Goal: Complete application form

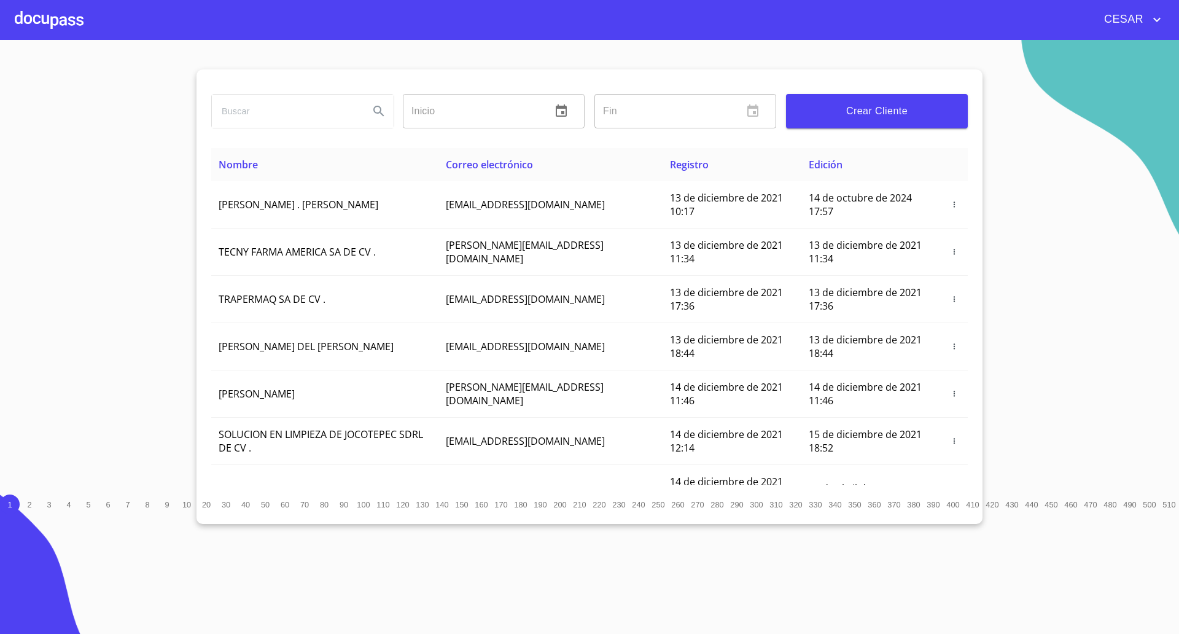
drag, startPoint x: 94, startPoint y: 395, endPoint x: 143, endPoint y: 262, distance: 141.5
click at [94, 395] on section "Inicio ​ Fin ​ Crear Cliente Nombre Correo electrónico Registro Edición ROMEO .…" at bounding box center [589, 337] width 1179 height 594
click at [860, 103] on span "Crear Cliente" at bounding box center [877, 111] width 162 height 17
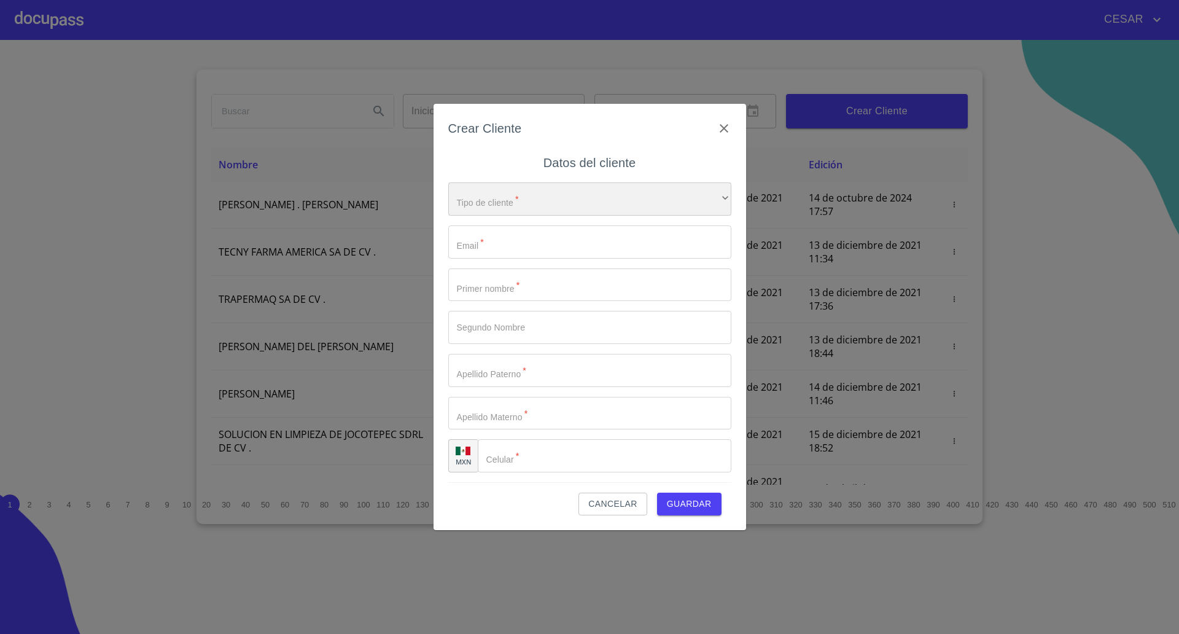
click at [474, 199] on div "​" at bounding box center [589, 198] width 283 height 33
click at [513, 208] on li "Persona Física" at bounding box center [583, 208] width 271 height 22
click at [514, 243] on input "Tipo de cliente   *" at bounding box center [589, 241] width 283 height 33
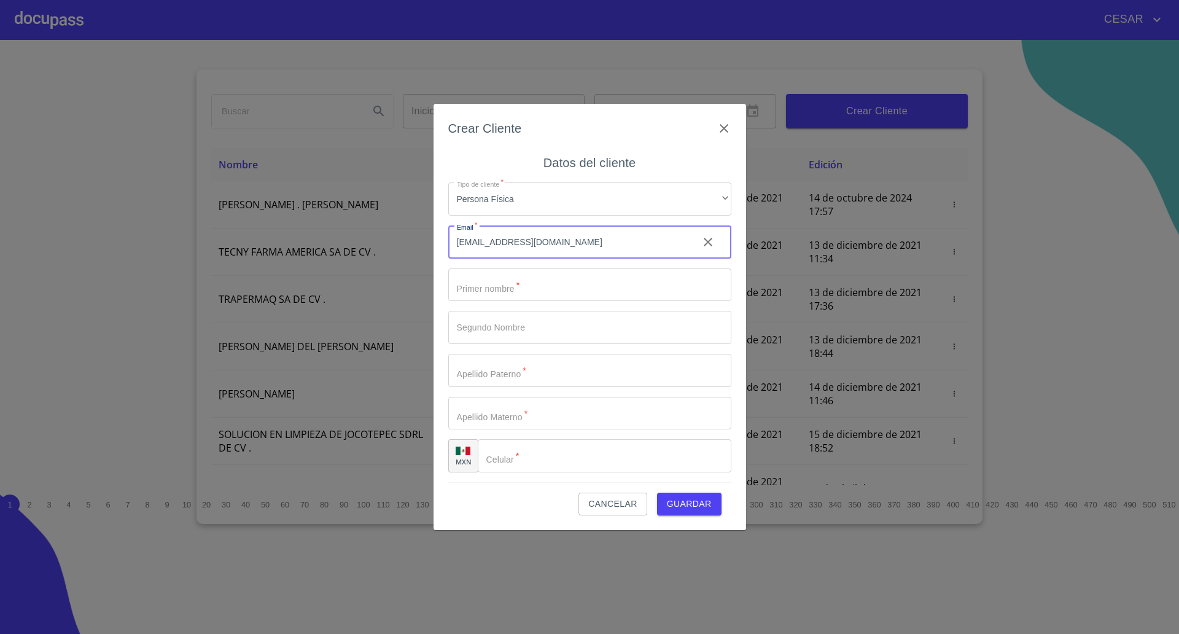
type input "[EMAIL_ADDRESS][DOMAIN_NAME]"
type input "[PERSON_NAME]"
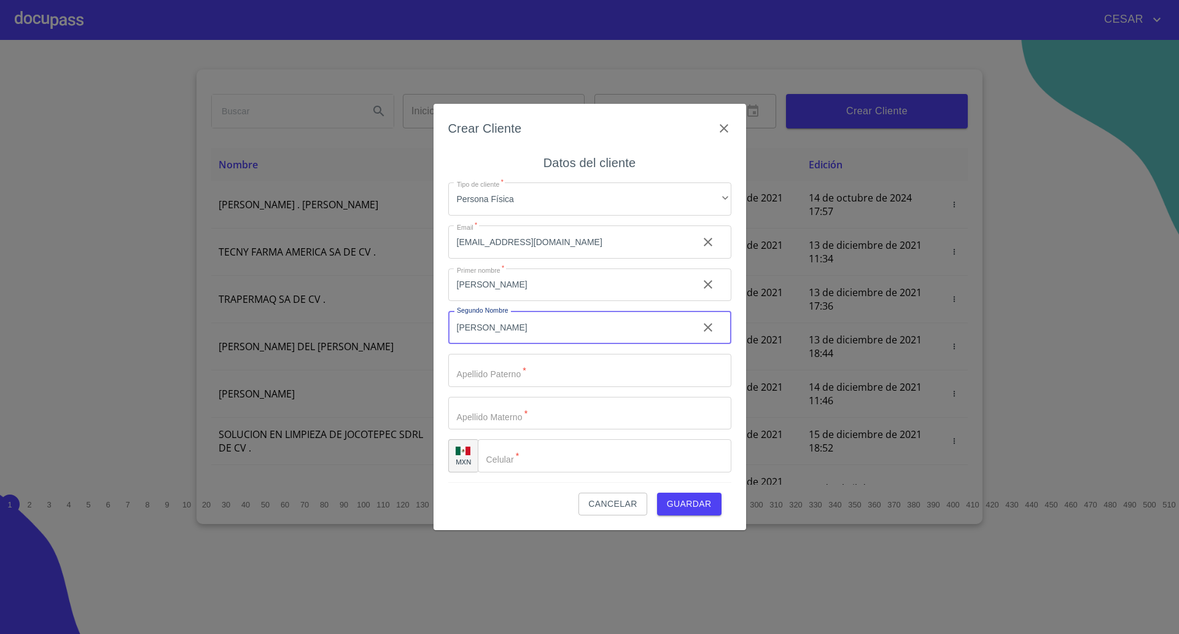
type input "[PERSON_NAME]"
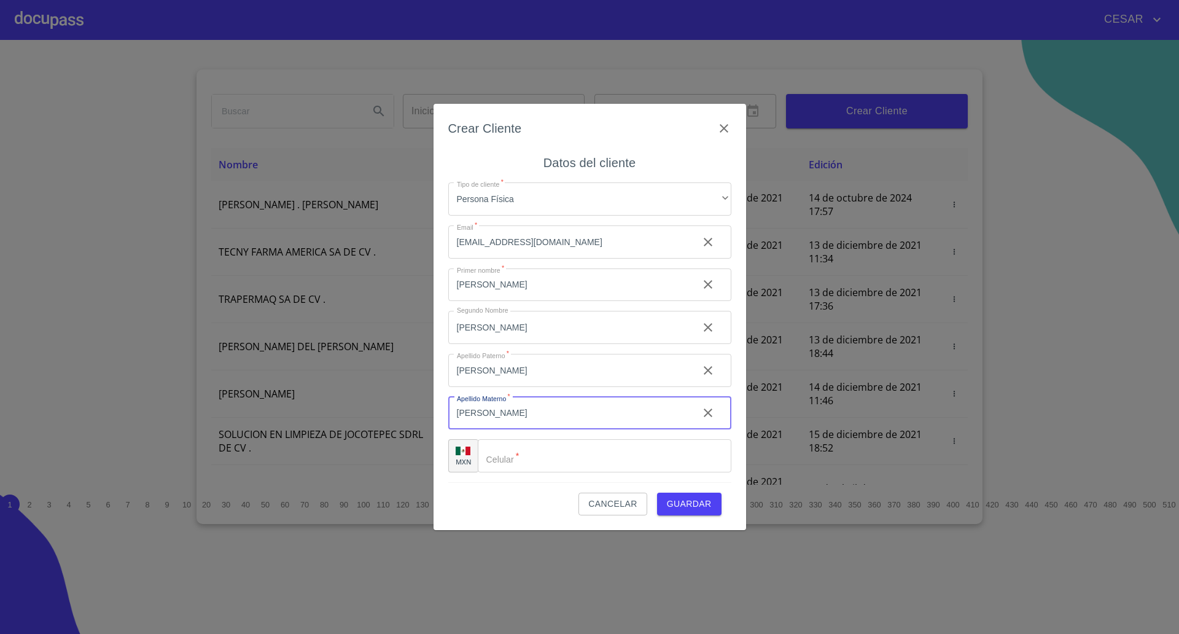
type input "[PERSON_NAME]"
type input "[PHONE_NUMBER]"
click at [657, 493] on button "Guardar" at bounding box center [689, 504] width 64 height 23
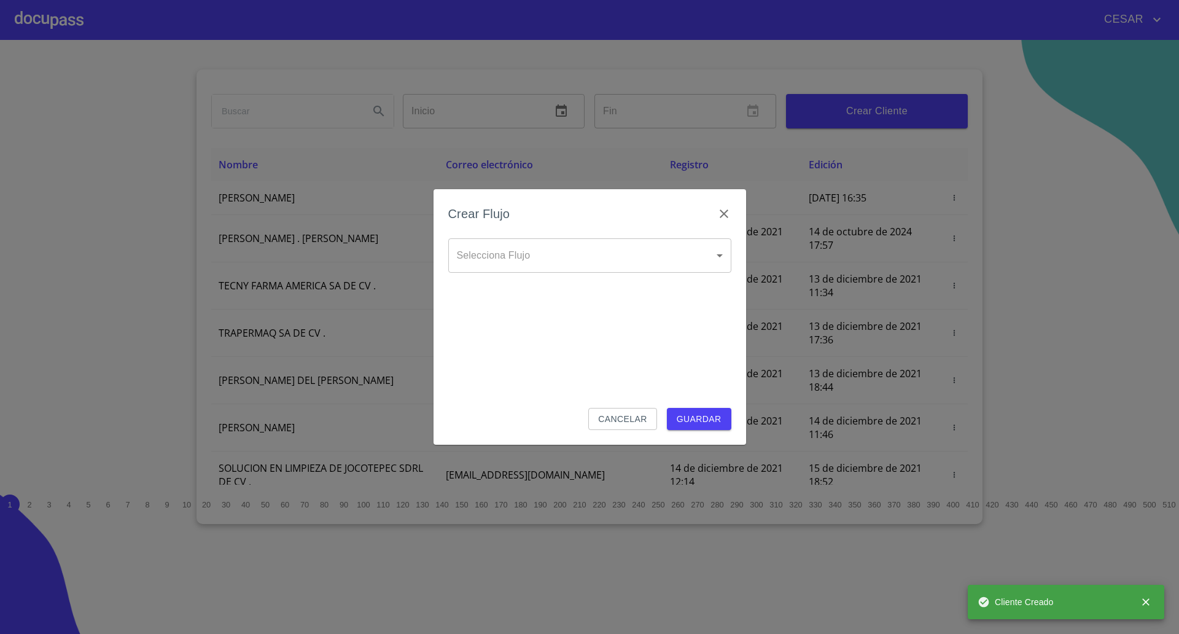
click at [541, 232] on div "Crear Flujo" at bounding box center [589, 221] width 283 height 34
click at [526, 246] on body "[PERSON_NAME] ​ Fin ​ Crear Cliente Nombre Correo electrónico Registro Edición …" at bounding box center [589, 317] width 1179 height 634
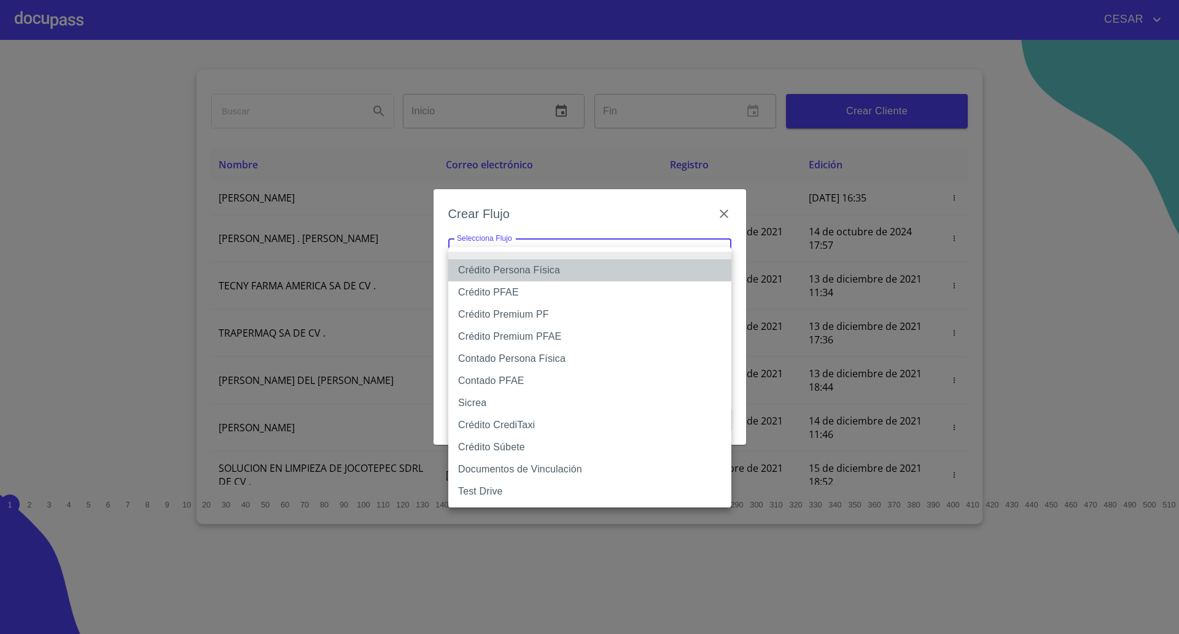
click at [550, 272] on li "Crédito Persona Física" at bounding box center [589, 270] width 283 height 22
type input "61b033e49b8c202ad5bb7912"
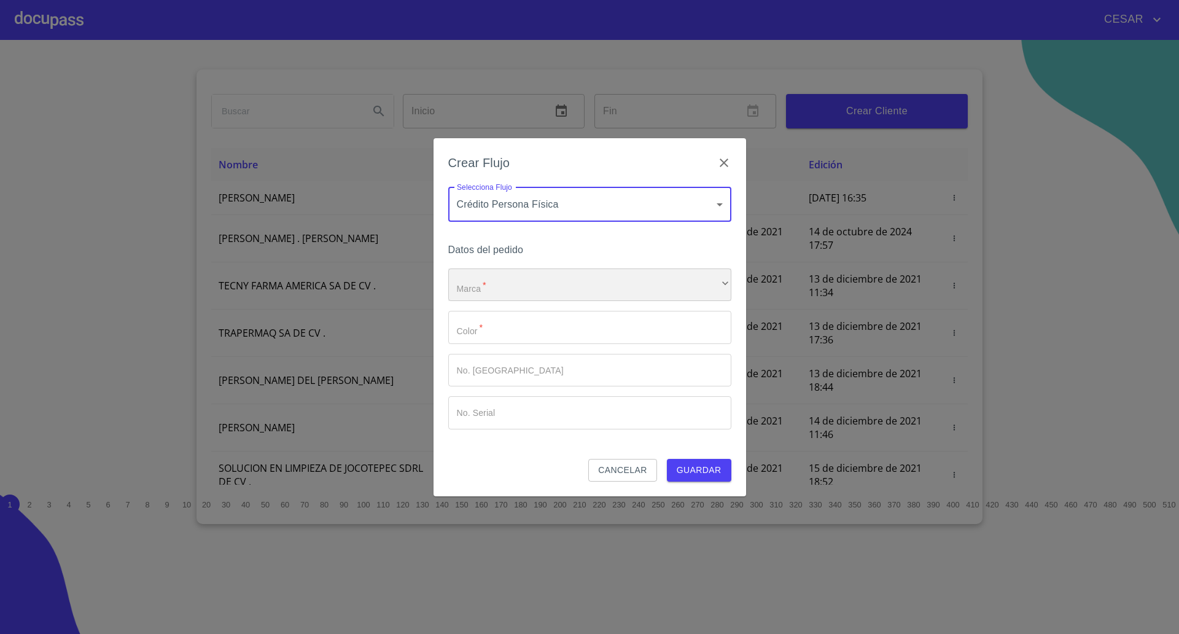
click at [527, 292] on div "​" at bounding box center [589, 284] width 283 height 33
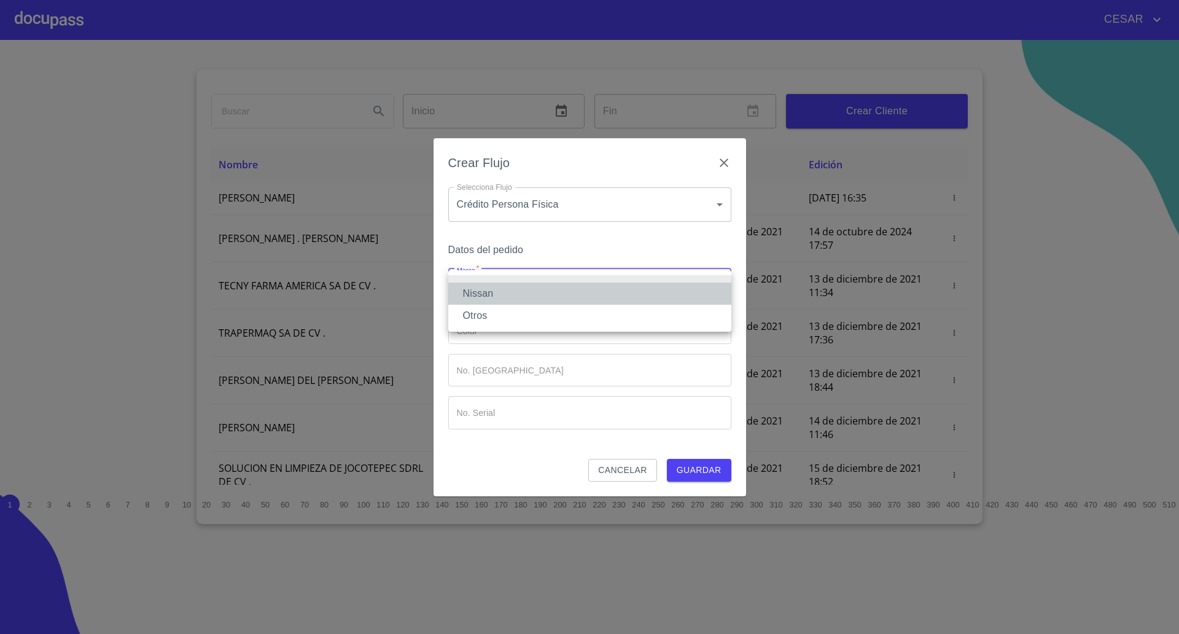
click at [513, 295] on li "Nissan" at bounding box center [589, 294] width 283 height 22
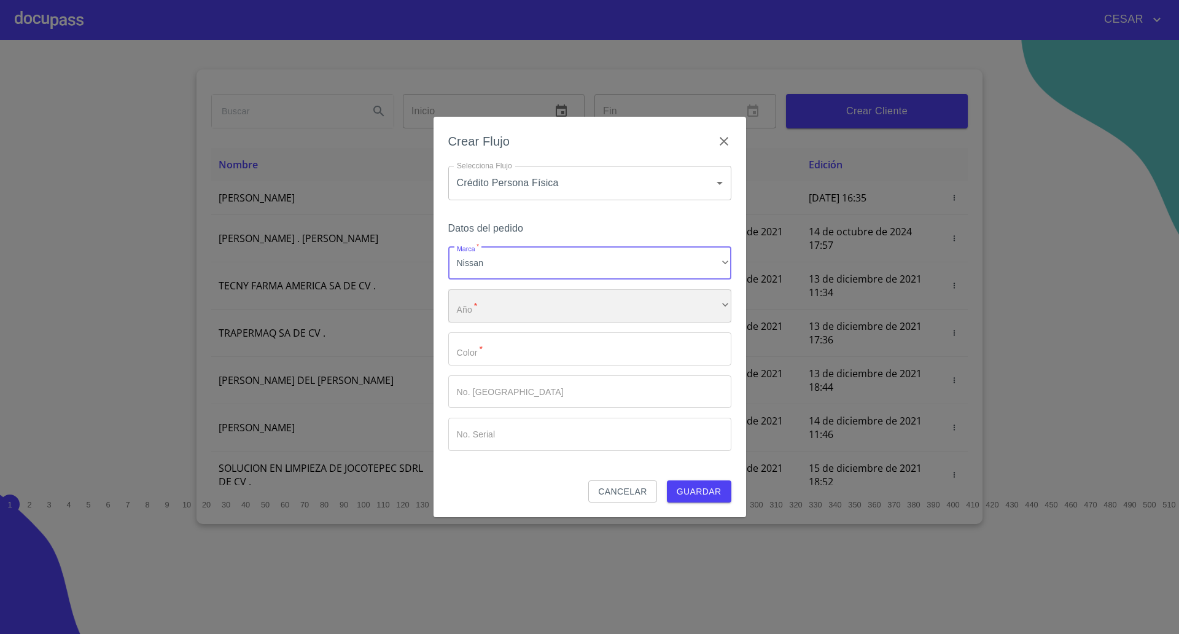
click at [493, 305] on div "​" at bounding box center [589, 305] width 283 height 33
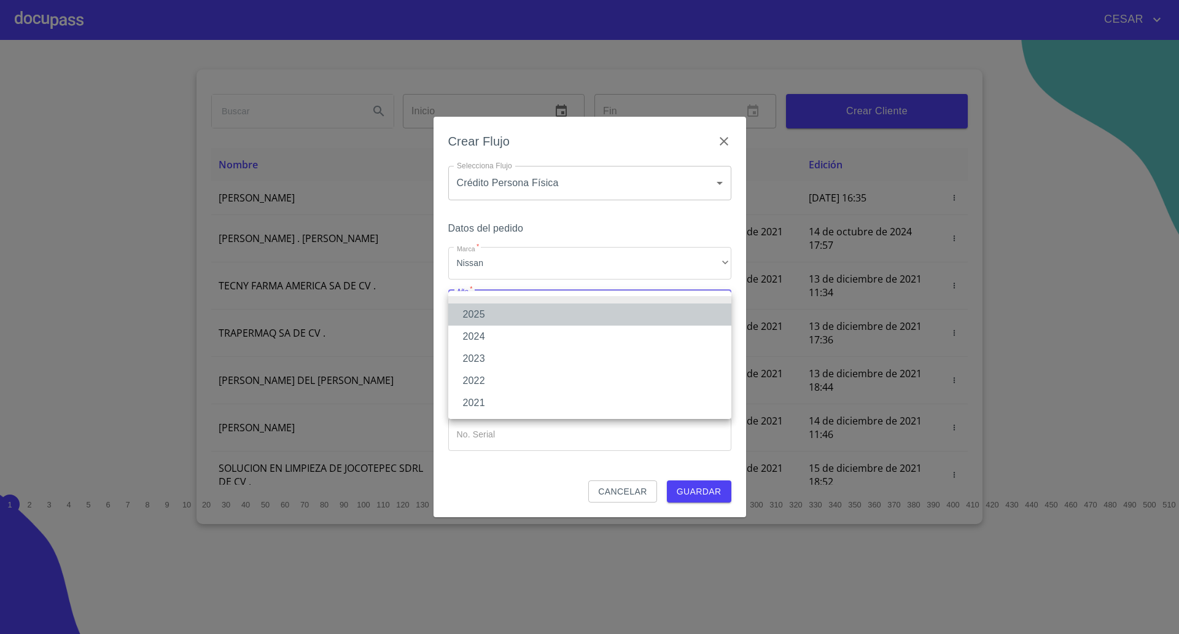
click at [492, 309] on li "2025" at bounding box center [589, 314] width 283 height 22
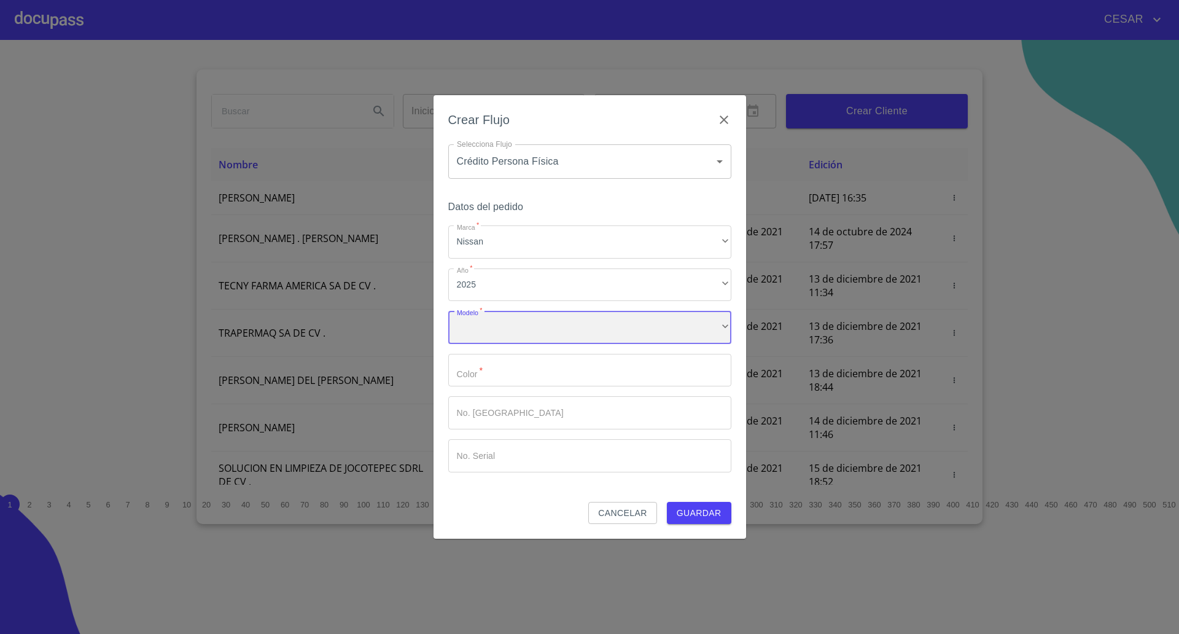
click at [513, 328] on div "​" at bounding box center [589, 327] width 283 height 33
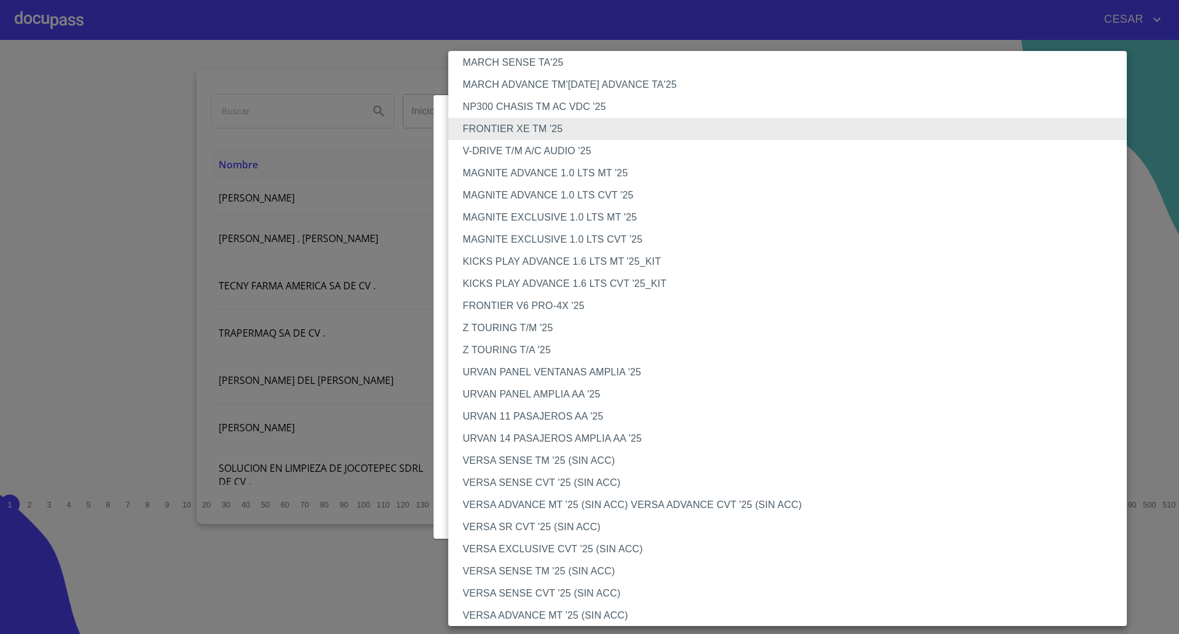
scroll to position [1, 0]
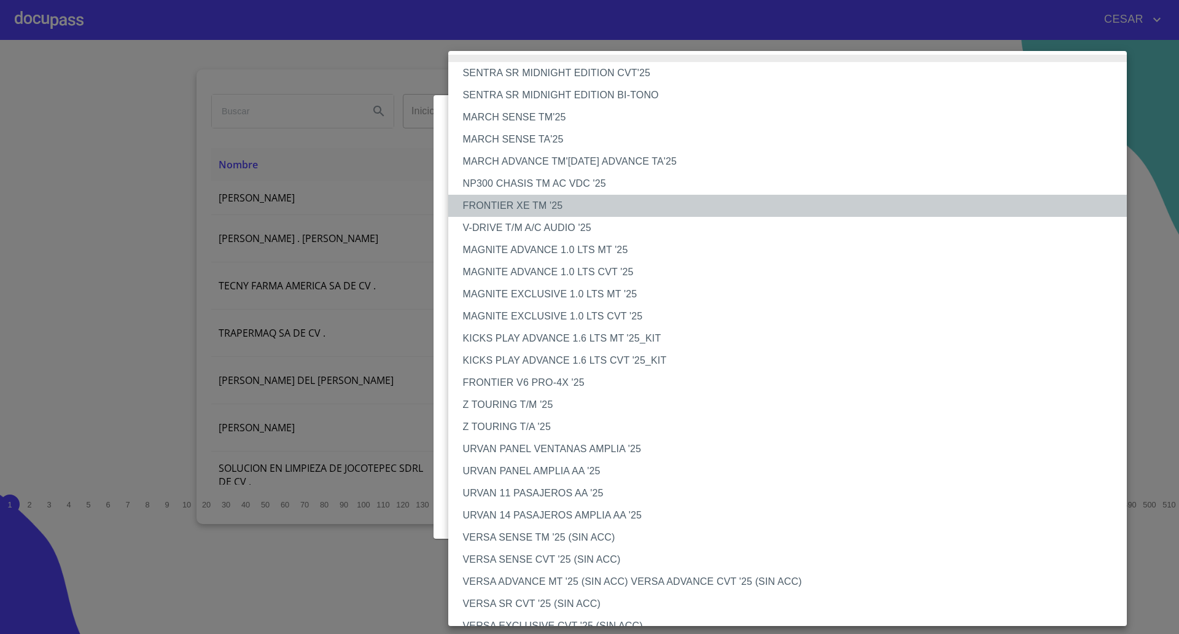
click at [528, 210] on li "FRONTIER XE TM '25" at bounding box center [793, 206] width 691 height 22
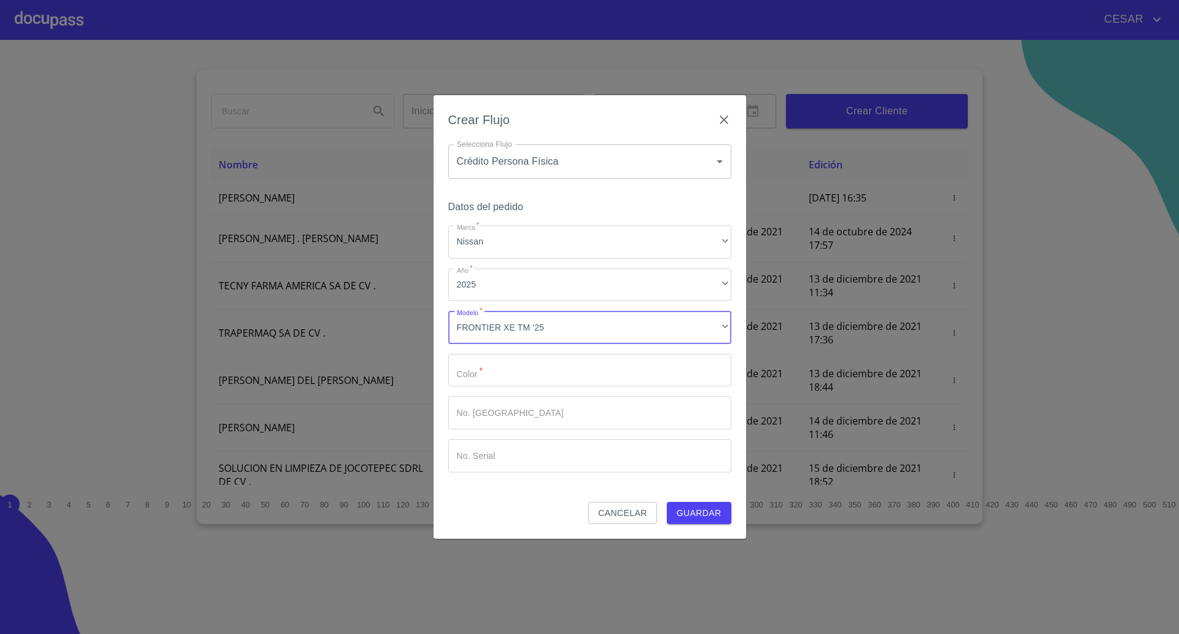
click at [520, 367] on input "Marca   *" at bounding box center [589, 370] width 283 height 33
type input "Plata"
click at [705, 514] on span "Guardar" at bounding box center [699, 513] width 45 height 15
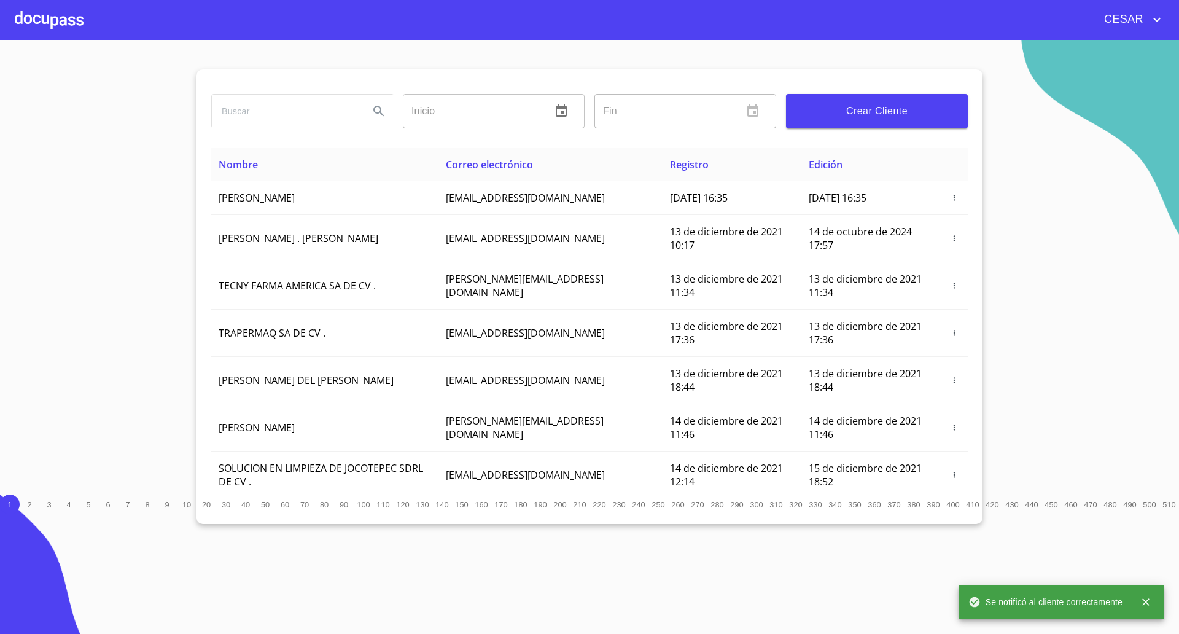
click at [42, 21] on div at bounding box center [49, 19] width 69 height 39
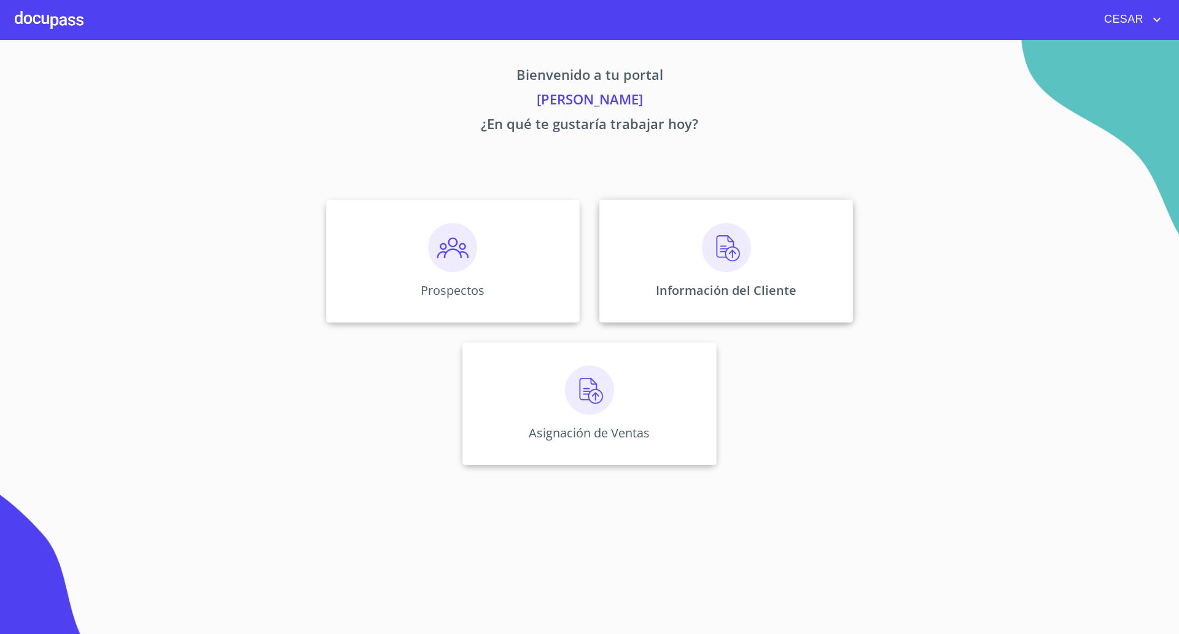
click at [726, 242] on img at bounding box center [726, 247] width 49 height 49
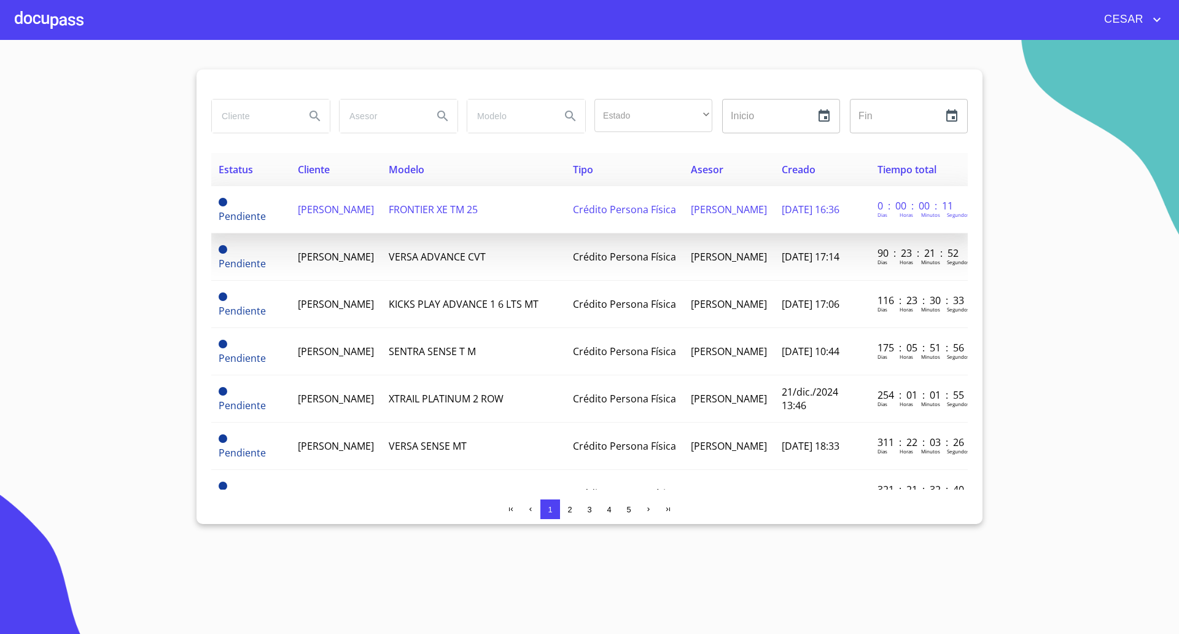
click at [332, 216] on span "[PERSON_NAME]" at bounding box center [336, 210] width 76 height 14
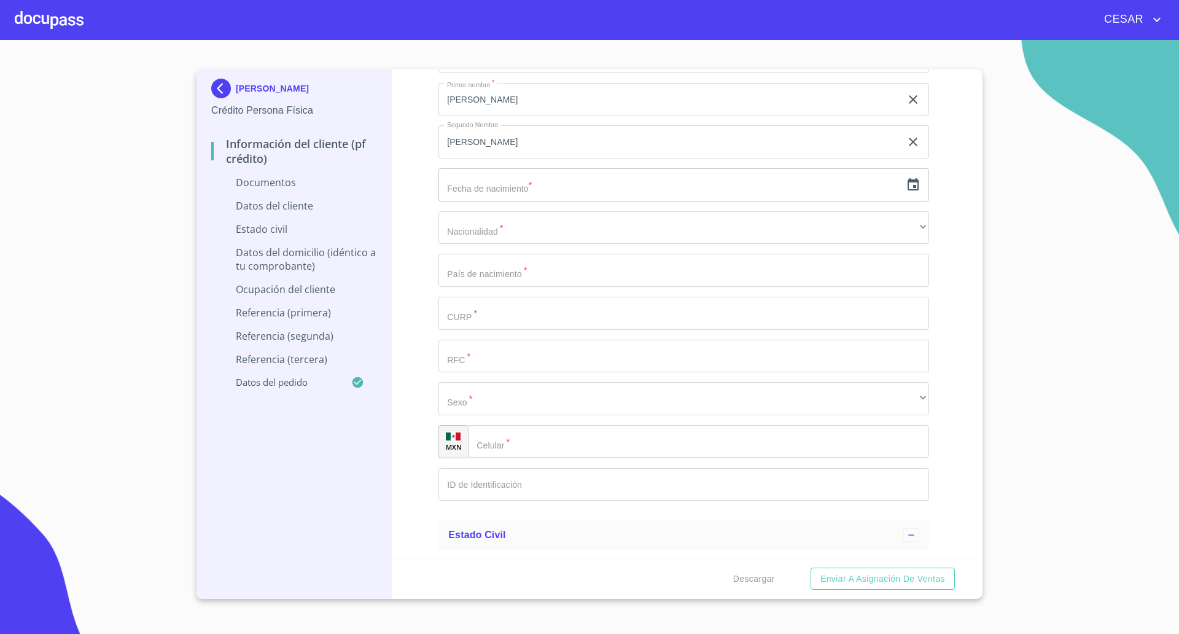
scroll to position [1612, 0]
click at [906, 181] on icon "button" at bounding box center [913, 183] width 15 height 15
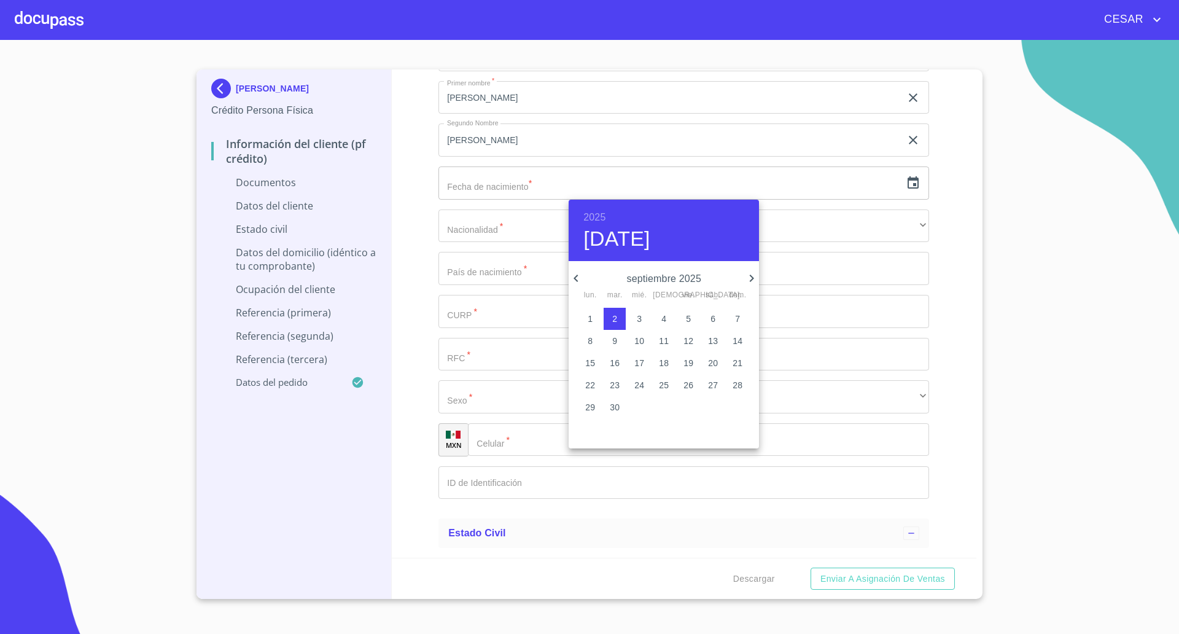
click at [607, 387] on span "23" at bounding box center [615, 385] width 22 height 12
click at [588, 216] on h6 "2025" at bounding box center [595, 217] width 22 height 17
click at [662, 329] on div "1996" at bounding box center [664, 326] width 190 height 25
type input "23 de sep. de 1996"
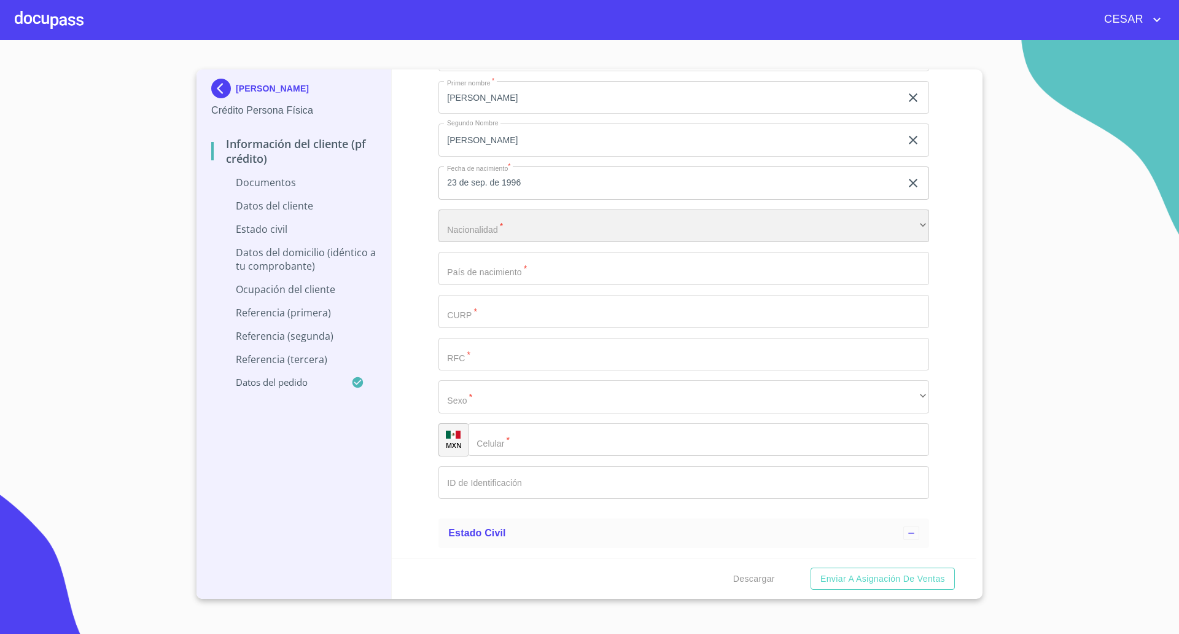
click at [539, 229] on div "​" at bounding box center [684, 225] width 491 height 33
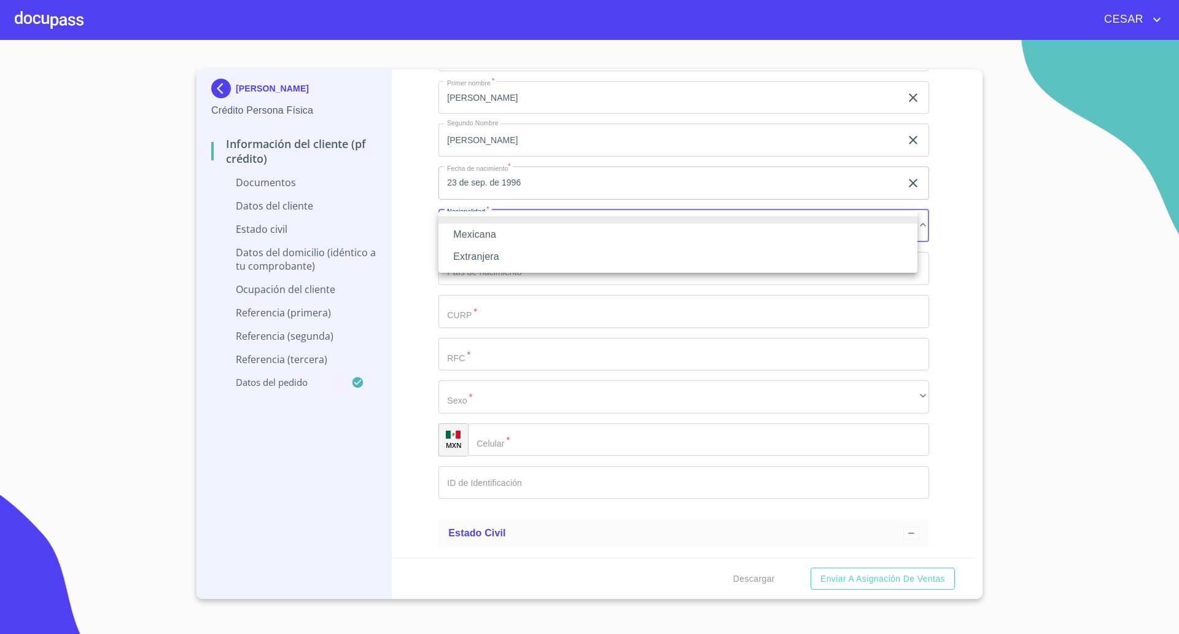
click at [490, 235] on li "Mexicana" at bounding box center [678, 235] width 479 height 22
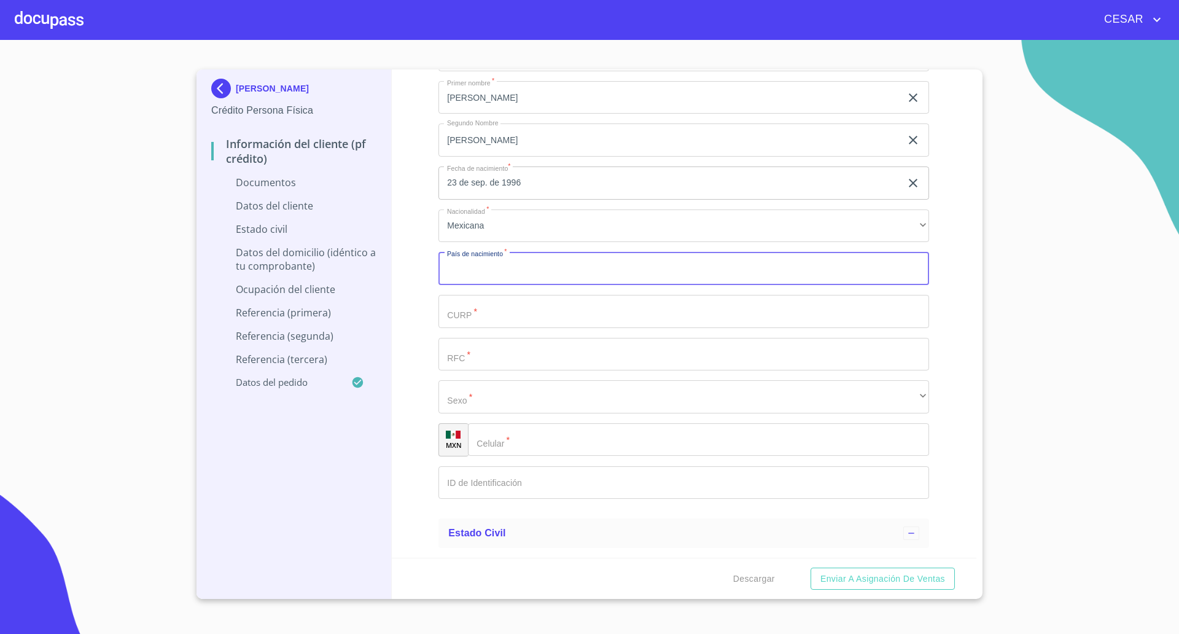
click at [511, 275] on input "Documento de identificación   *" at bounding box center [684, 268] width 491 height 33
type input "[GEOGRAPHIC_DATA]"
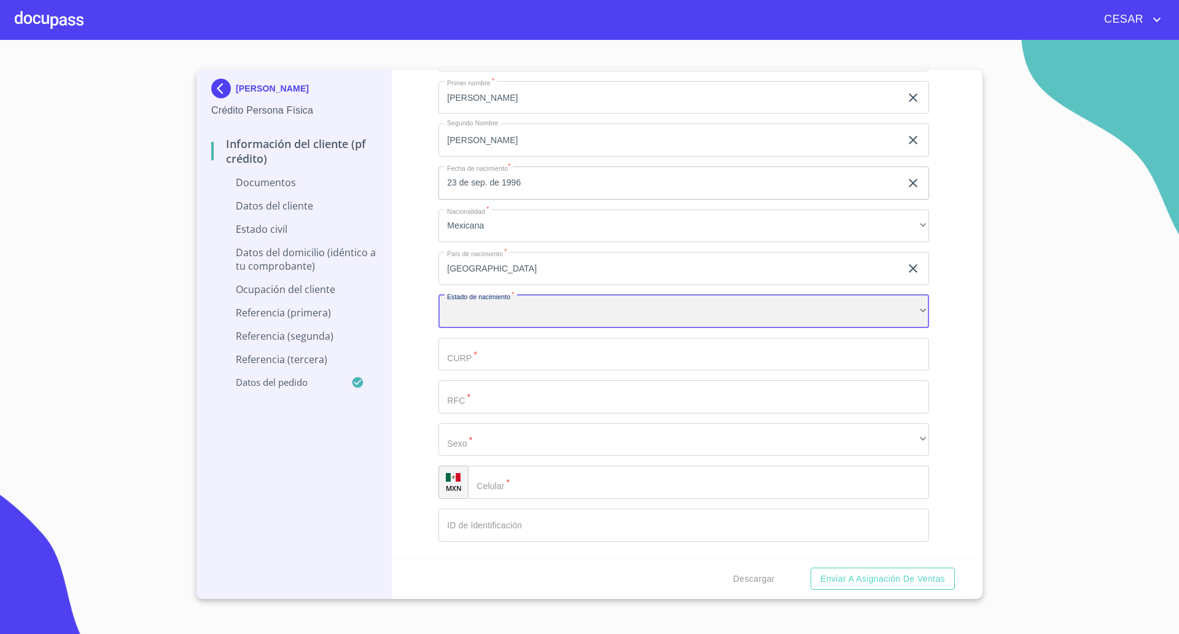
click at [494, 309] on div "​" at bounding box center [684, 311] width 491 height 33
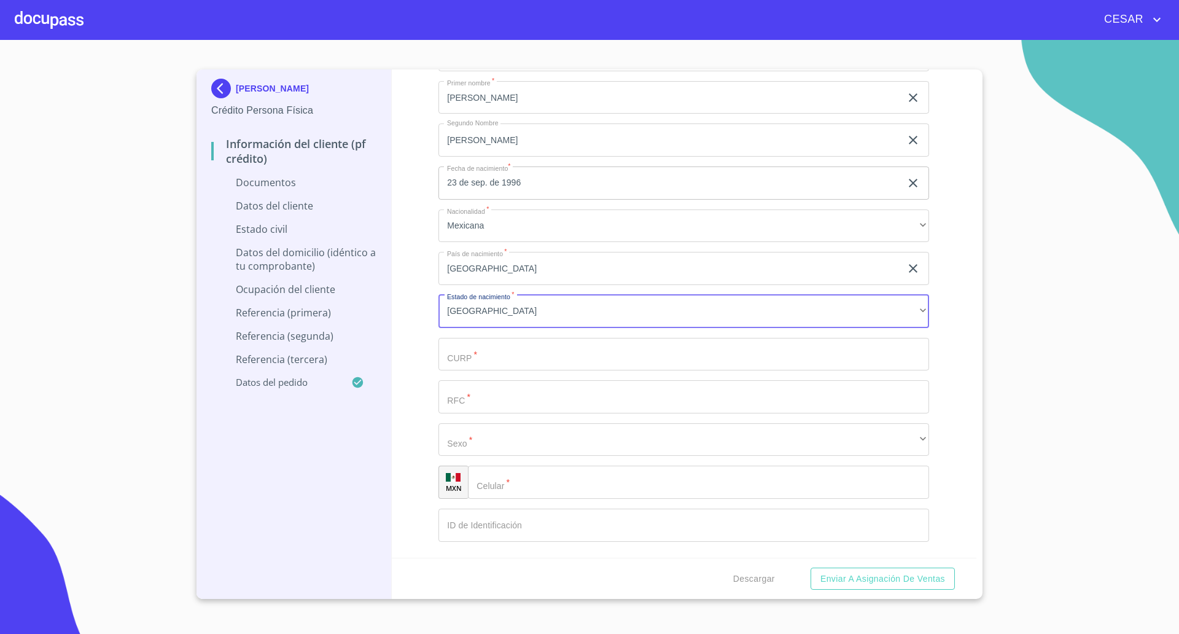
click at [486, 29] on input "Documento de identificación   *" at bounding box center [670, 12] width 463 height 33
paste input "HELE960923HJCRPD06"
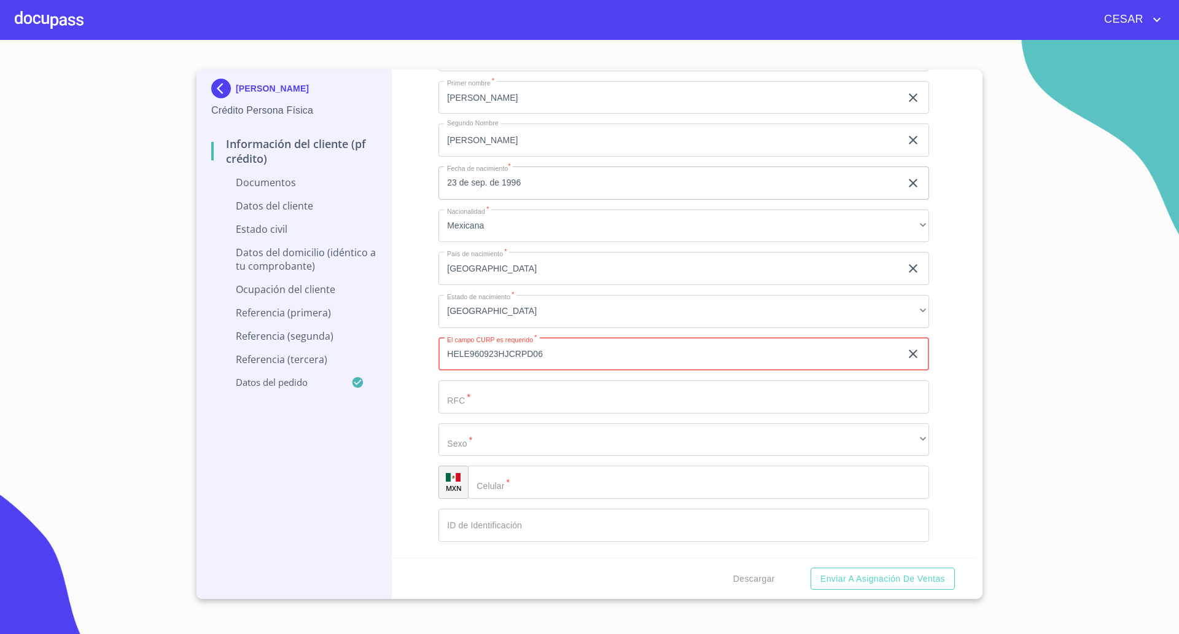
type input "HELE960923HJCRPD06"
click at [488, 29] on input "Documento de identificación   *" at bounding box center [670, 12] width 463 height 33
paste input "HELE960923S55"
type input "HELE960923S55"
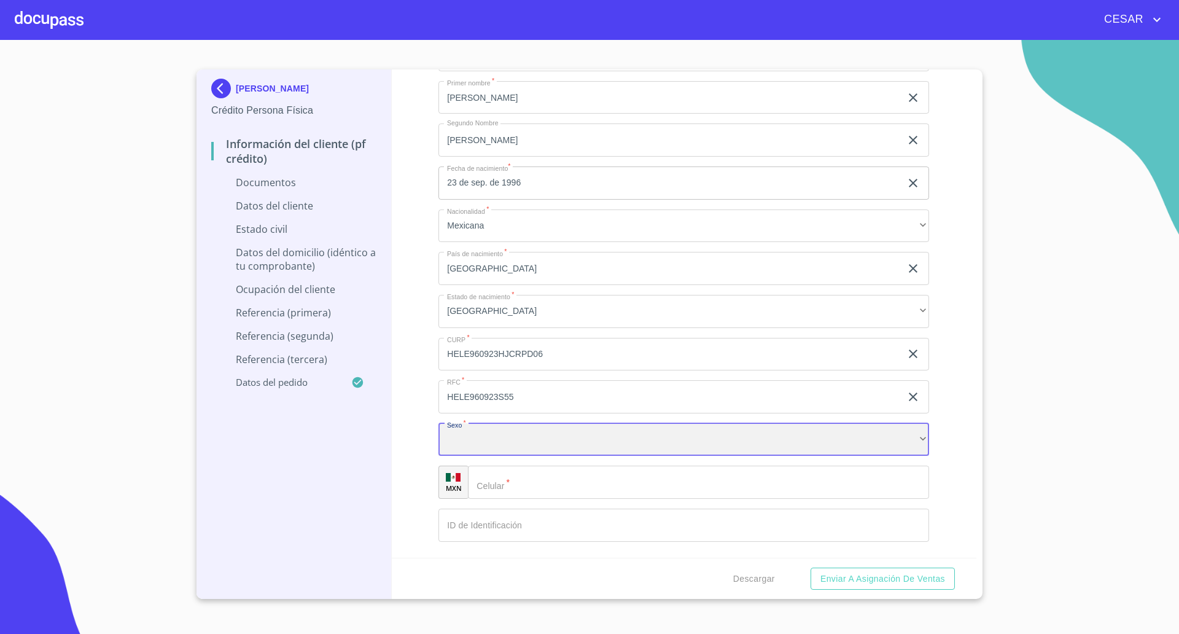
click at [494, 432] on div "​" at bounding box center [684, 439] width 491 height 33
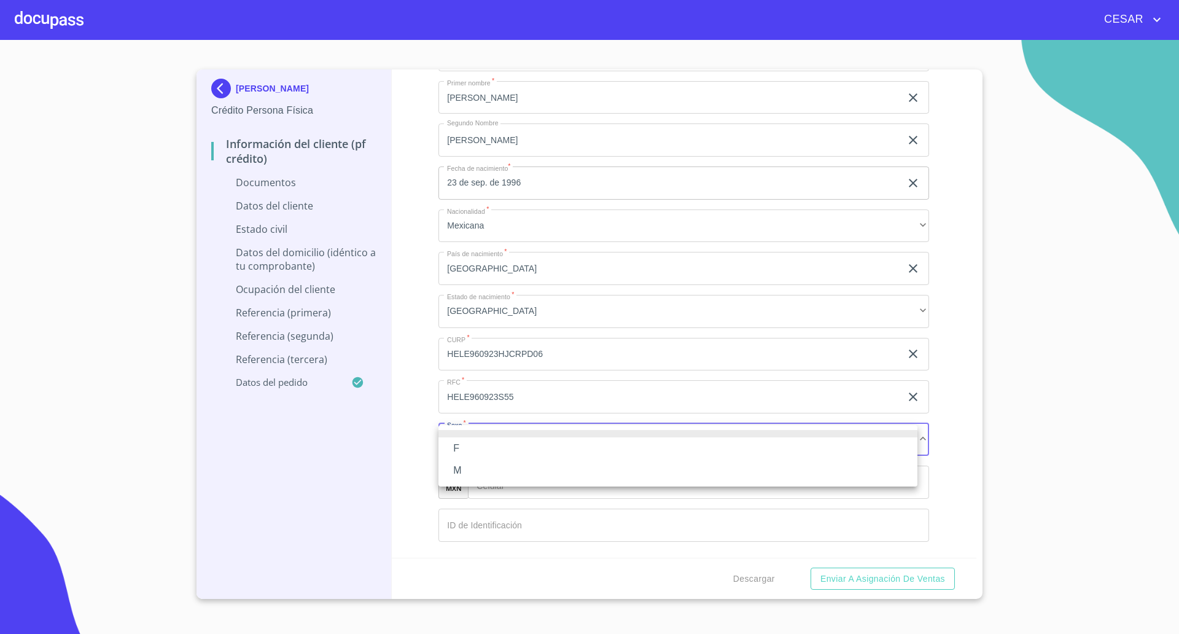
click at [463, 467] on li "M" at bounding box center [678, 470] width 479 height 22
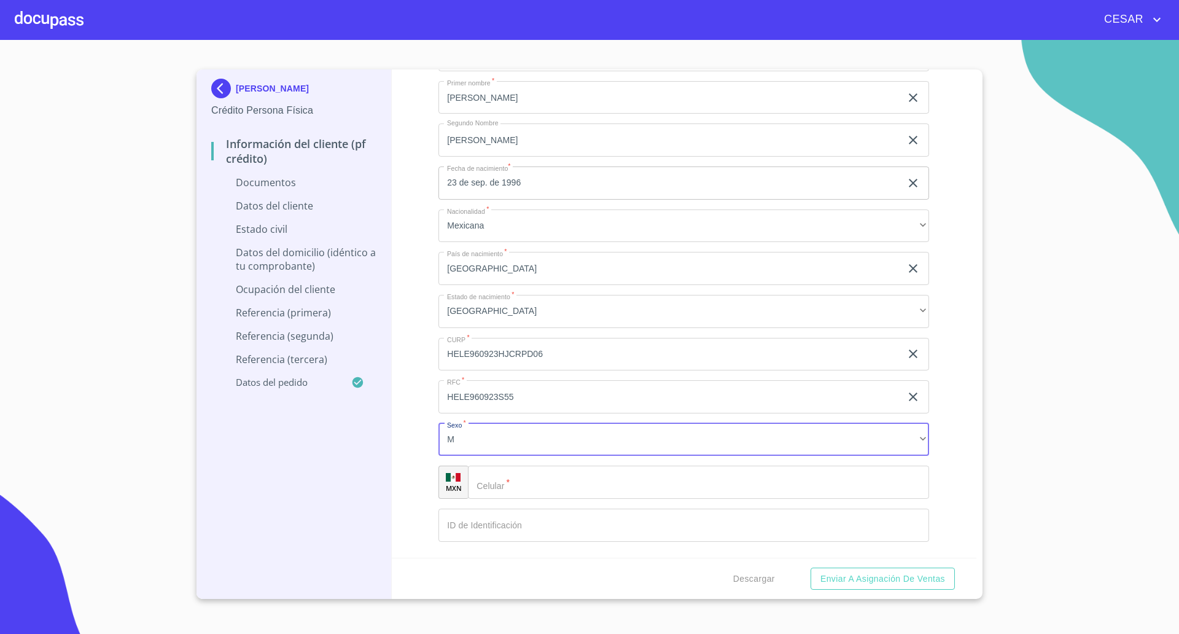
click at [547, 487] on input "Documento de identificación   *" at bounding box center [698, 482] width 461 height 33
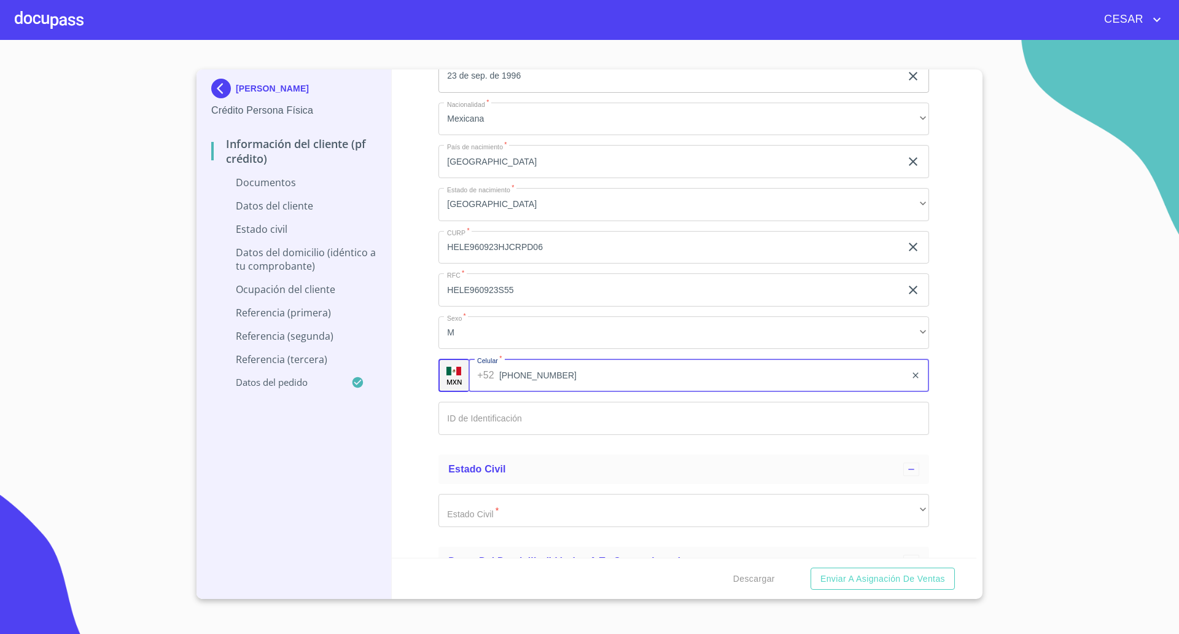
scroll to position [1919, 0]
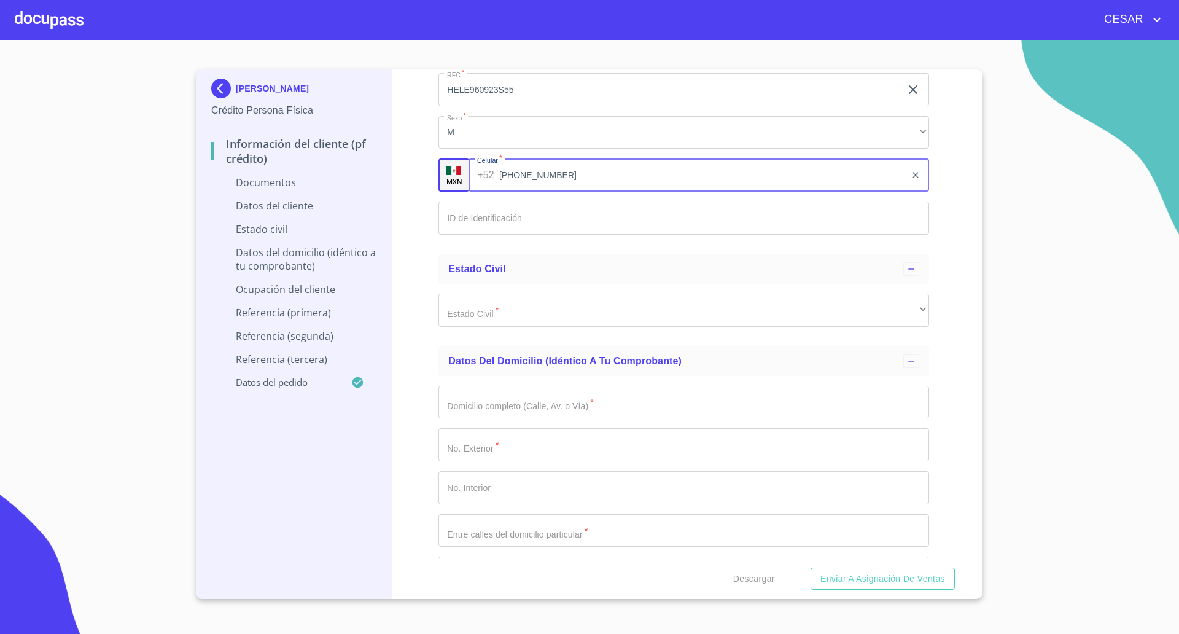
type input "[PHONE_NUMBER]"
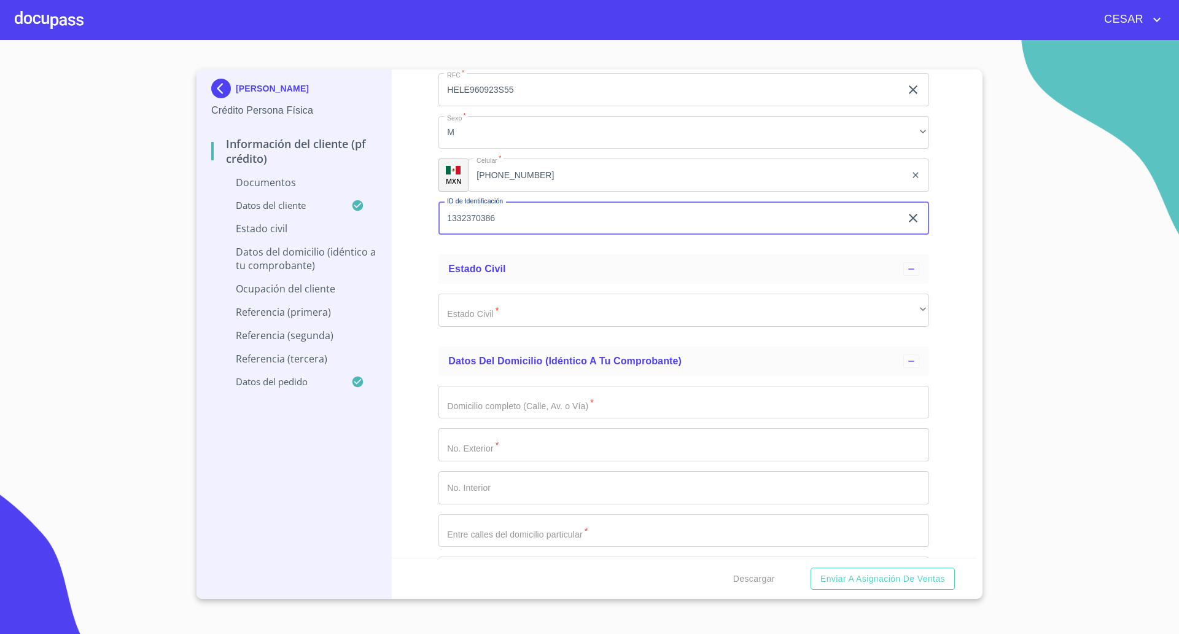
type input "1332370386"
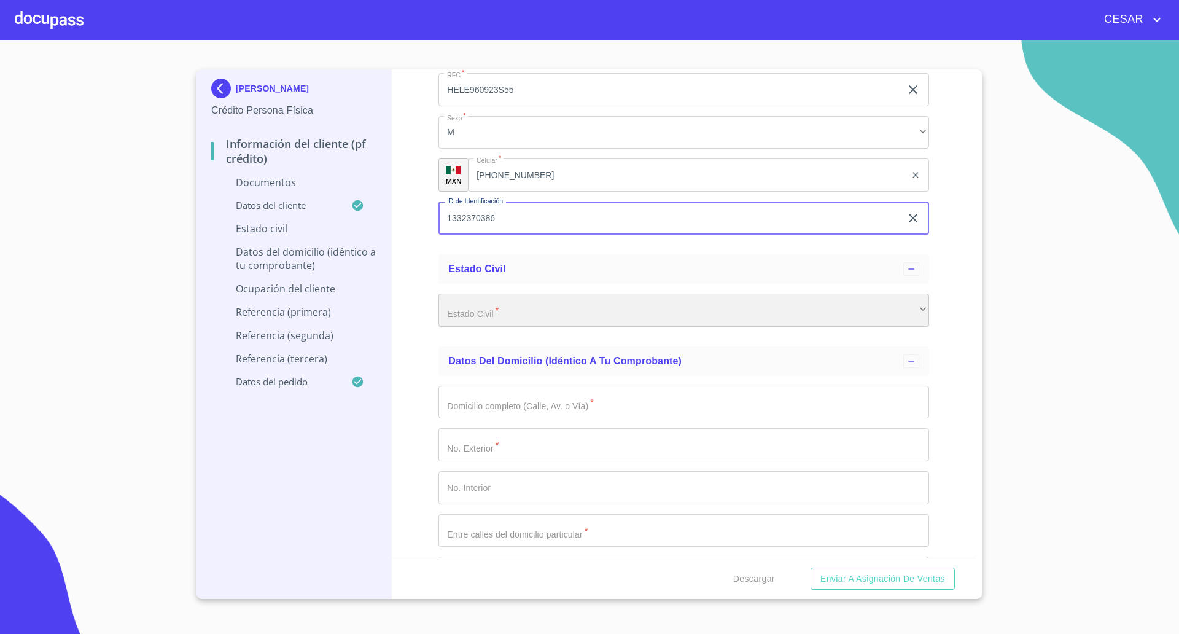
click at [514, 313] on div "​" at bounding box center [684, 310] width 491 height 33
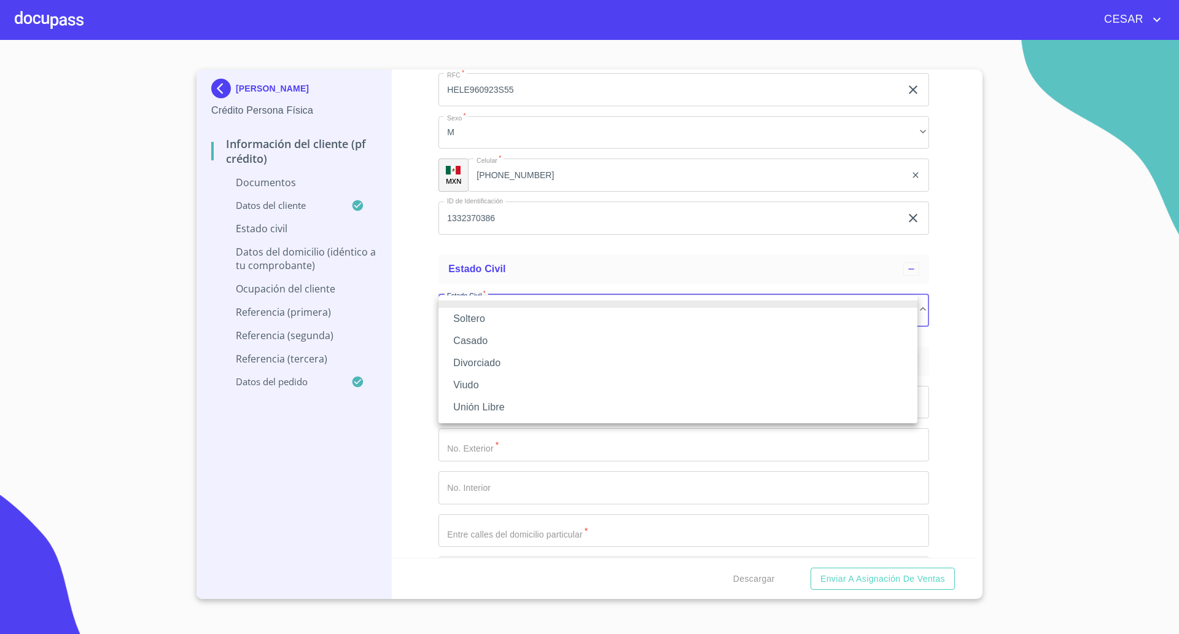
click at [479, 319] on li "Soltero" at bounding box center [678, 319] width 479 height 22
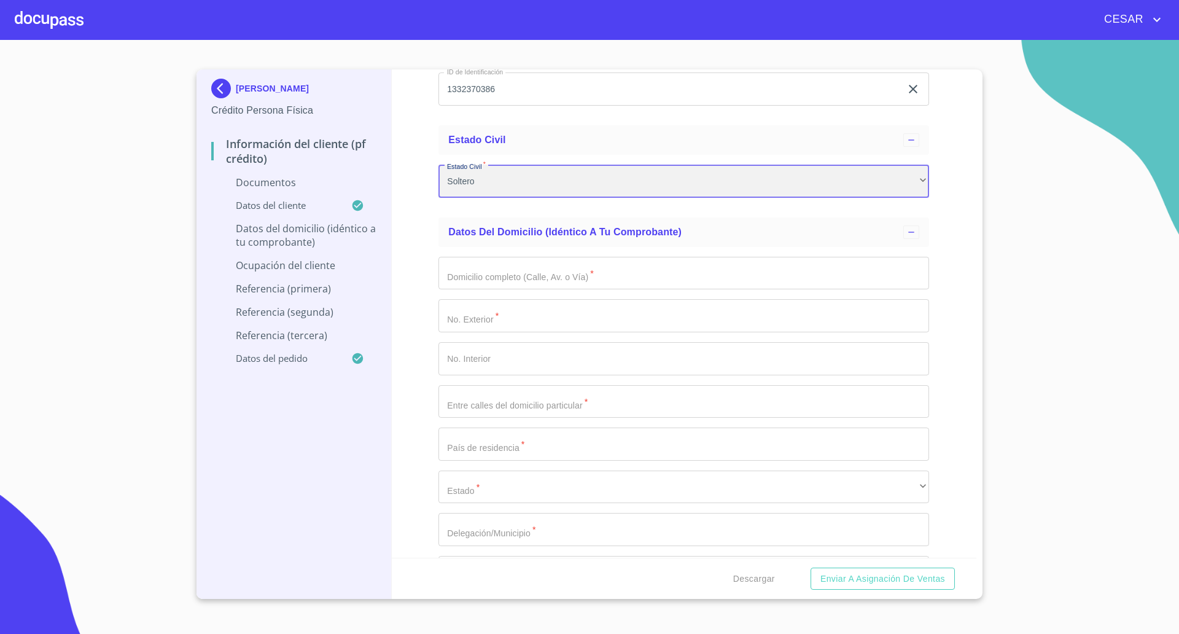
scroll to position [2073, 0]
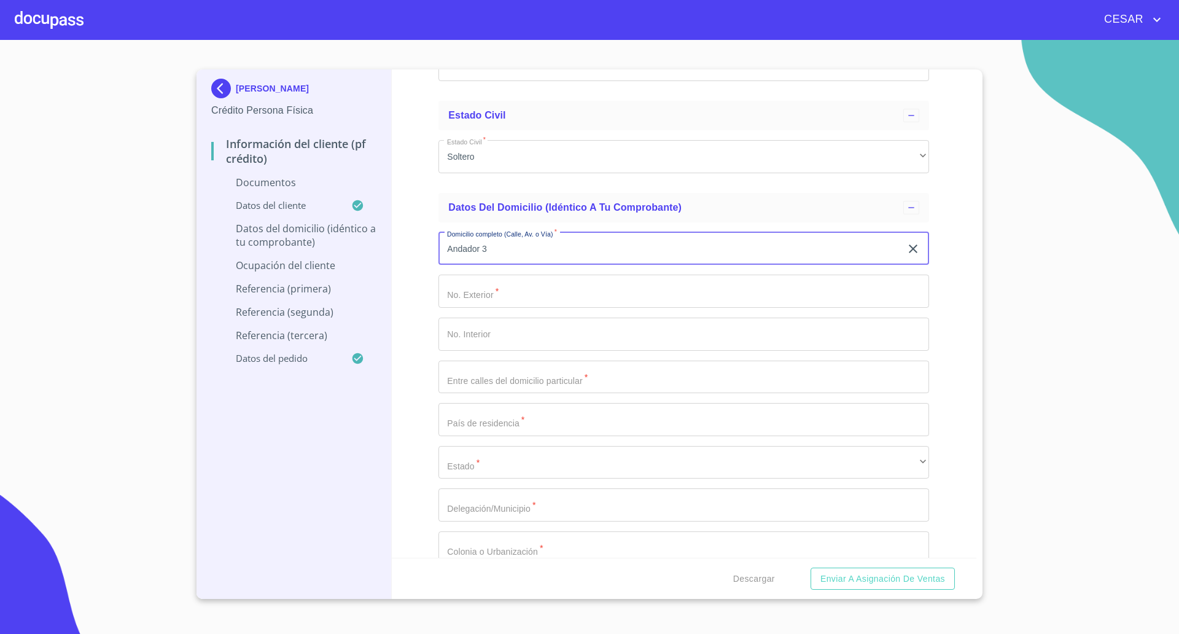
type input "Andador 3"
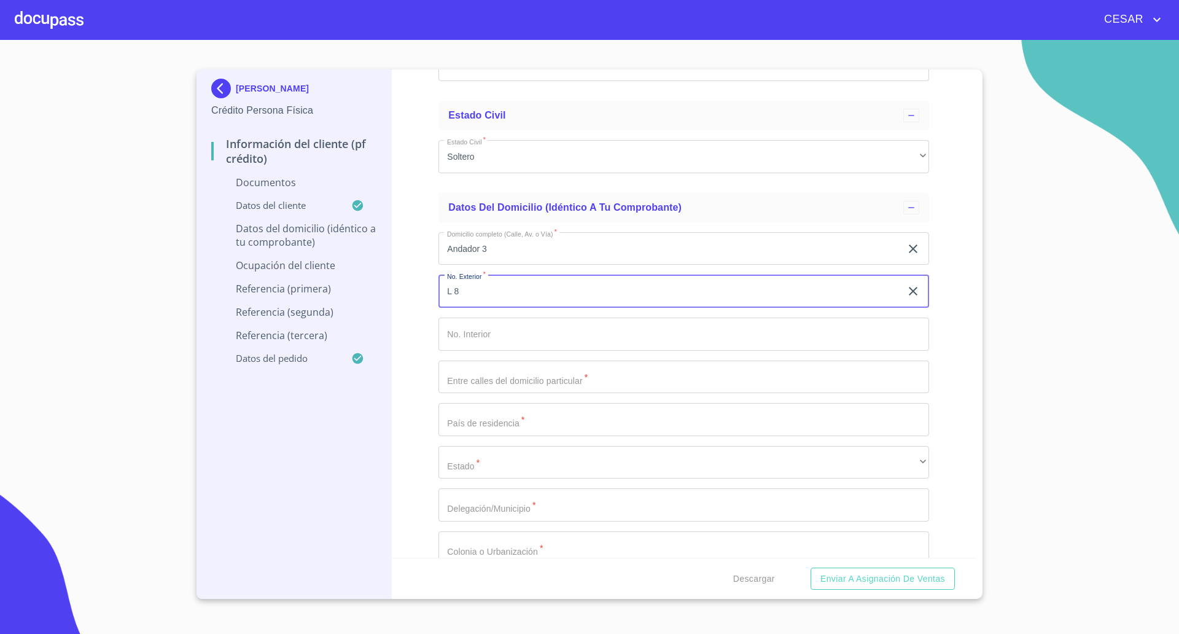
type input "L 8"
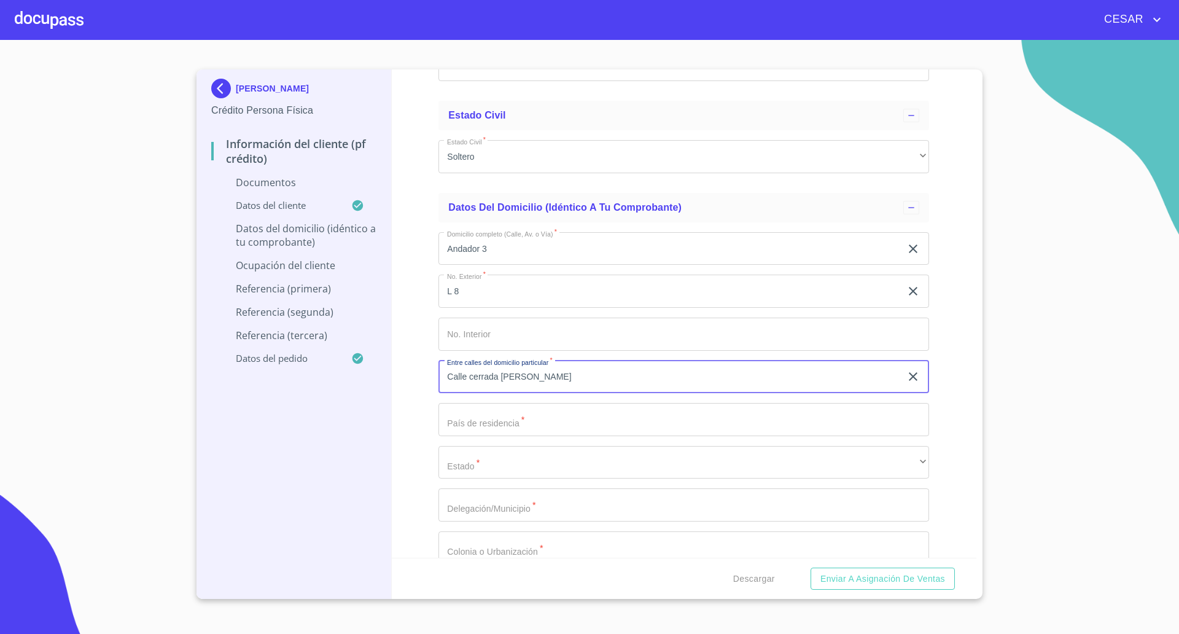
type input "Calle cerrada [PERSON_NAME]"
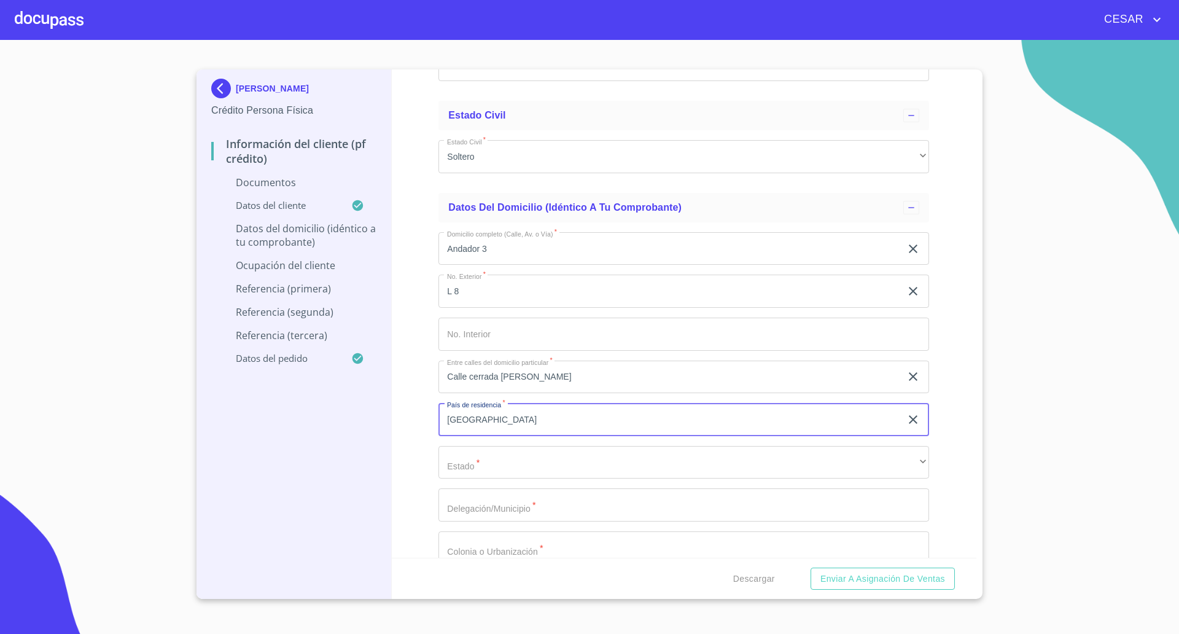
type input "[GEOGRAPHIC_DATA]"
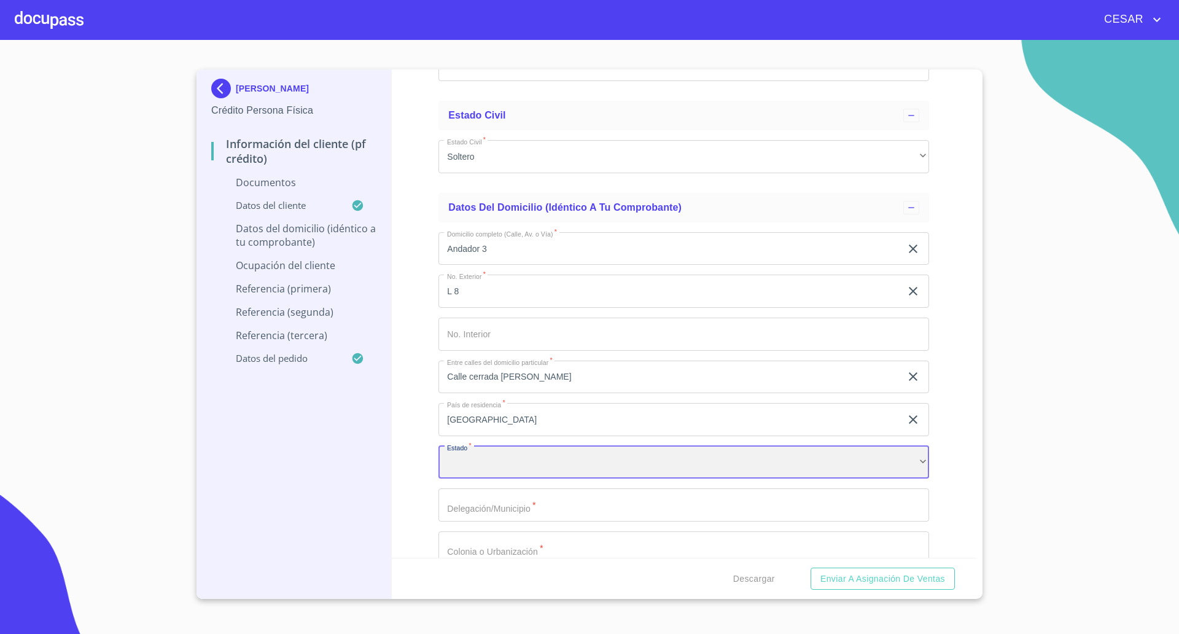
click at [689, 454] on div "​" at bounding box center [684, 462] width 491 height 33
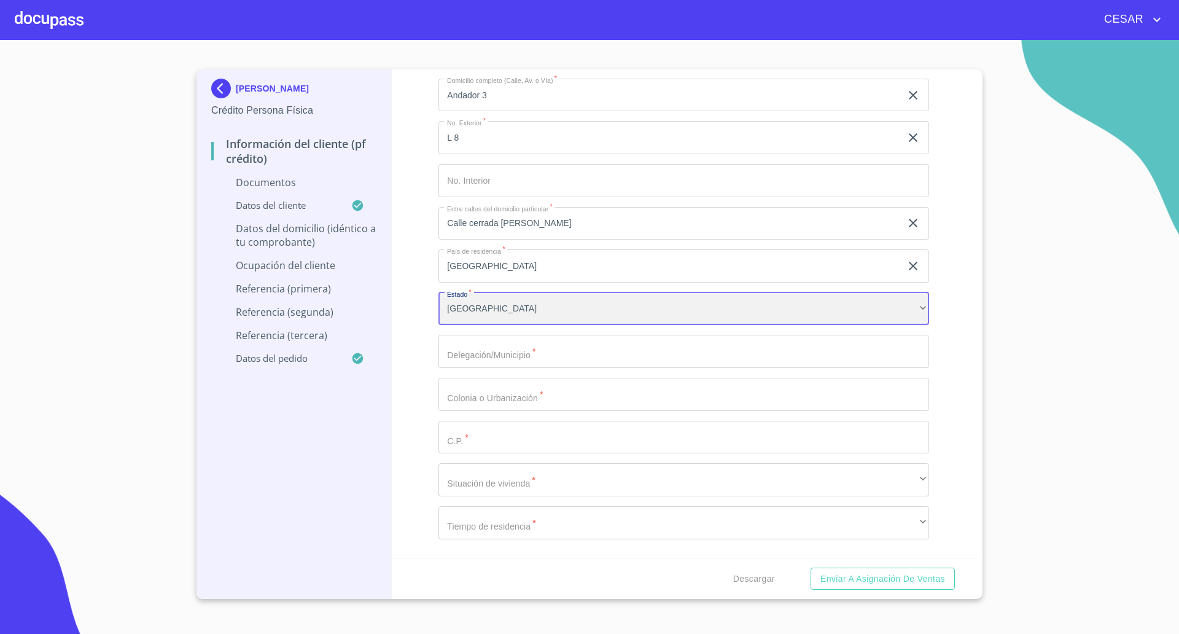
scroll to position [2303, 0]
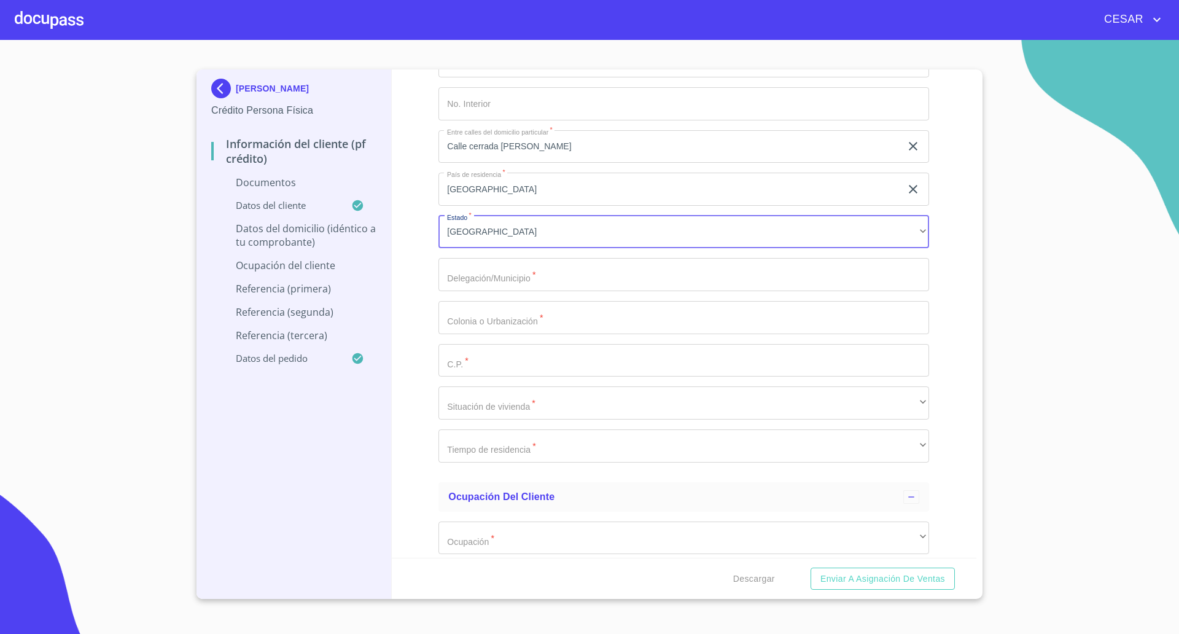
type input "Tonalá"
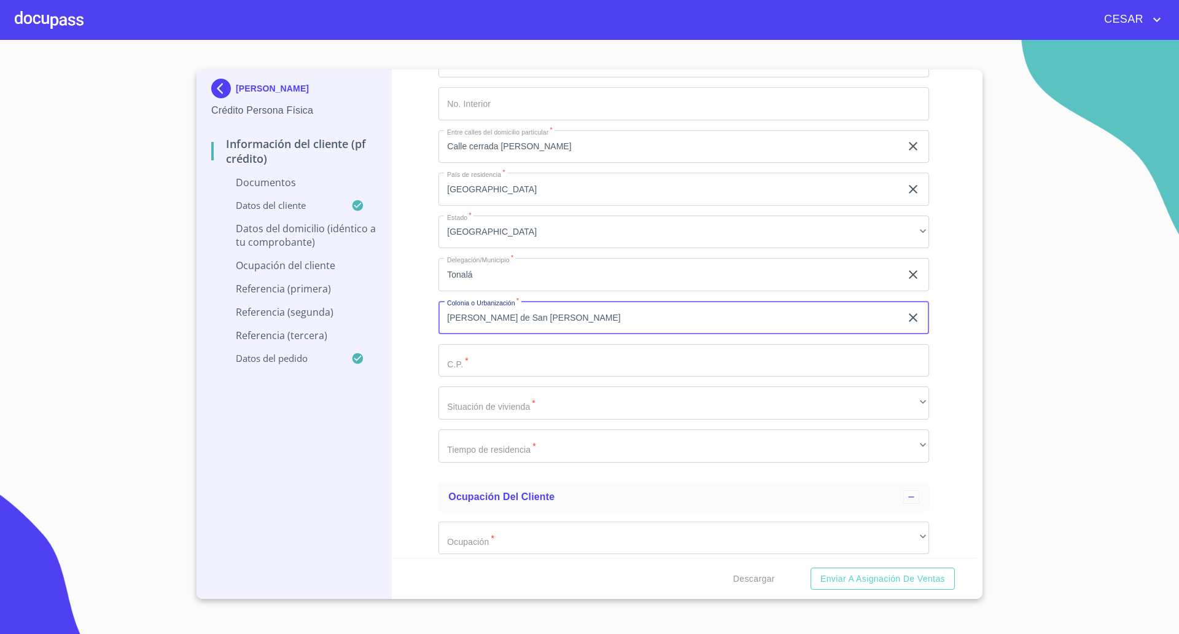
type input "[PERSON_NAME] de San [PERSON_NAME]"
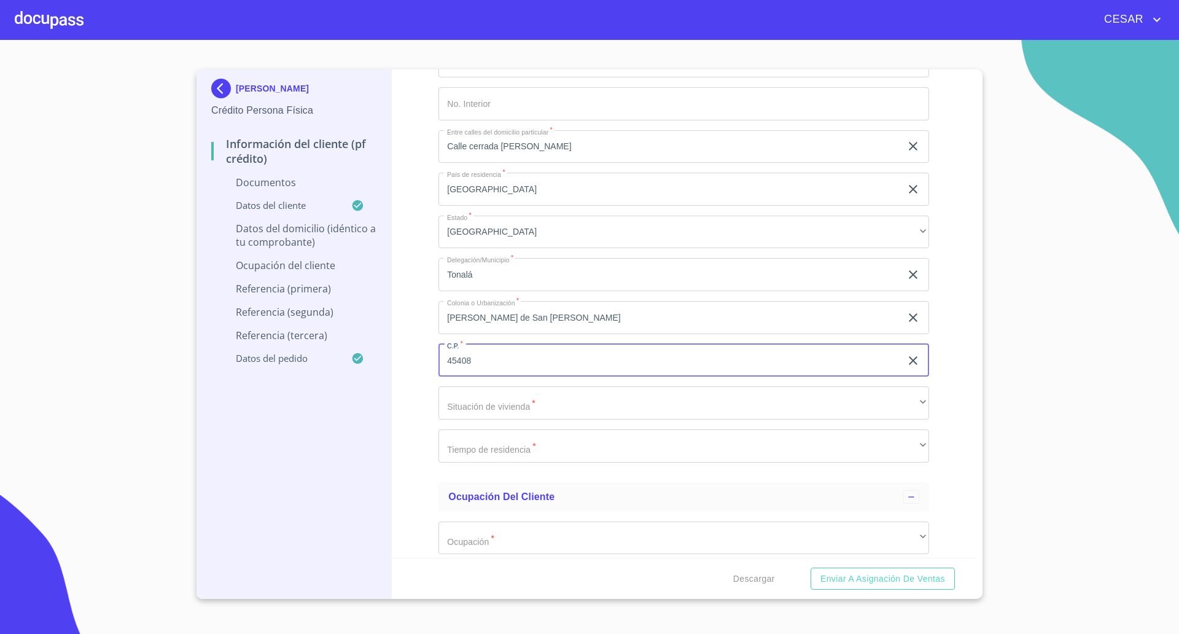
type input "45408"
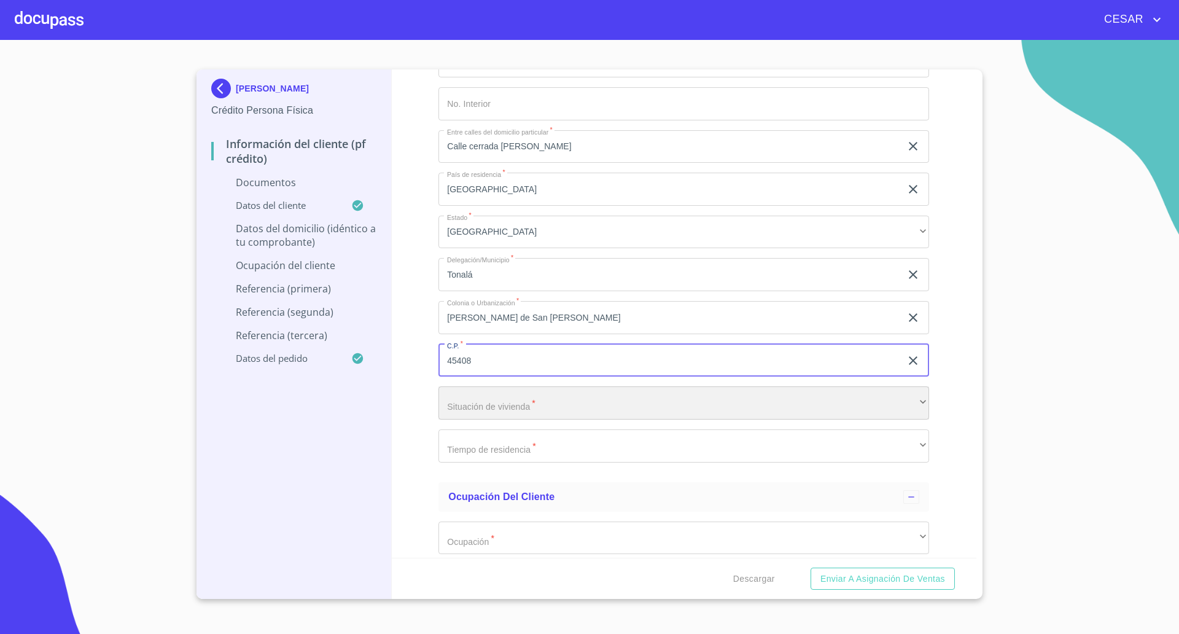
click at [531, 406] on div "​" at bounding box center [684, 402] width 491 height 33
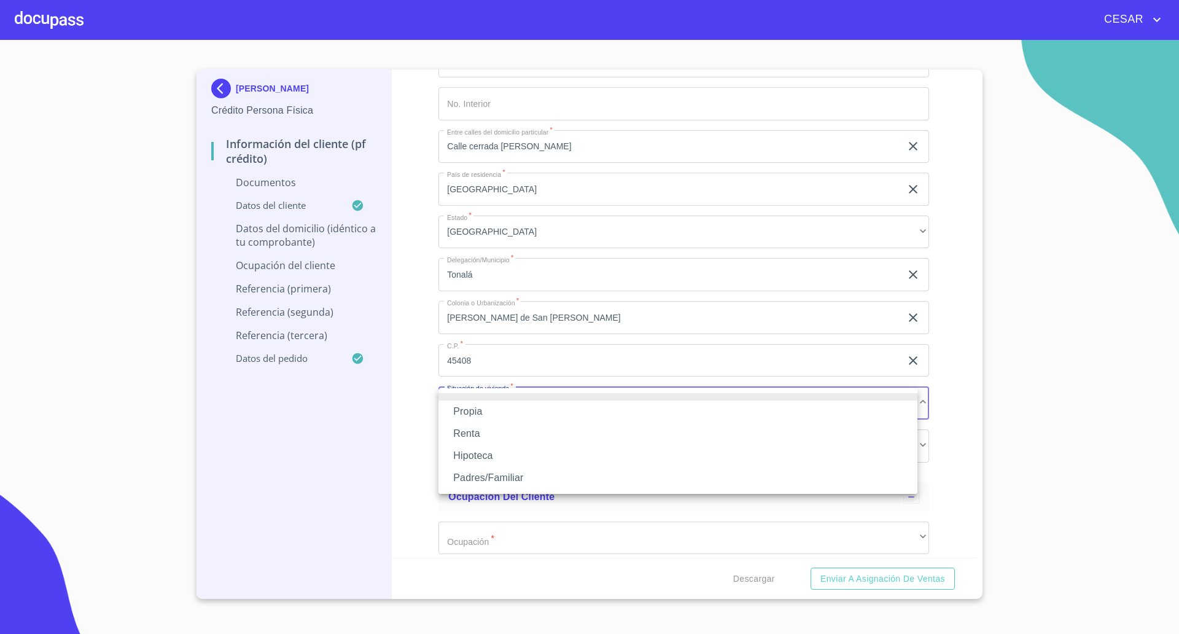
drag, startPoint x: 486, startPoint y: 426, endPoint x: 477, endPoint y: 427, distance: 9.8
click at [483, 427] on li "Renta" at bounding box center [678, 434] width 479 height 22
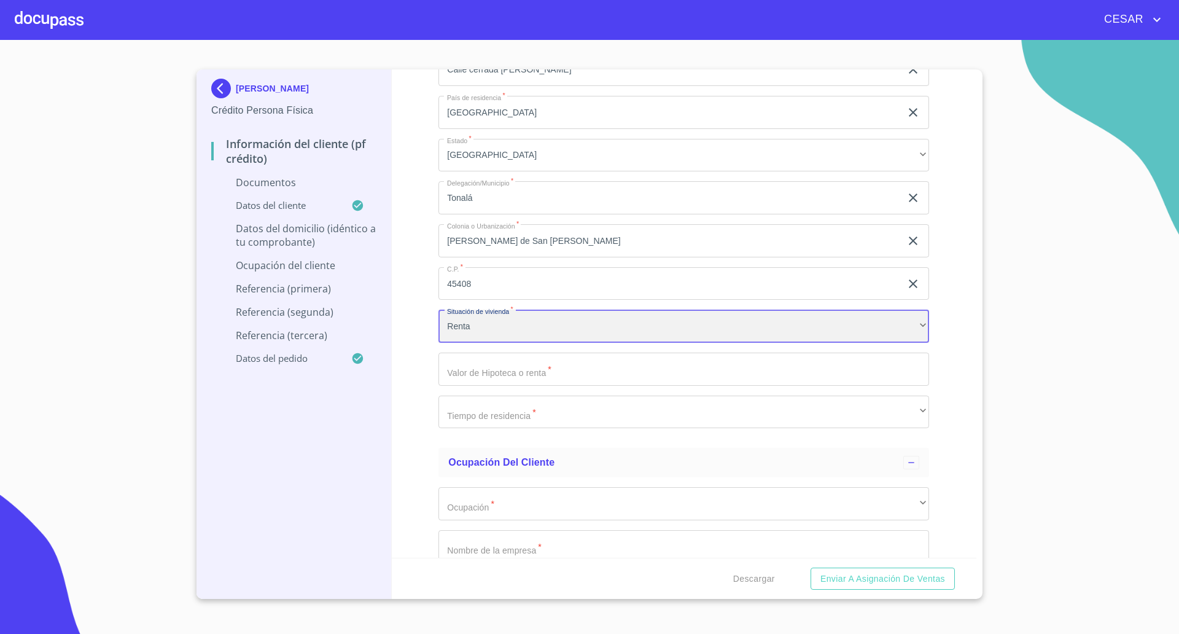
scroll to position [2457, 0]
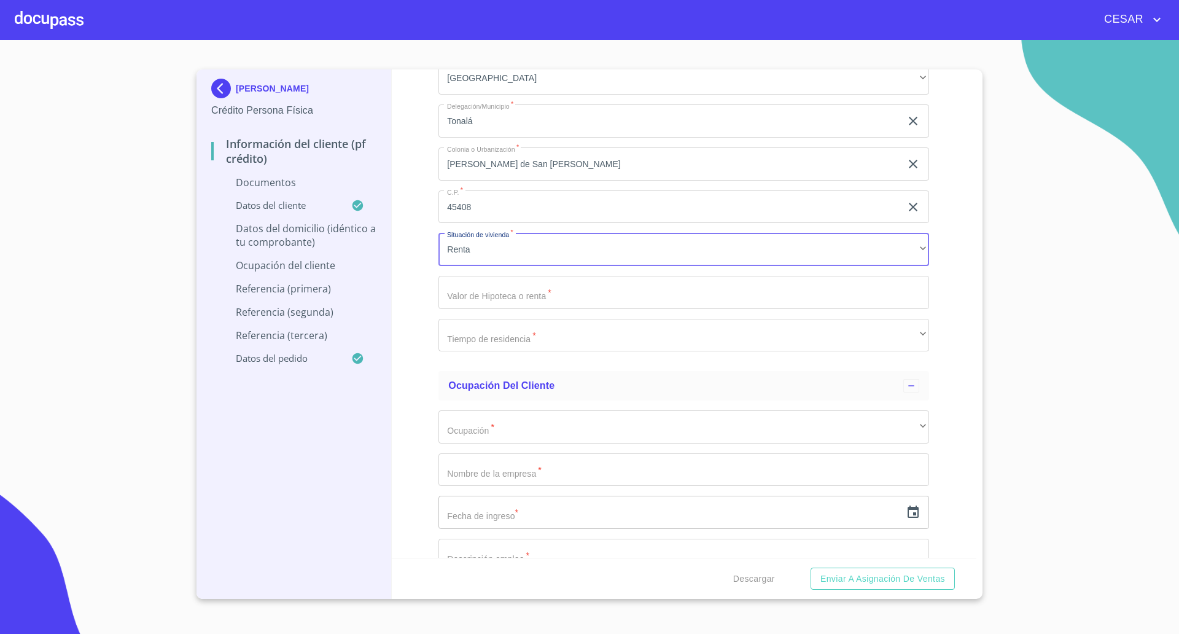
type input "$3,000"
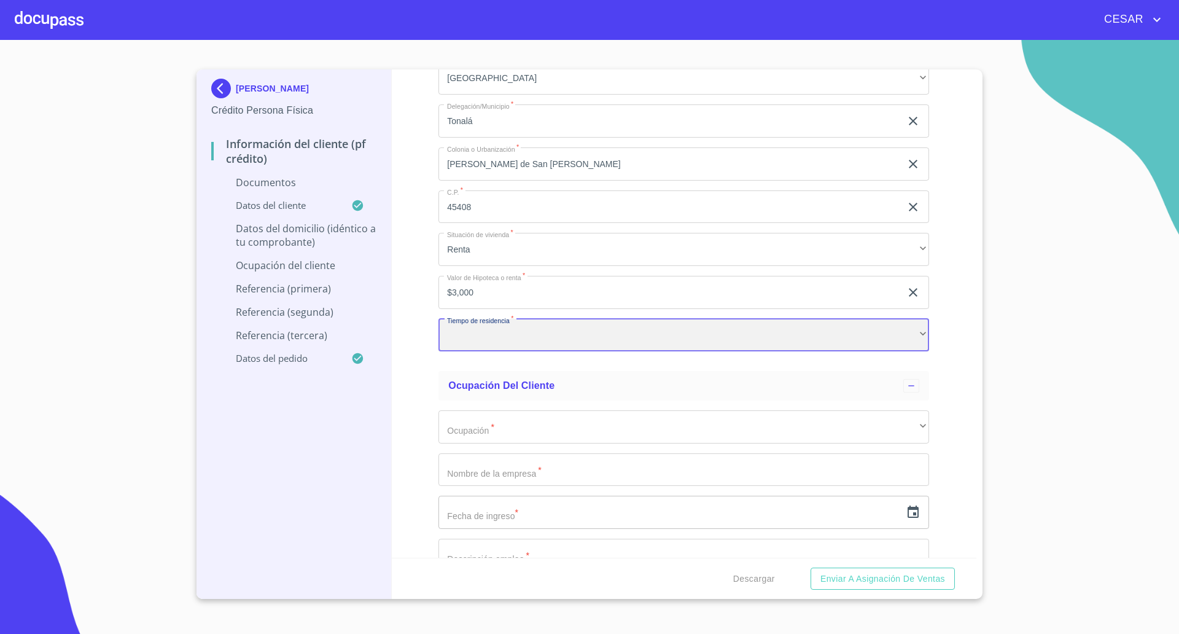
click at [532, 331] on div "​" at bounding box center [684, 335] width 491 height 33
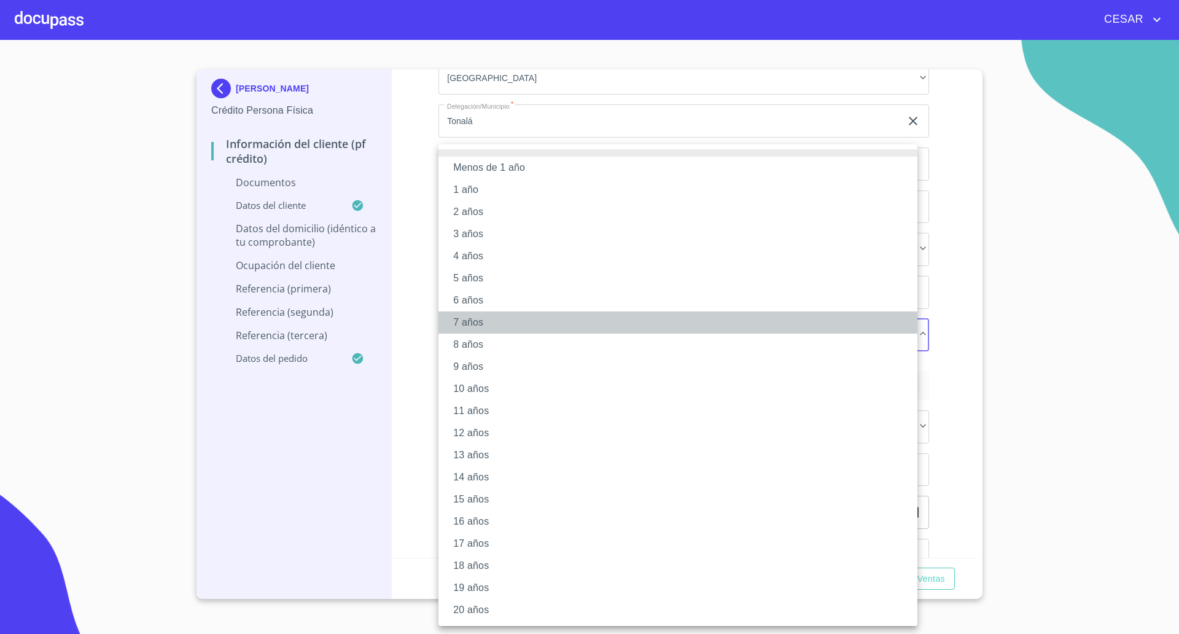
click at [474, 326] on li "7 años" at bounding box center [678, 322] width 479 height 22
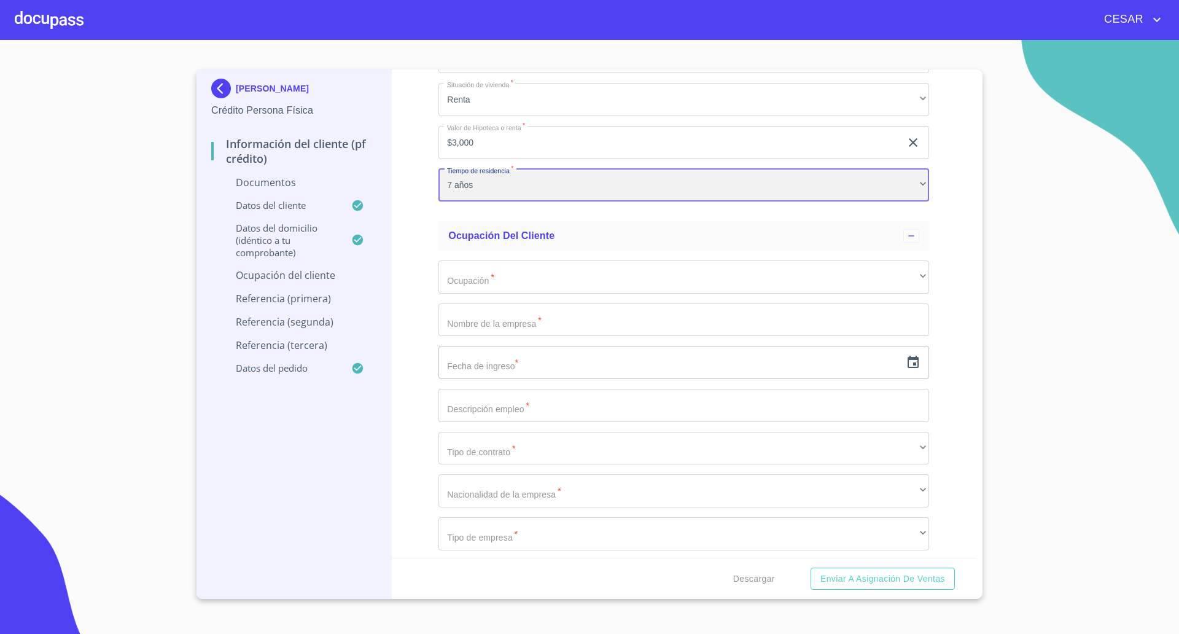
scroll to position [2610, 0]
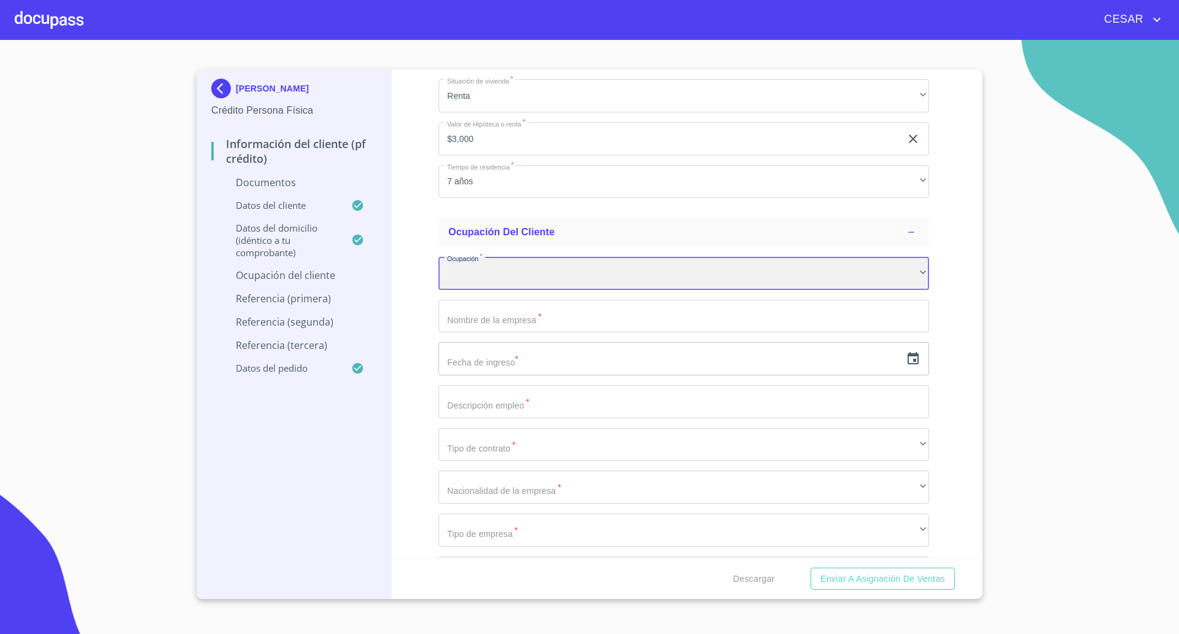
click at [507, 279] on div "​" at bounding box center [684, 273] width 491 height 33
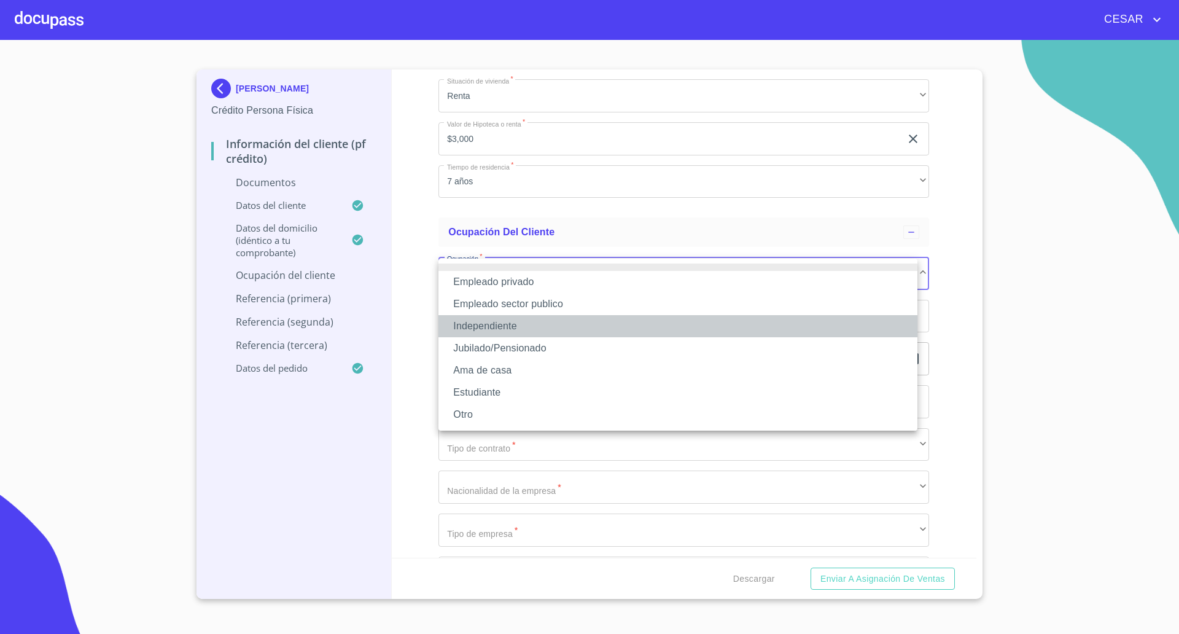
click at [485, 330] on li "Independiente" at bounding box center [678, 326] width 479 height 22
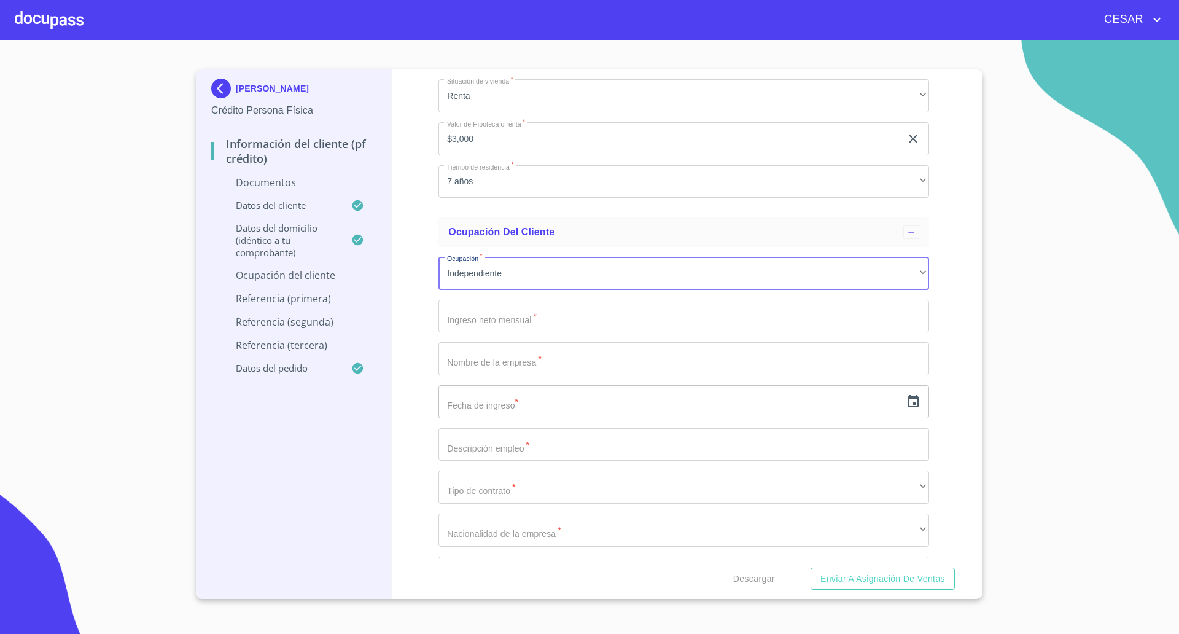
type input "40000"
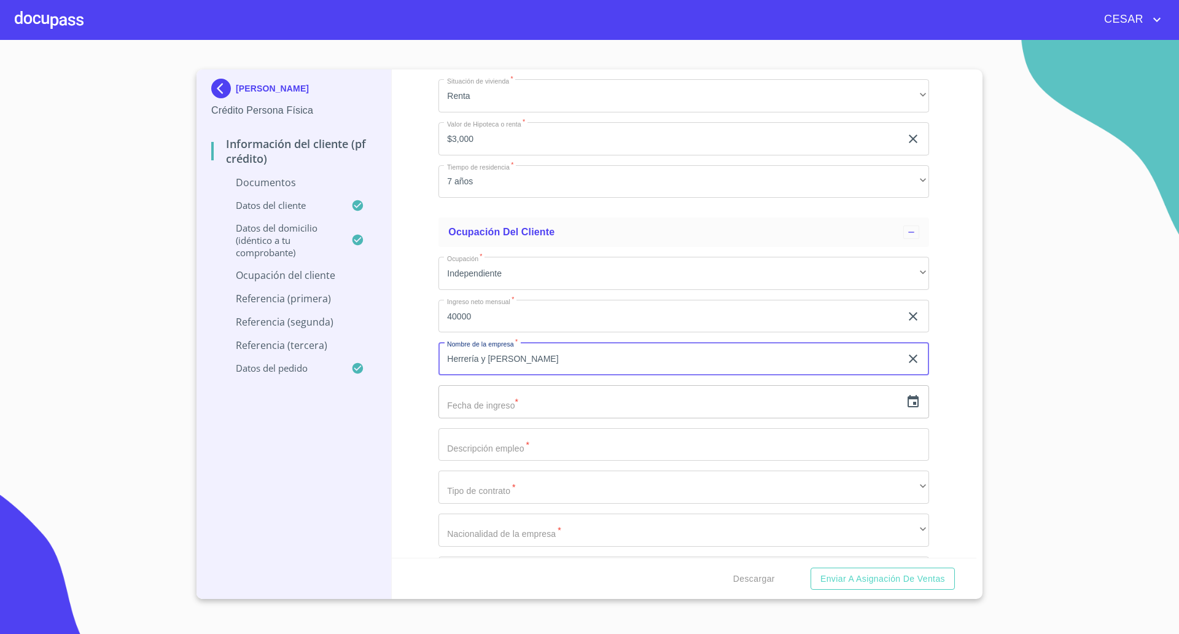
type input "Herrería y [PERSON_NAME]"
click at [906, 400] on icon "button" at bounding box center [913, 401] width 15 height 15
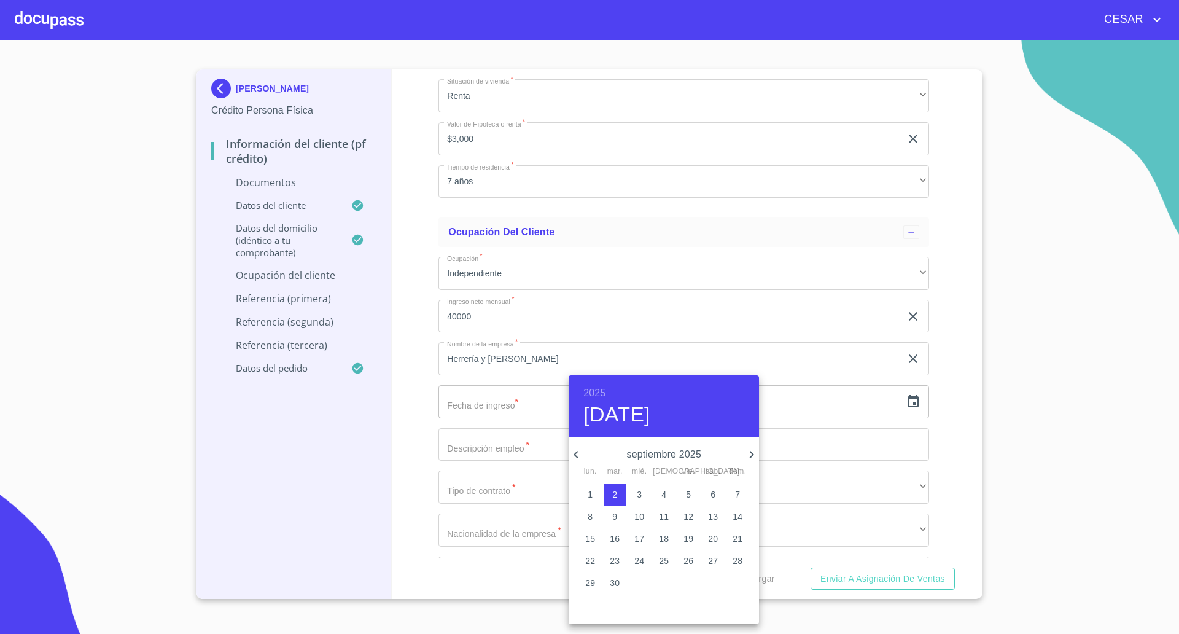
click at [595, 391] on h6 "2025" at bounding box center [595, 392] width 22 height 17
click at [666, 483] on div "2020" at bounding box center [664, 478] width 190 height 25
type input "2 de sep. de 2020"
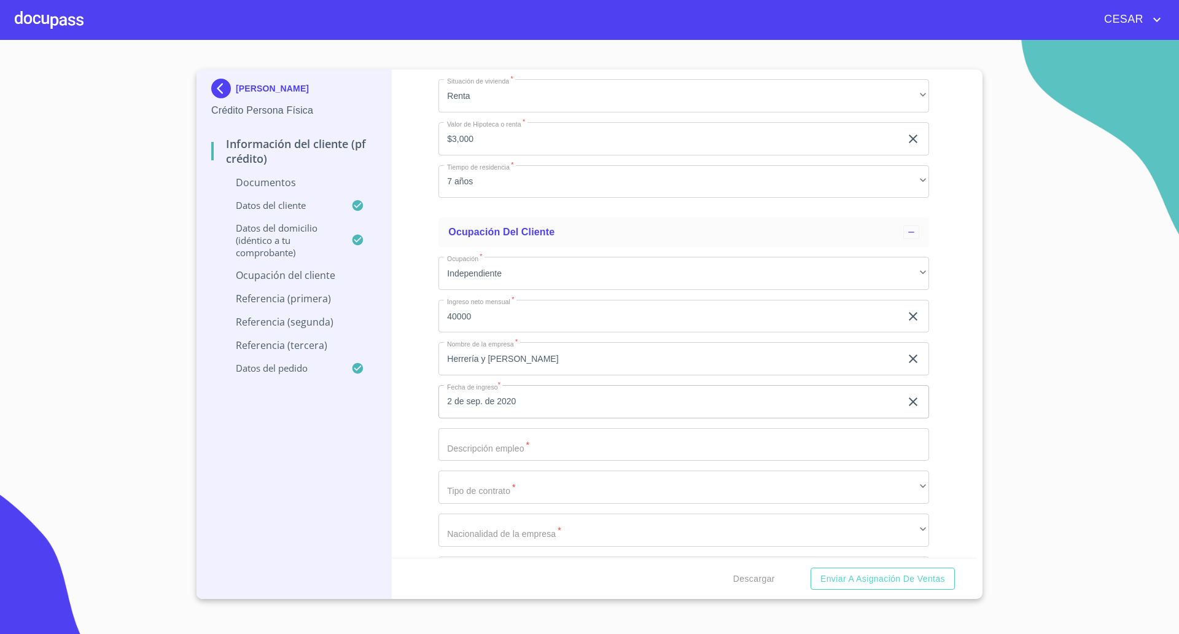
type input "T"
type input "Creación de estructuras metálicas y herrería en general"
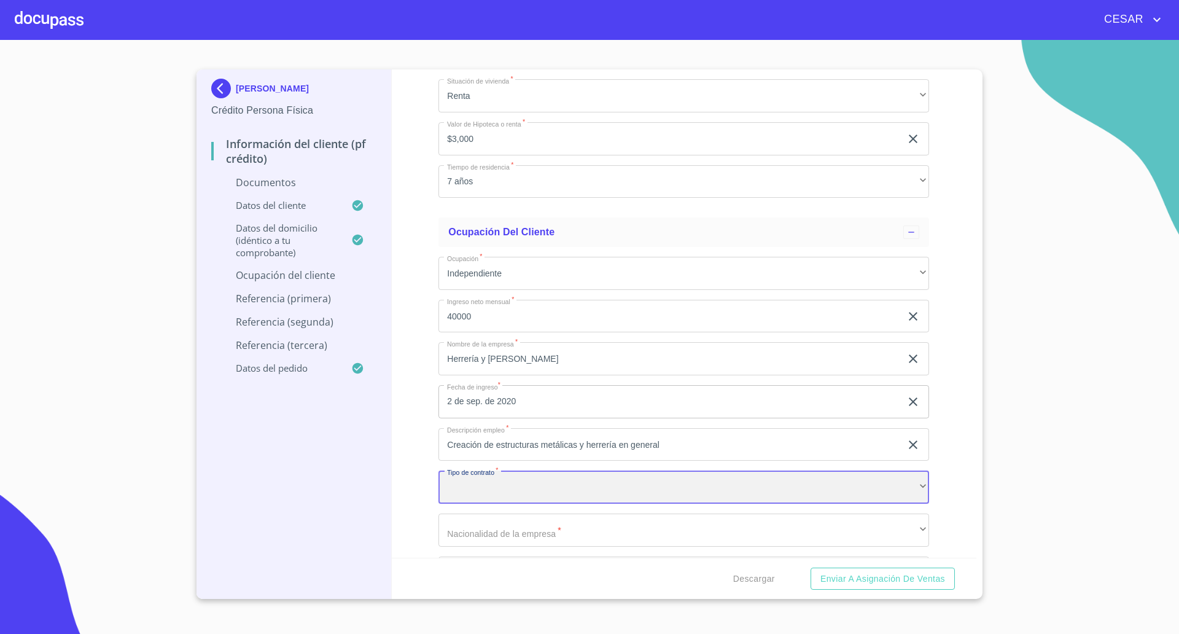
click at [504, 487] on div "​" at bounding box center [684, 486] width 491 height 33
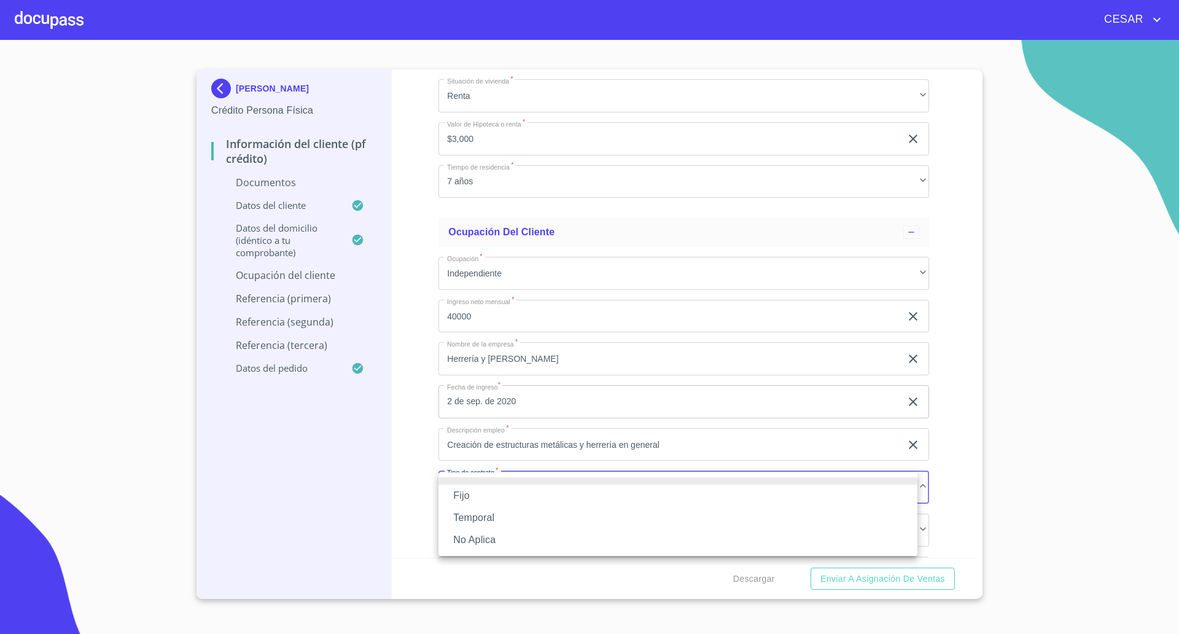
click at [476, 531] on li "No Aplica" at bounding box center [678, 540] width 479 height 22
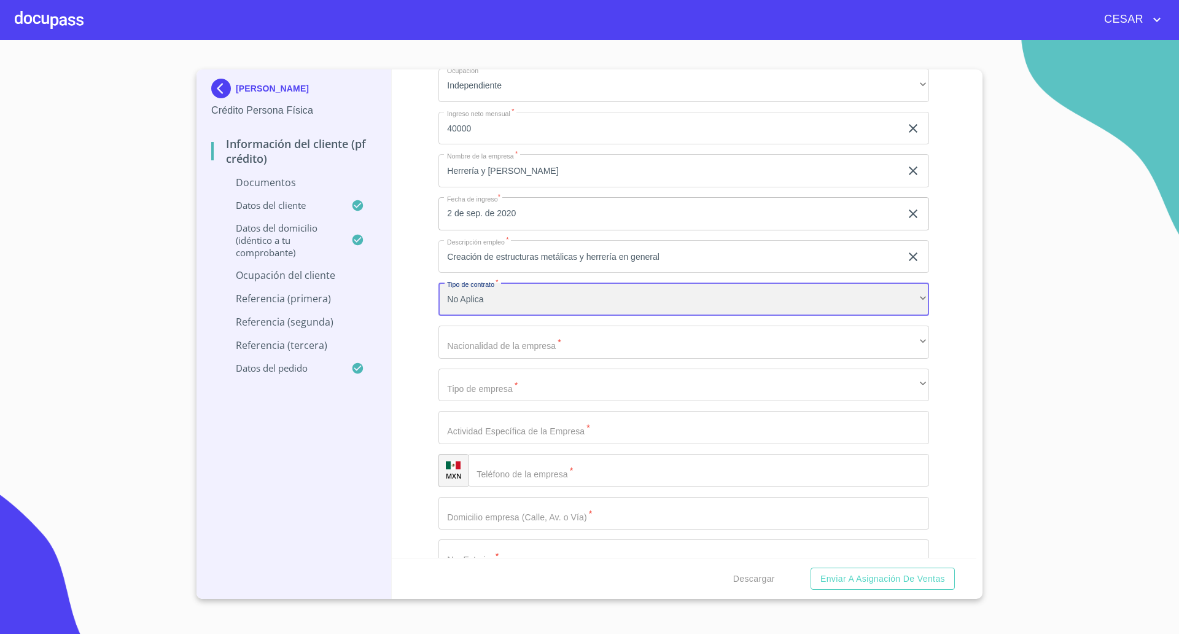
scroll to position [2841, 0]
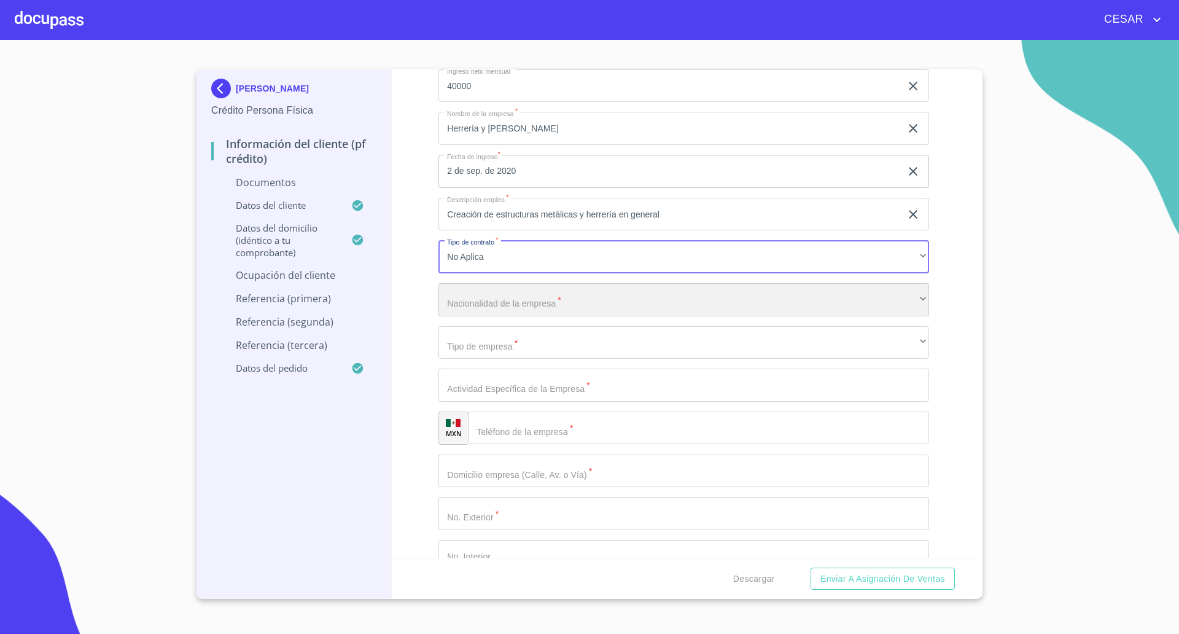
click at [513, 296] on div "​" at bounding box center [684, 299] width 491 height 33
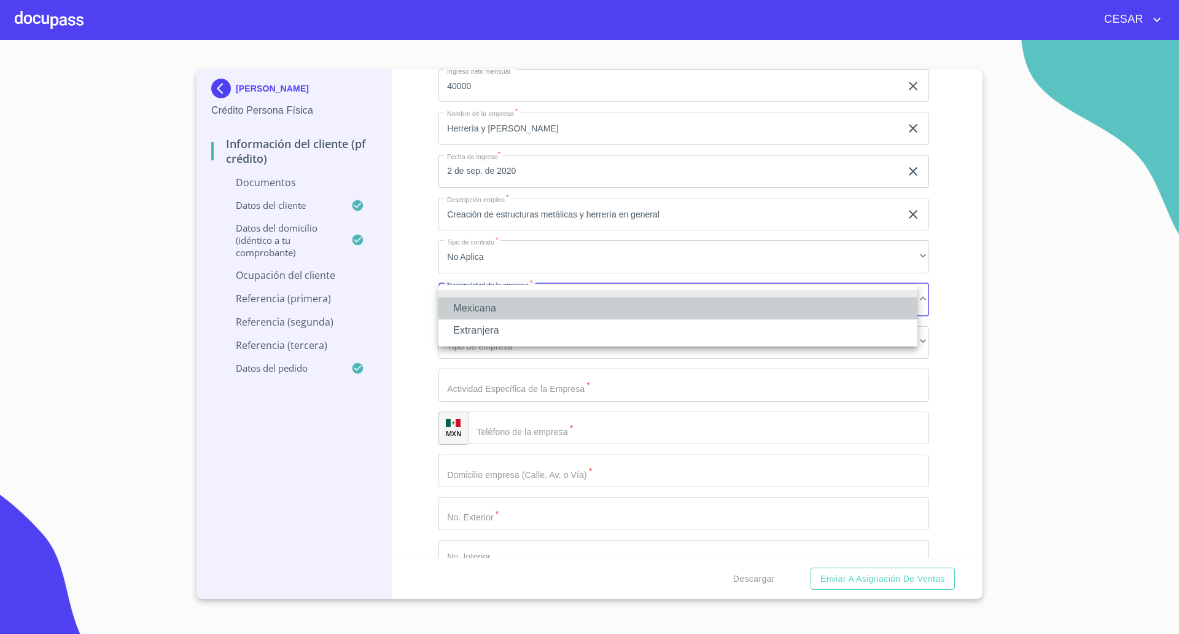
click at [501, 305] on li "Mexicana" at bounding box center [678, 308] width 479 height 22
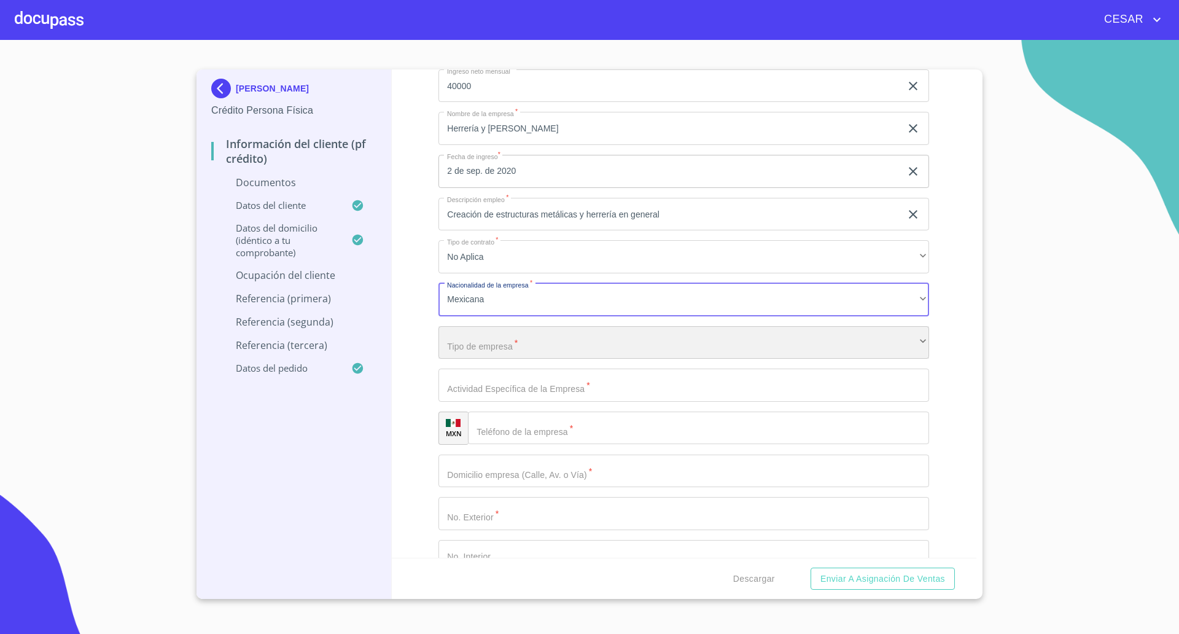
click at [504, 345] on div "​" at bounding box center [684, 342] width 491 height 33
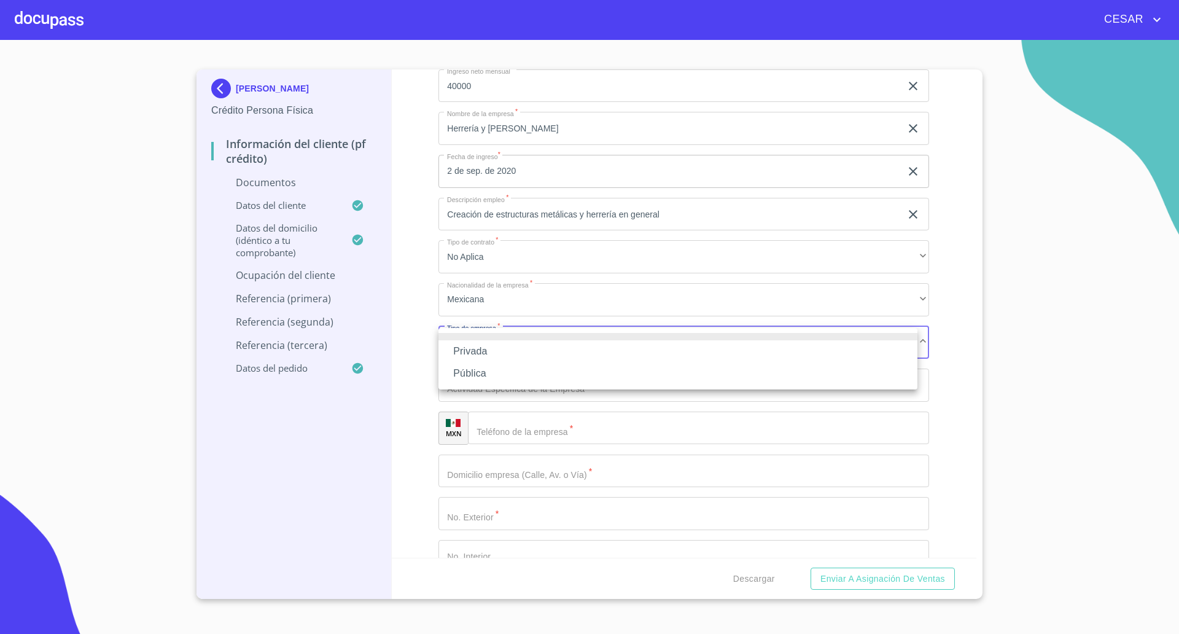
click at [493, 354] on li "Privada" at bounding box center [678, 351] width 479 height 22
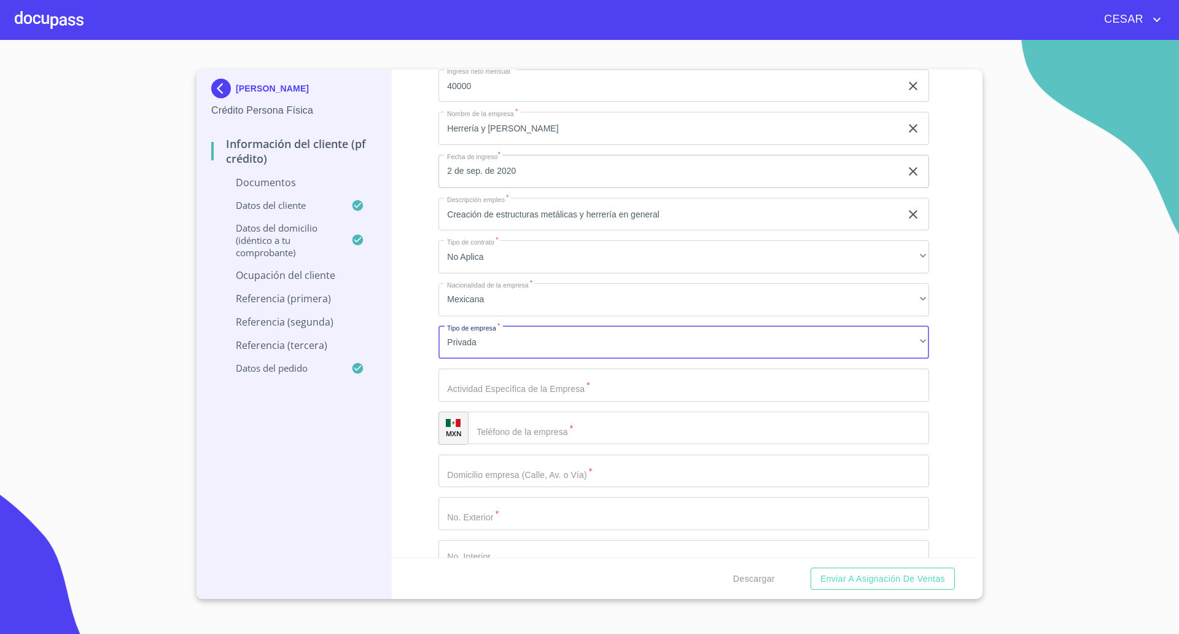
type input "Taller [PERSON_NAME]"
click at [544, 435] on input "Documento de identificación   *" at bounding box center [698, 428] width 461 height 33
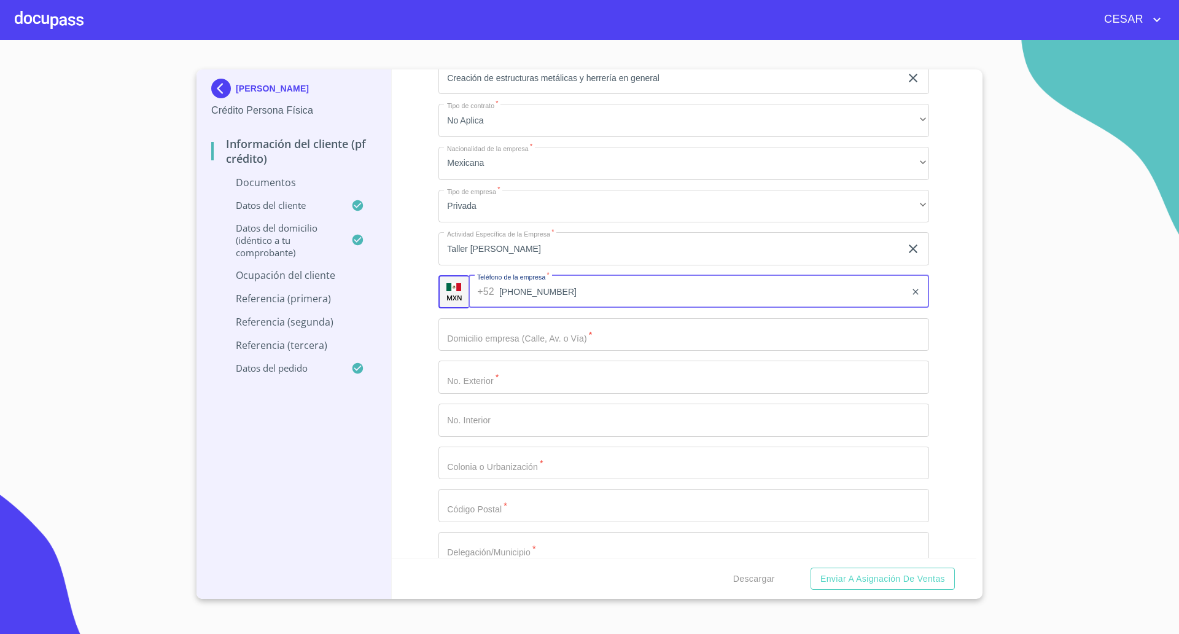
scroll to position [2994, 0]
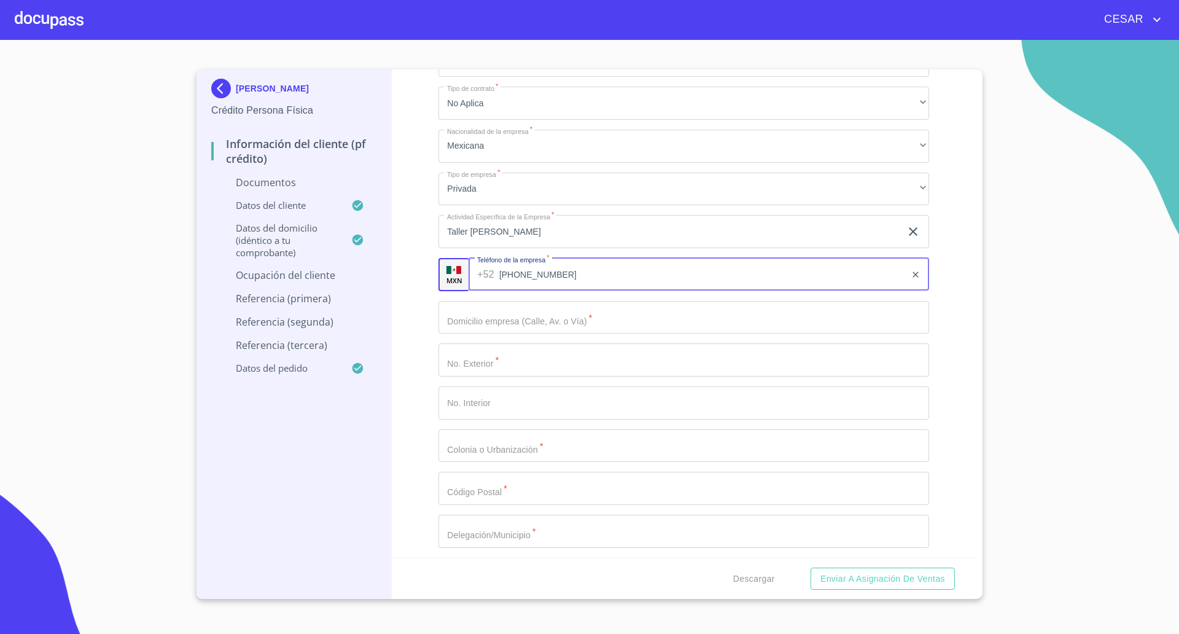
type input "[PHONE_NUMBER]"
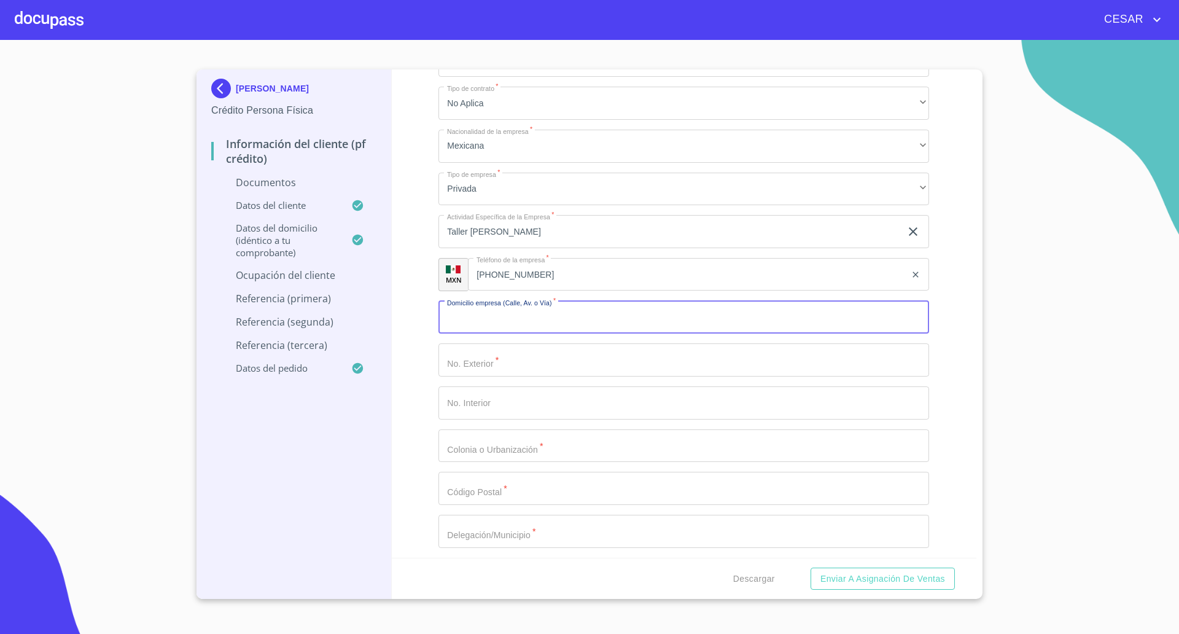
type input "B"
type input "[GEOGRAPHIC_DATA][PERSON_NAME]"
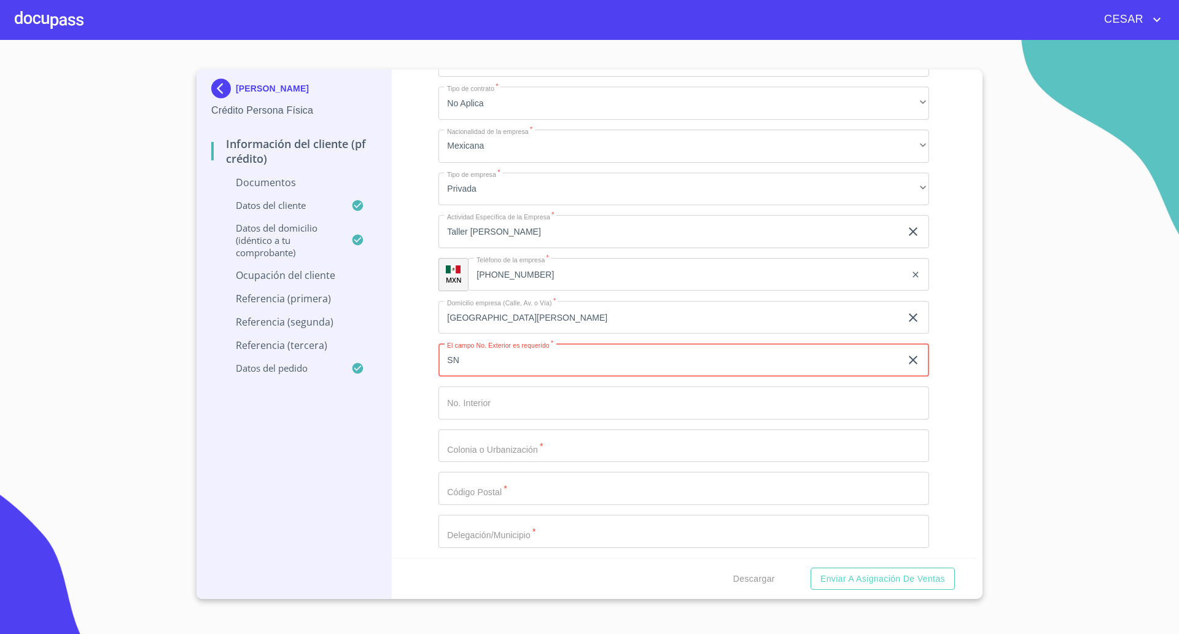
type input "SN"
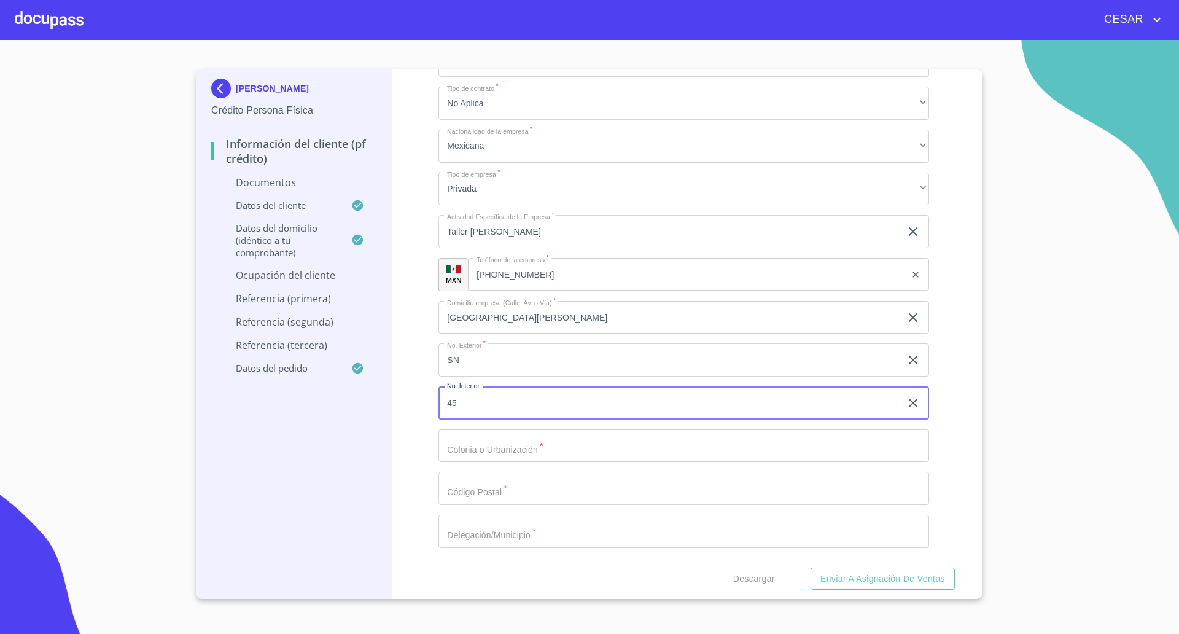
type input "4"
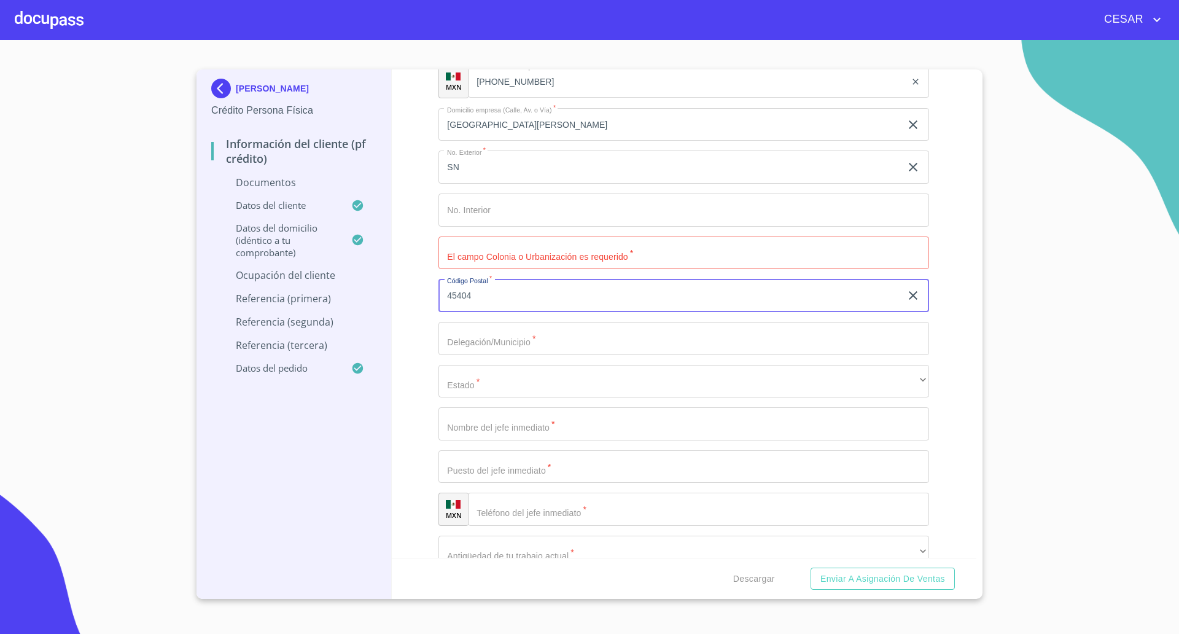
scroll to position [3225, 0]
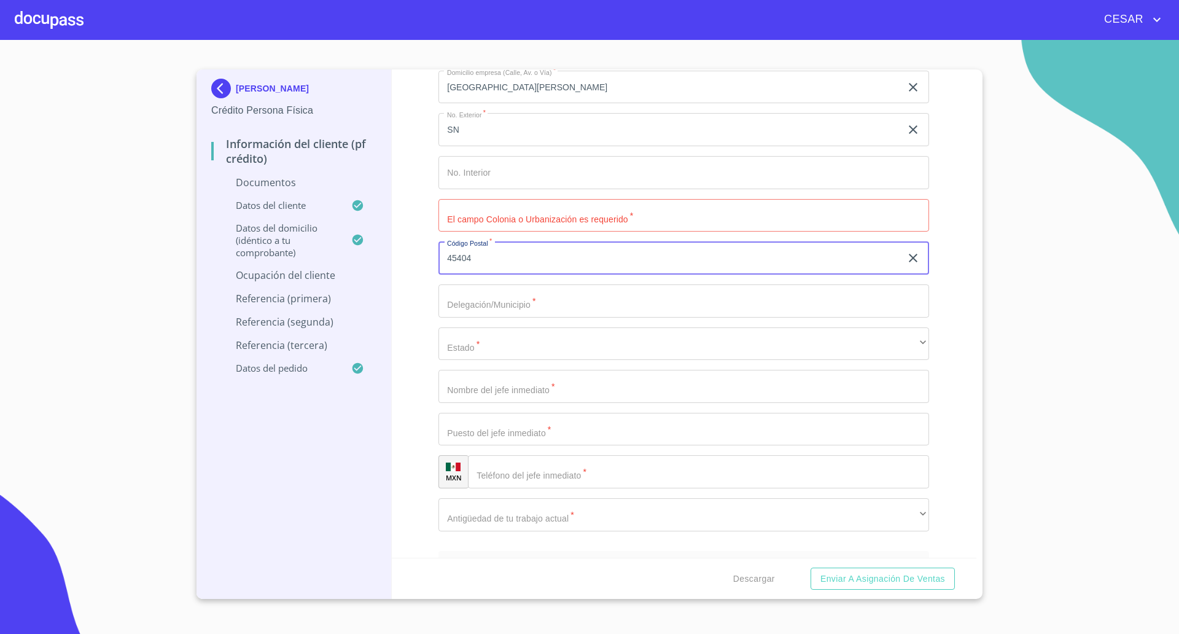
type input "45404"
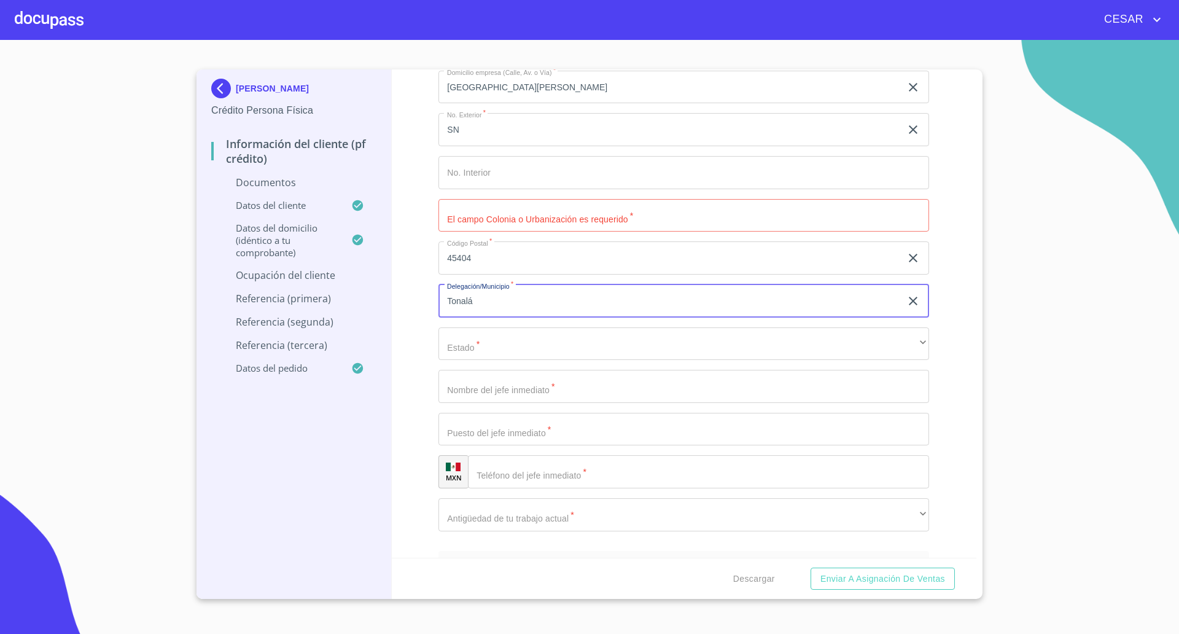
type input "Tonalá"
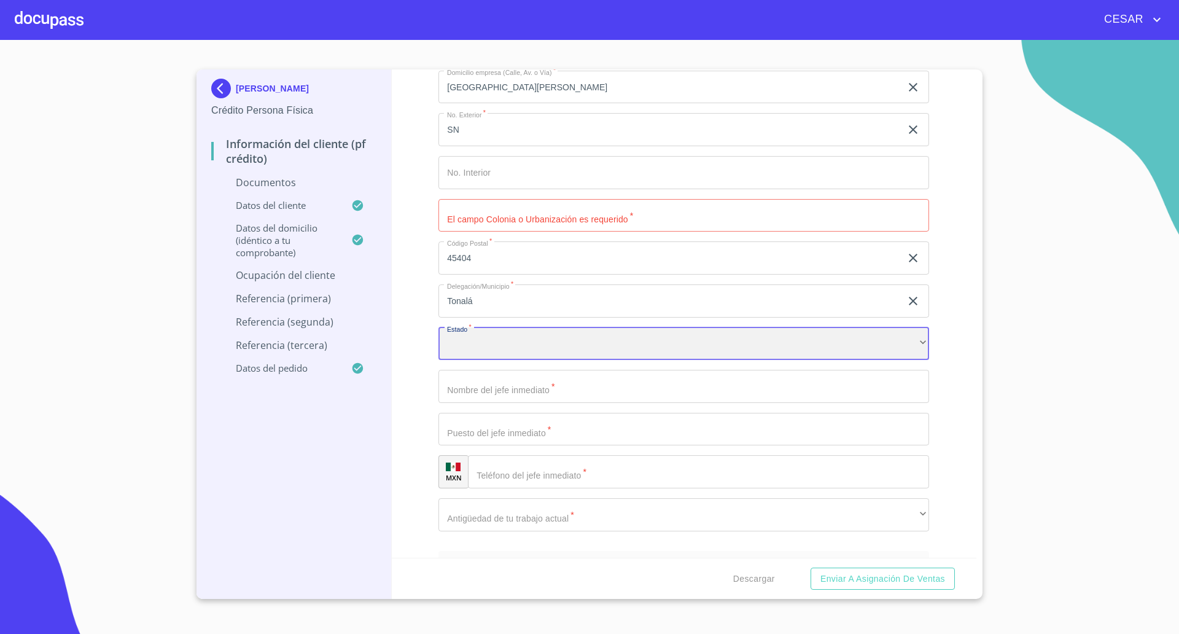
click at [493, 348] on div "​" at bounding box center [684, 343] width 491 height 33
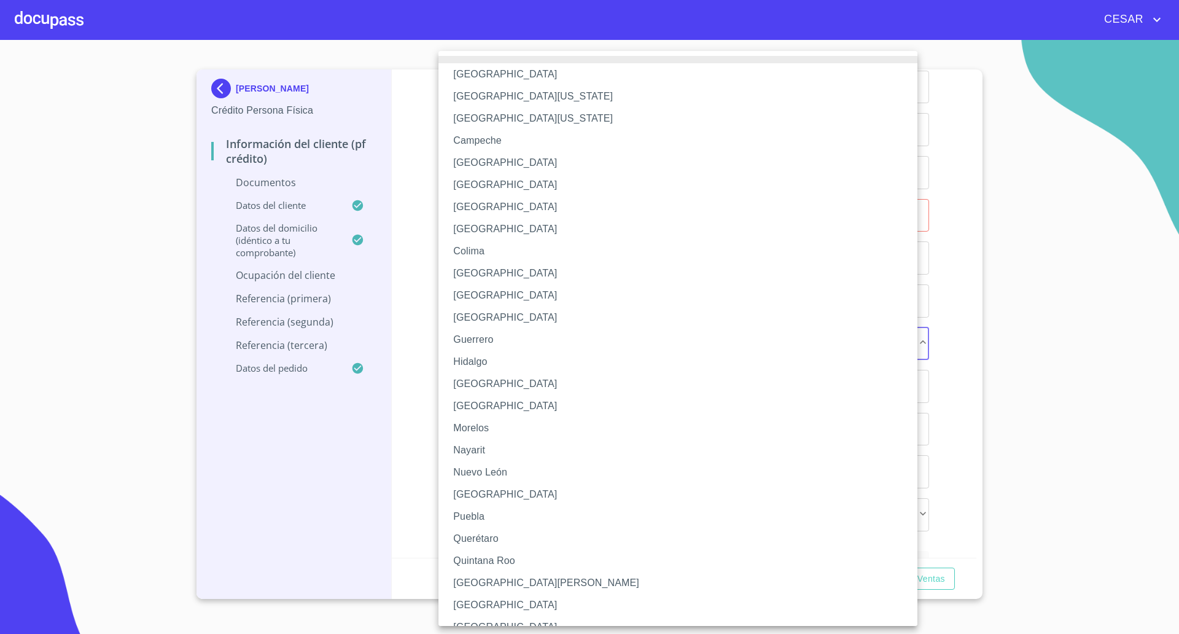
click at [471, 379] on li "[GEOGRAPHIC_DATA]" at bounding box center [684, 384] width 491 height 22
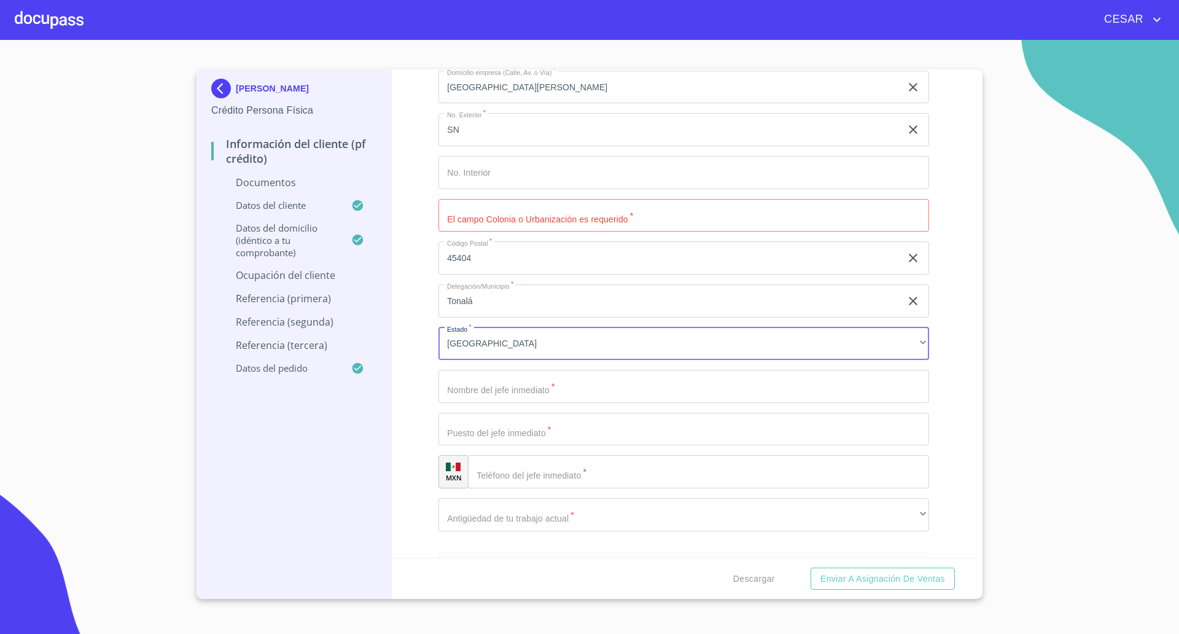
type input "[PERSON_NAME]"
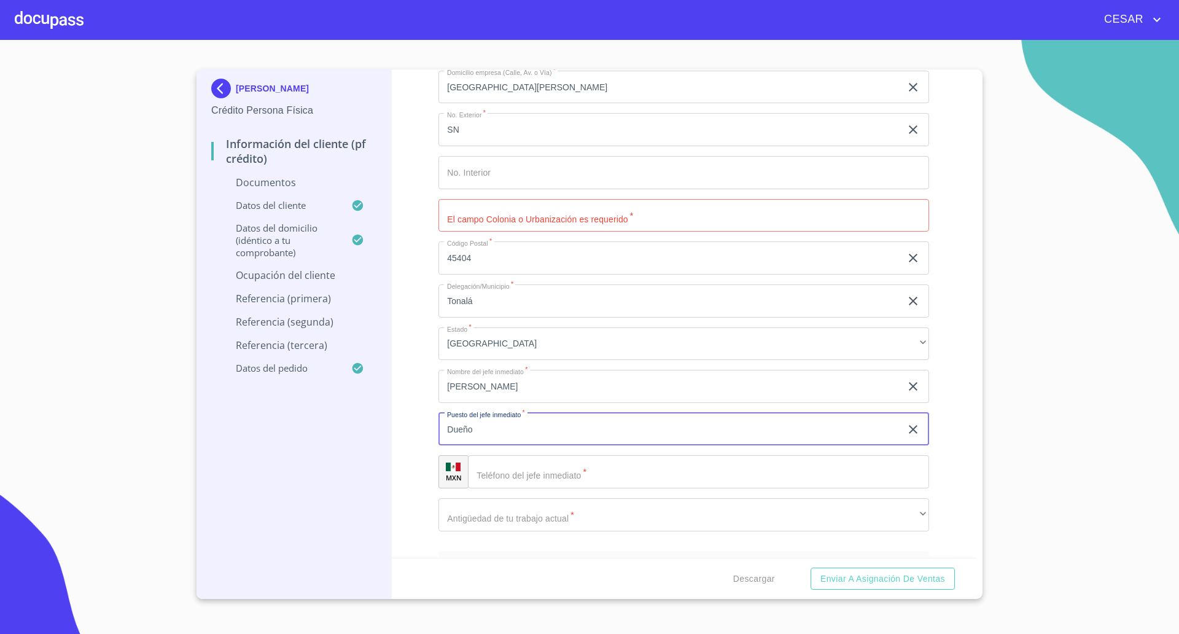
type input "Dueño"
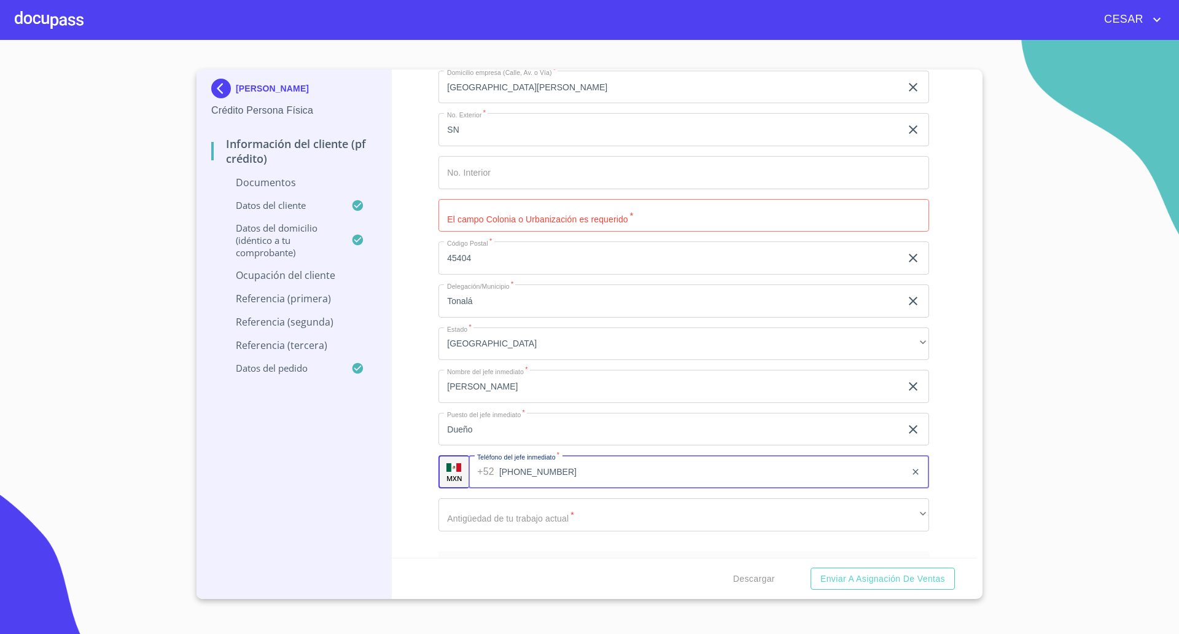
type input "[PHONE_NUMBER]"
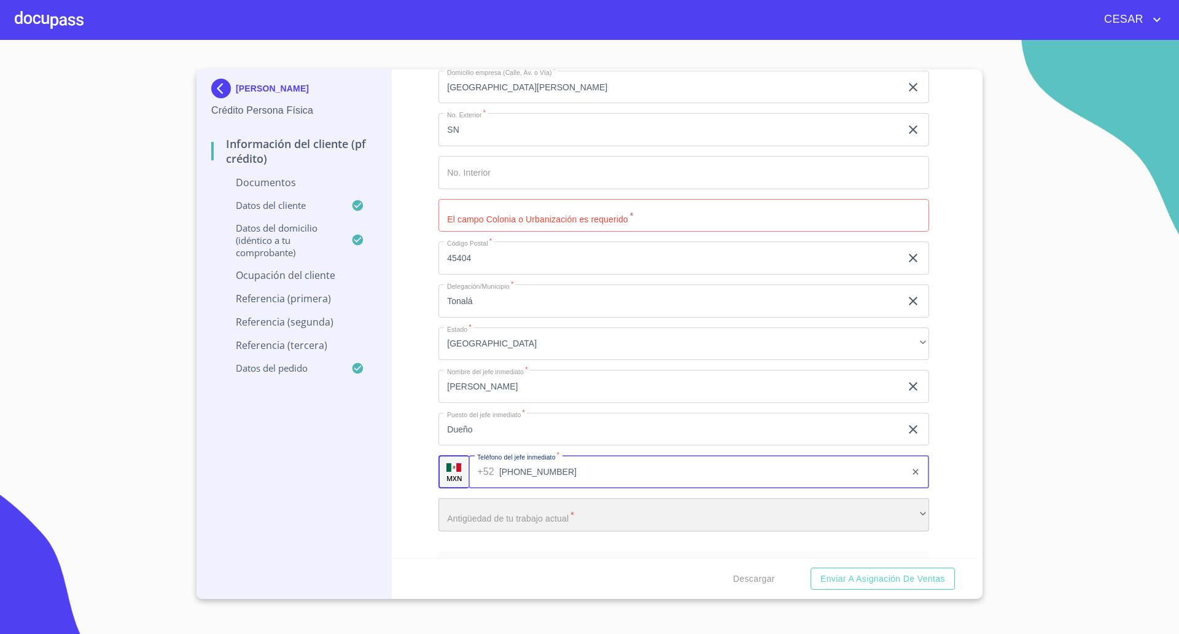
click at [582, 521] on div "​" at bounding box center [684, 514] width 491 height 33
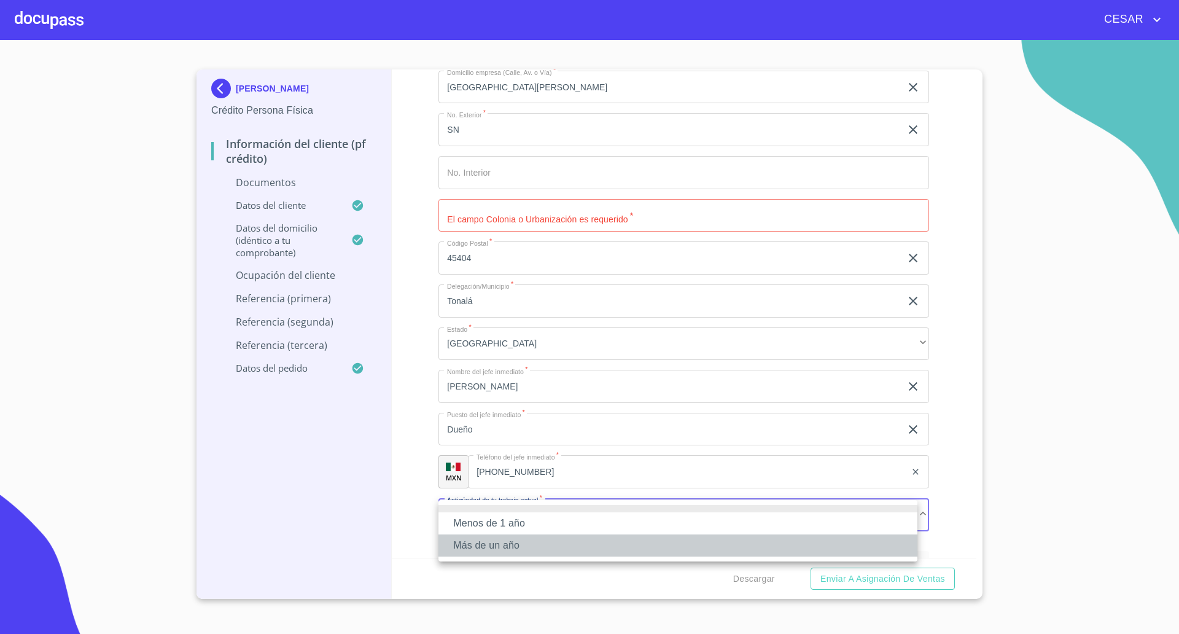
click at [458, 549] on li "Más de un año" at bounding box center [678, 545] width 479 height 22
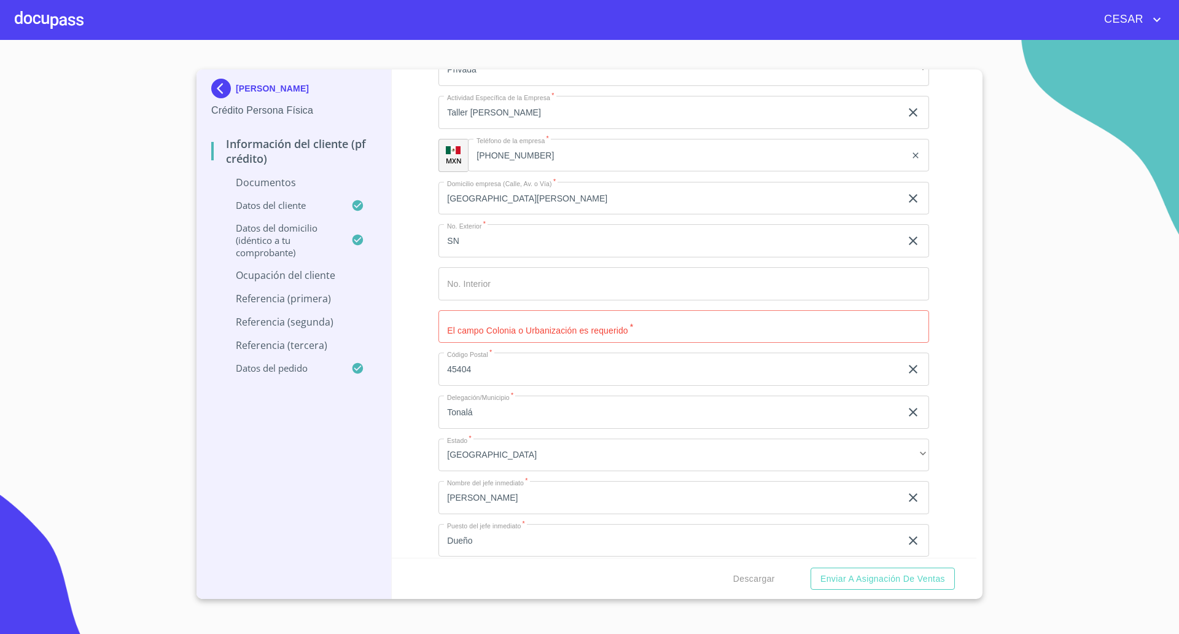
scroll to position [3071, 0]
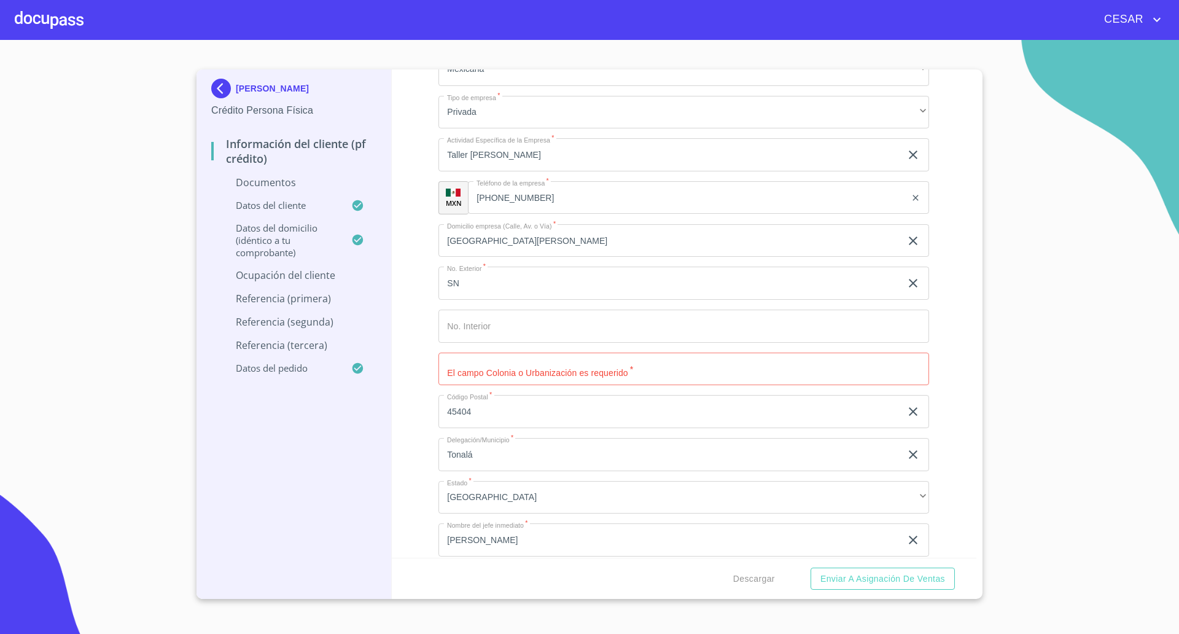
click at [528, 367] on input "Documento de identificación   *" at bounding box center [684, 369] width 491 height 33
type input "Tonalá"
click at [811, 568] on button "Enviar a Asignación de Ventas" at bounding box center [883, 579] width 144 height 23
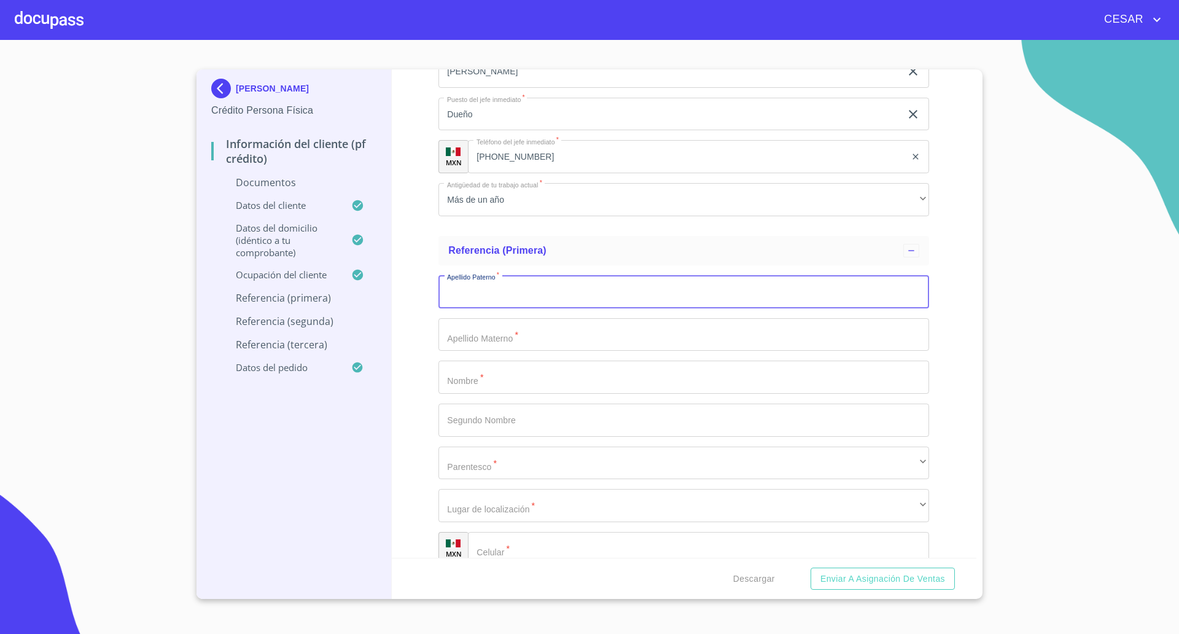
scroll to position [3521, 0]
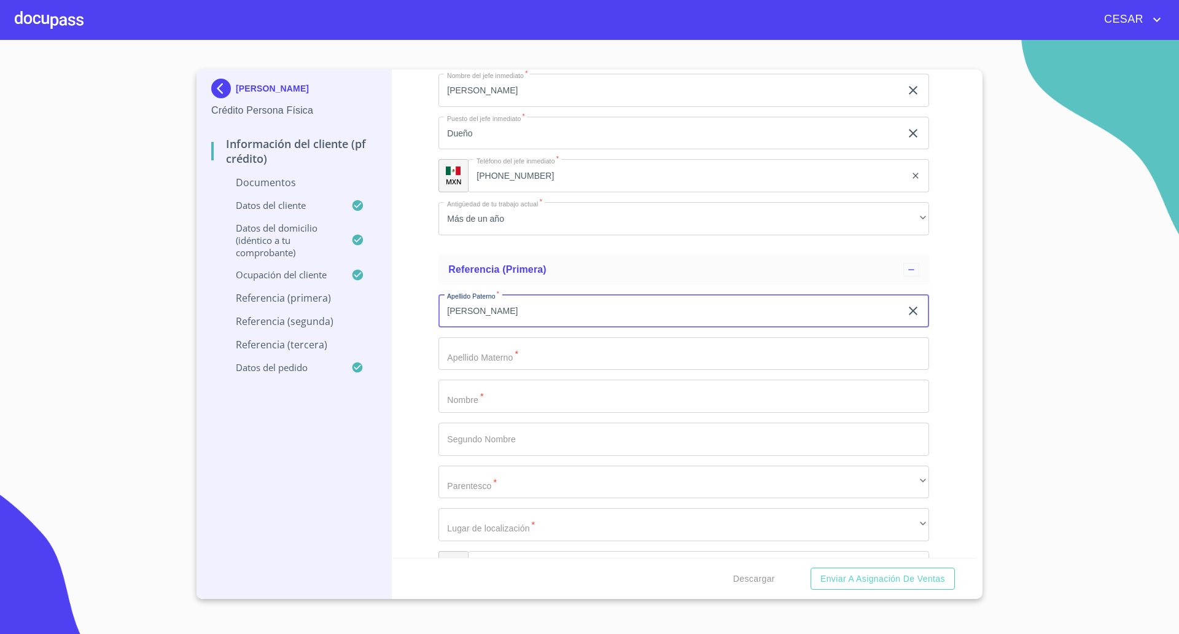
type input "[PERSON_NAME]"
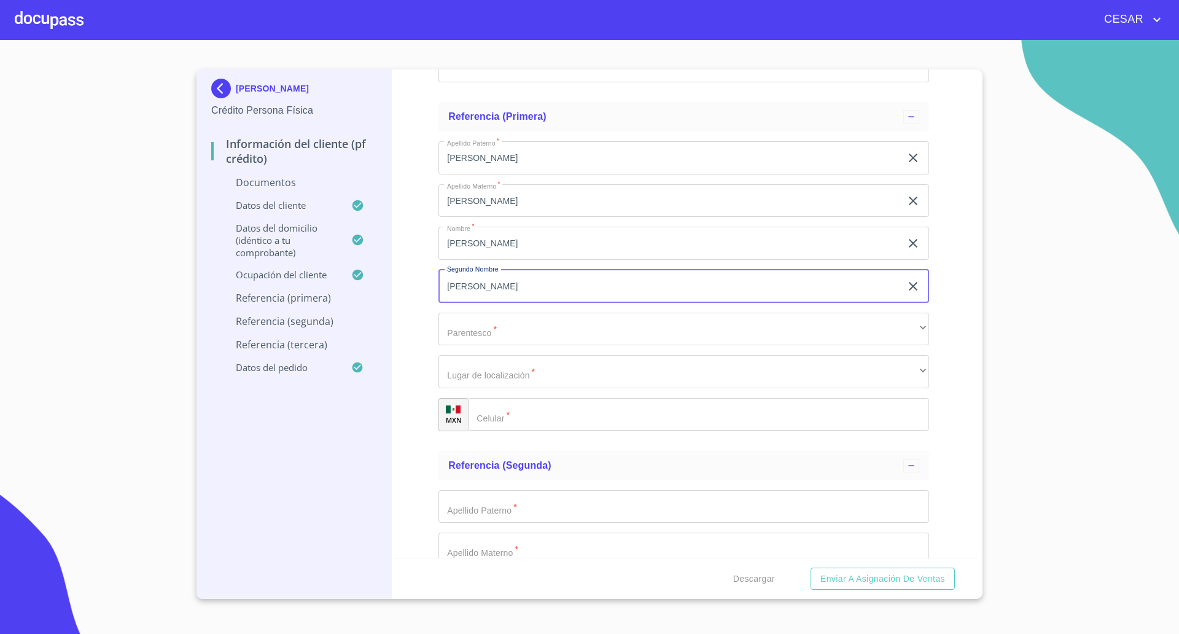
scroll to position [3674, 0]
type input "[PERSON_NAME]"
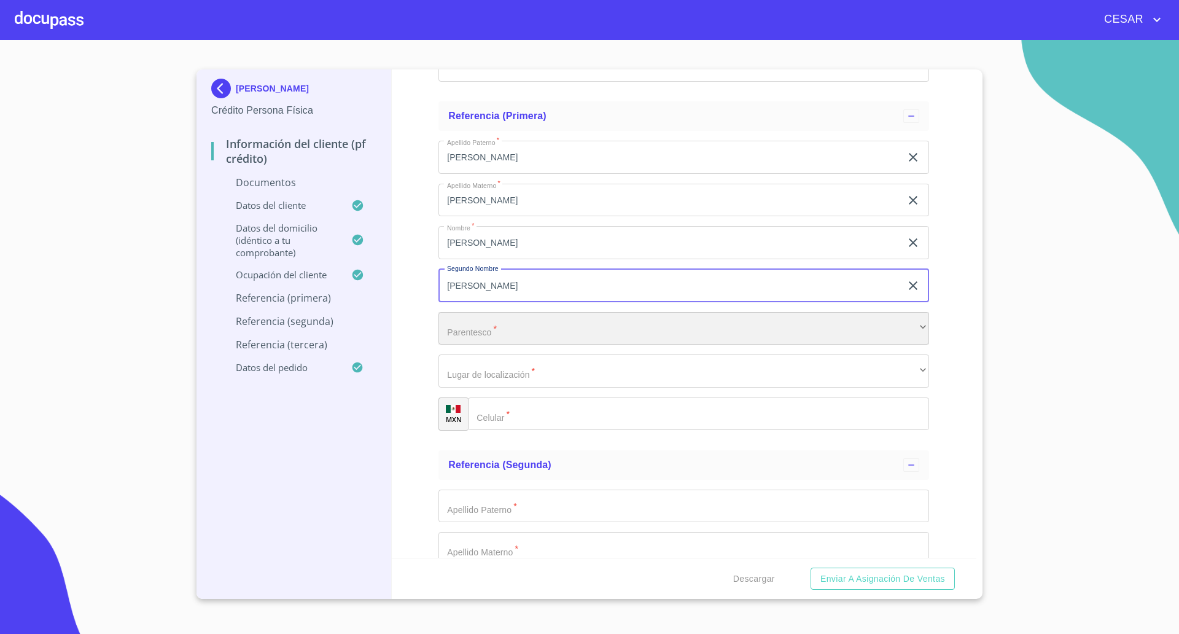
click at [491, 318] on div "​" at bounding box center [684, 328] width 491 height 33
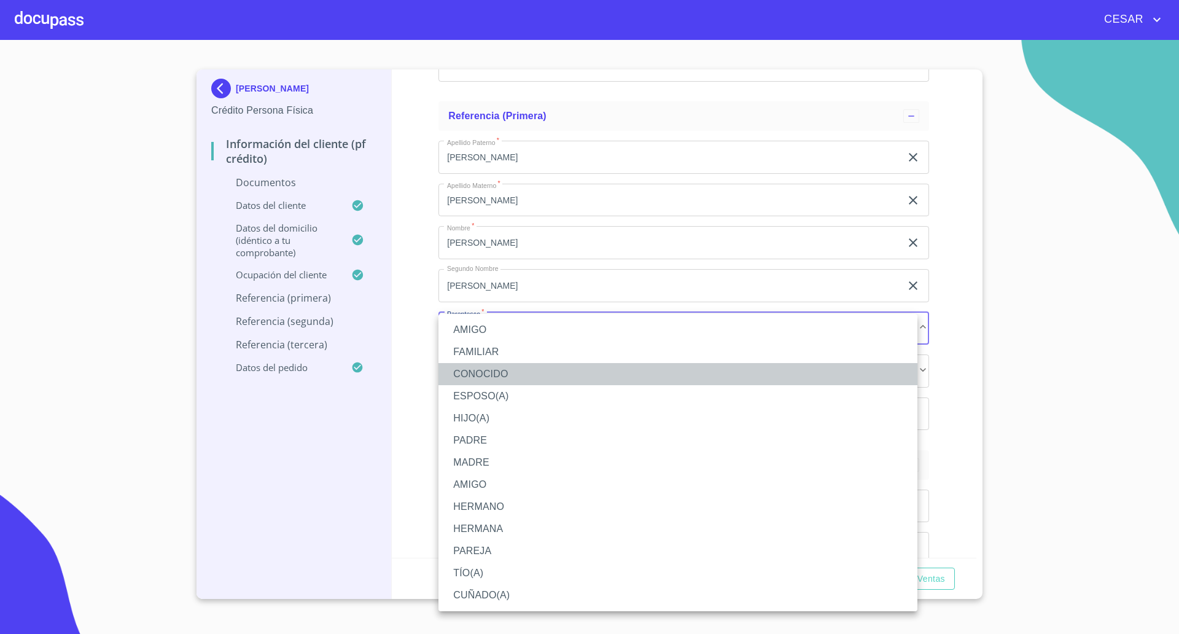
click at [488, 374] on li "CONOCIDO" at bounding box center [678, 374] width 479 height 22
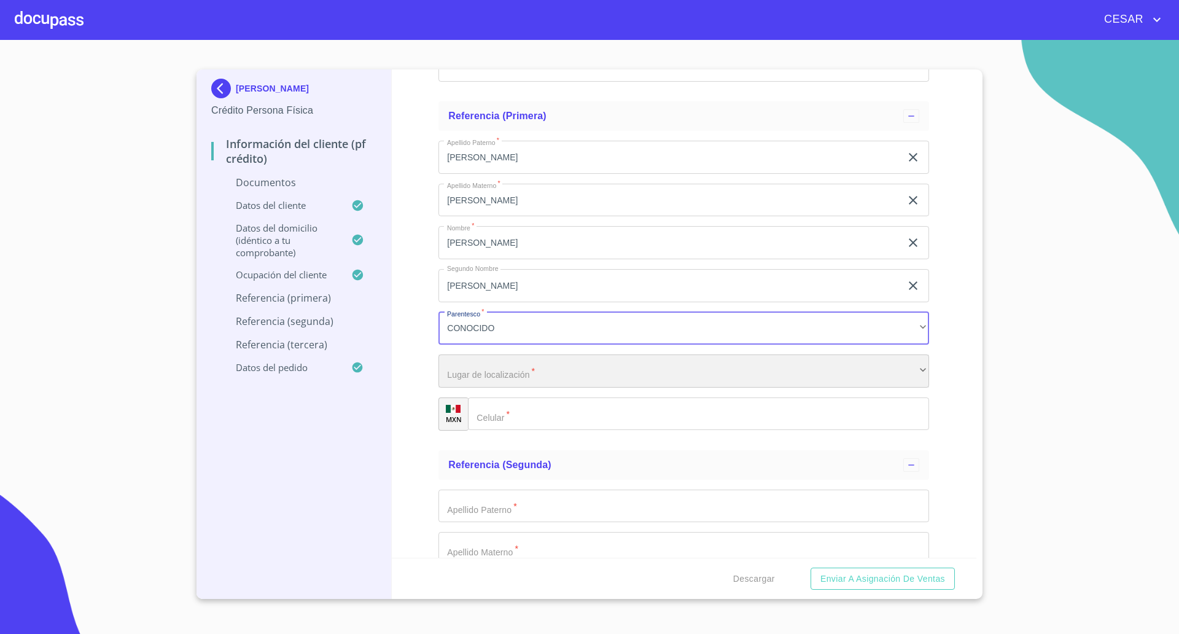
click at [528, 379] on div "​" at bounding box center [684, 370] width 491 height 33
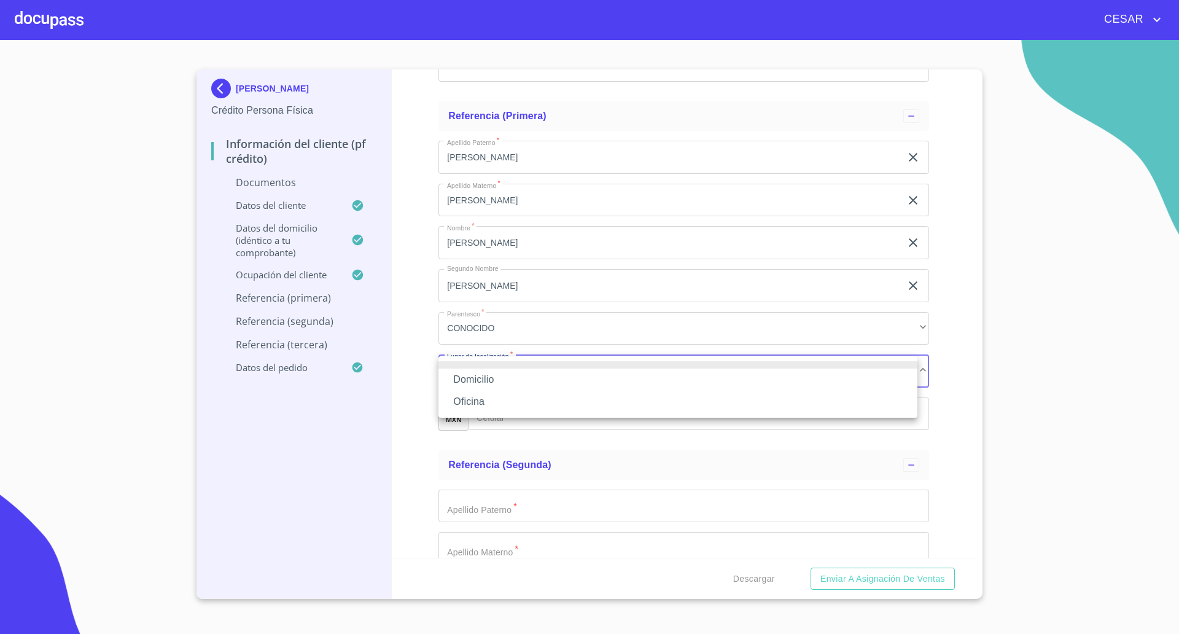
click at [495, 397] on li "Oficina" at bounding box center [678, 402] width 479 height 22
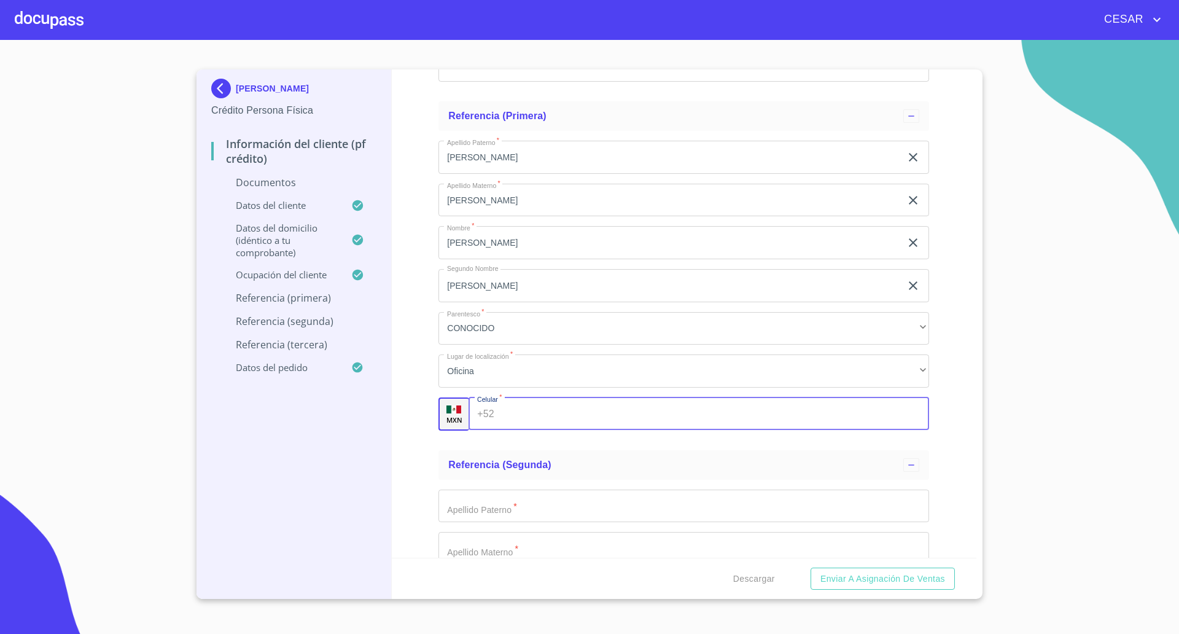
click at [552, 415] on input "Documento de identificación   *" at bounding box center [714, 413] width 430 height 33
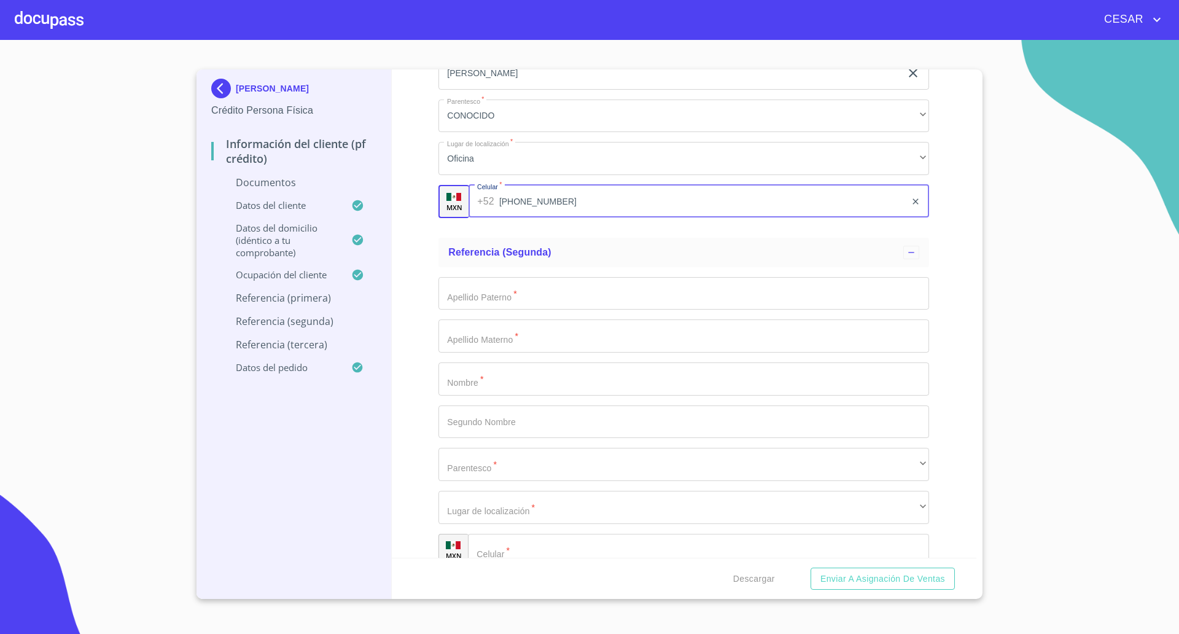
scroll to position [3905, 0]
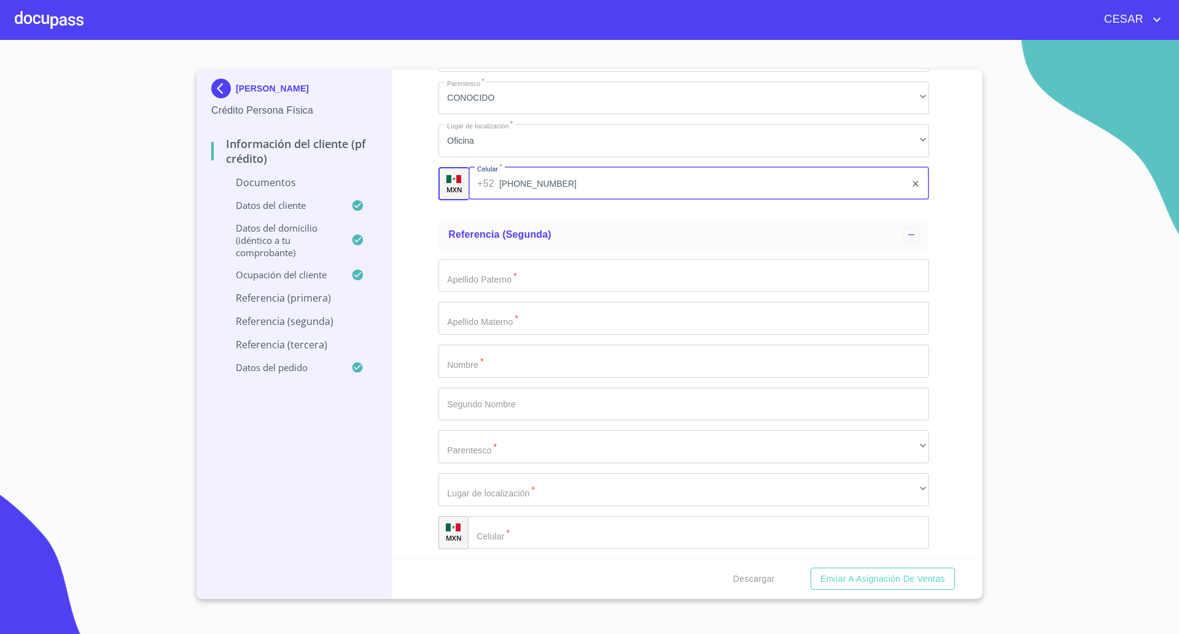
type input "[PHONE_NUMBER]"
type input "[PERSON_NAME]"
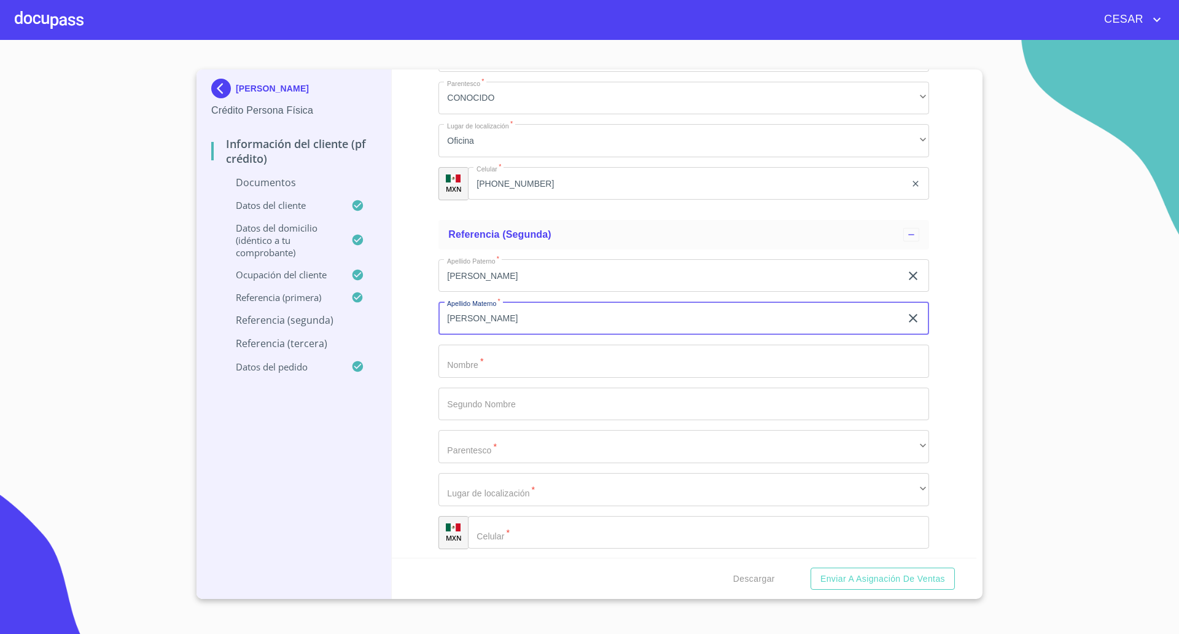
type input "[PERSON_NAME]"
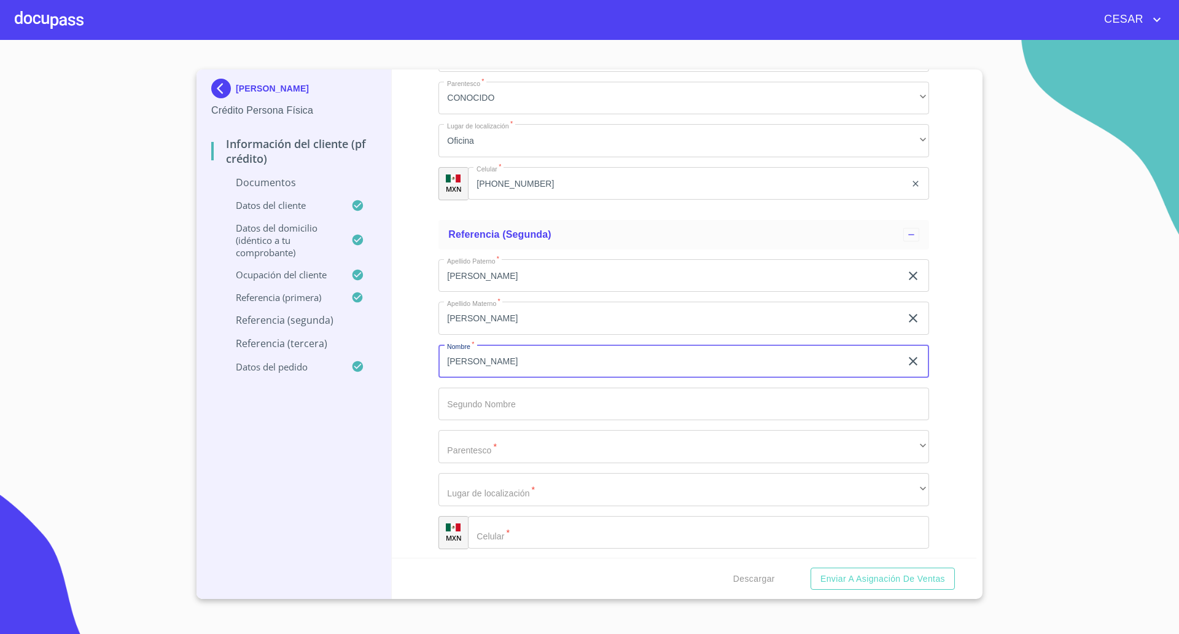
type input "[PERSON_NAME]"
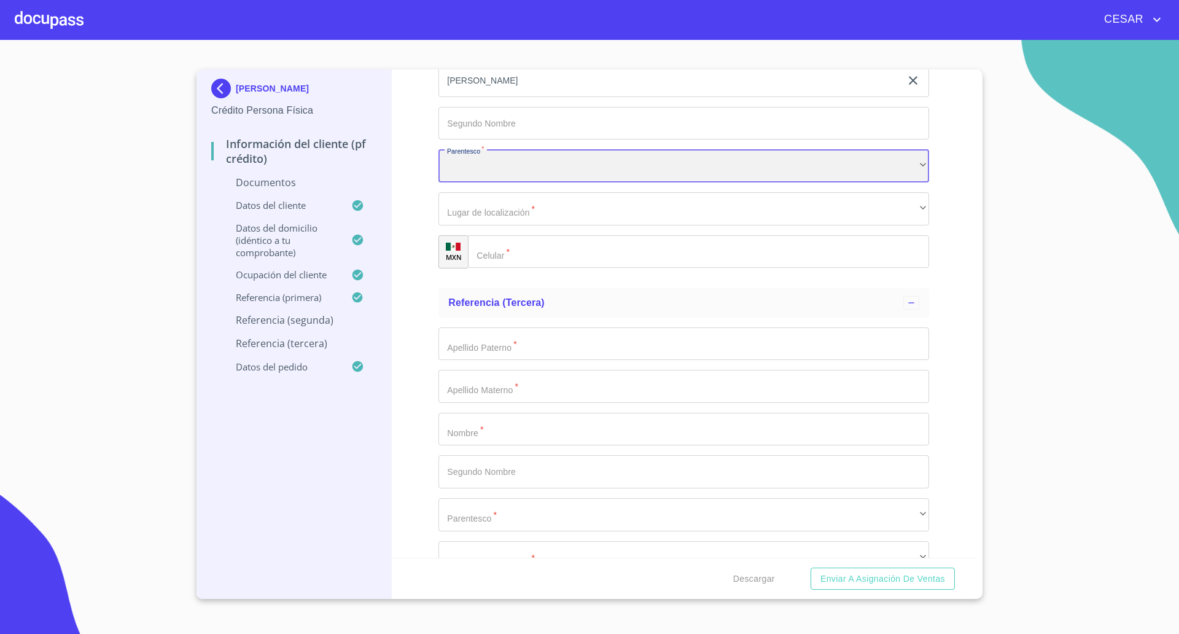
scroll to position [4212, 0]
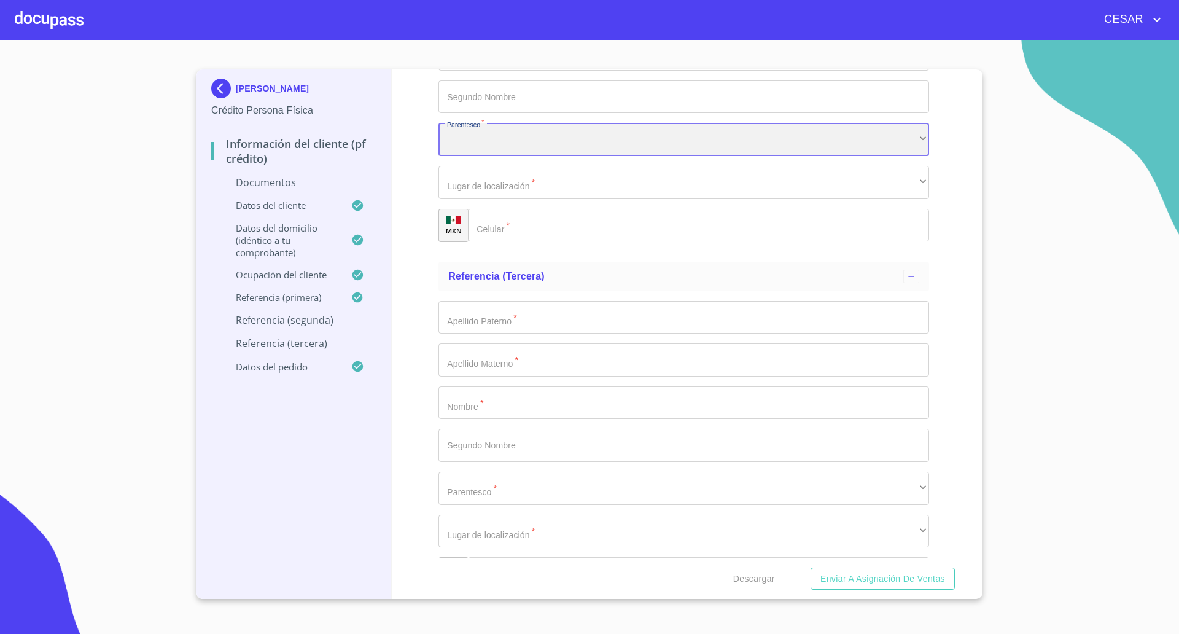
click at [524, 140] on div "​" at bounding box center [684, 139] width 491 height 33
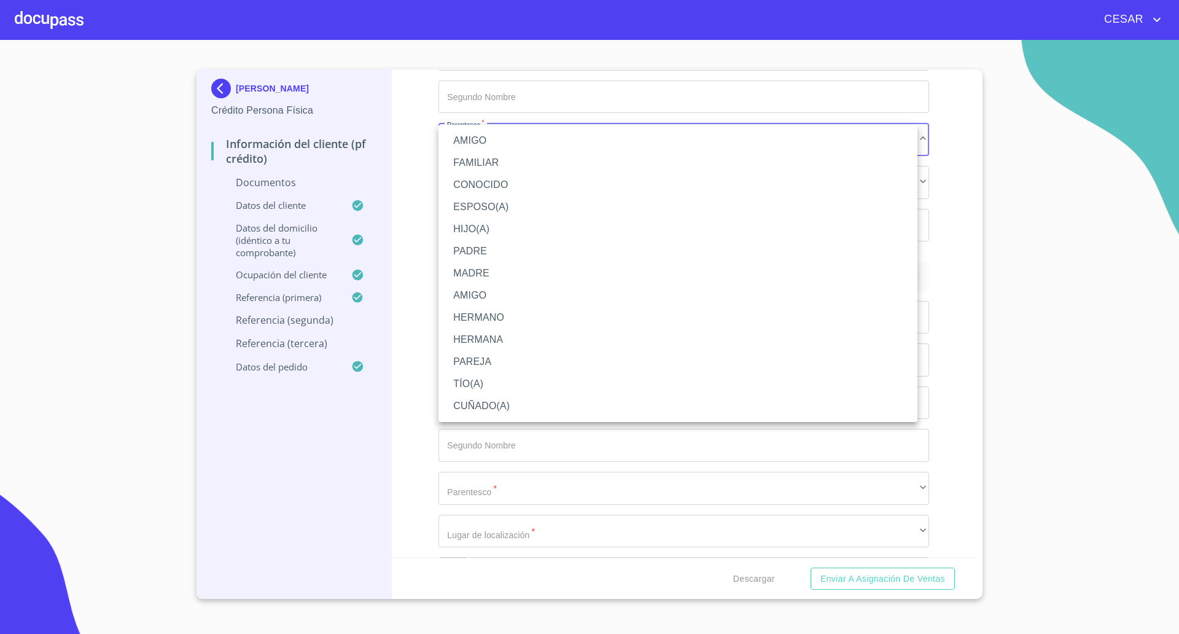
click at [488, 180] on li "CONOCIDO" at bounding box center [678, 185] width 479 height 22
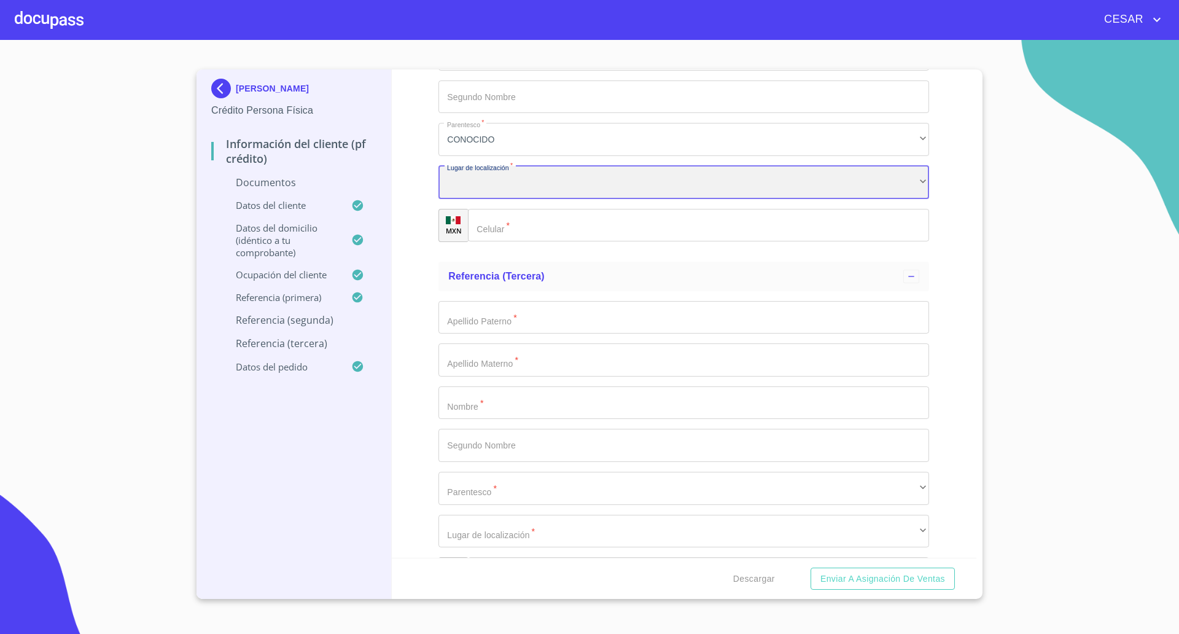
click at [517, 178] on div "​" at bounding box center [684, 182] width 491 height 33
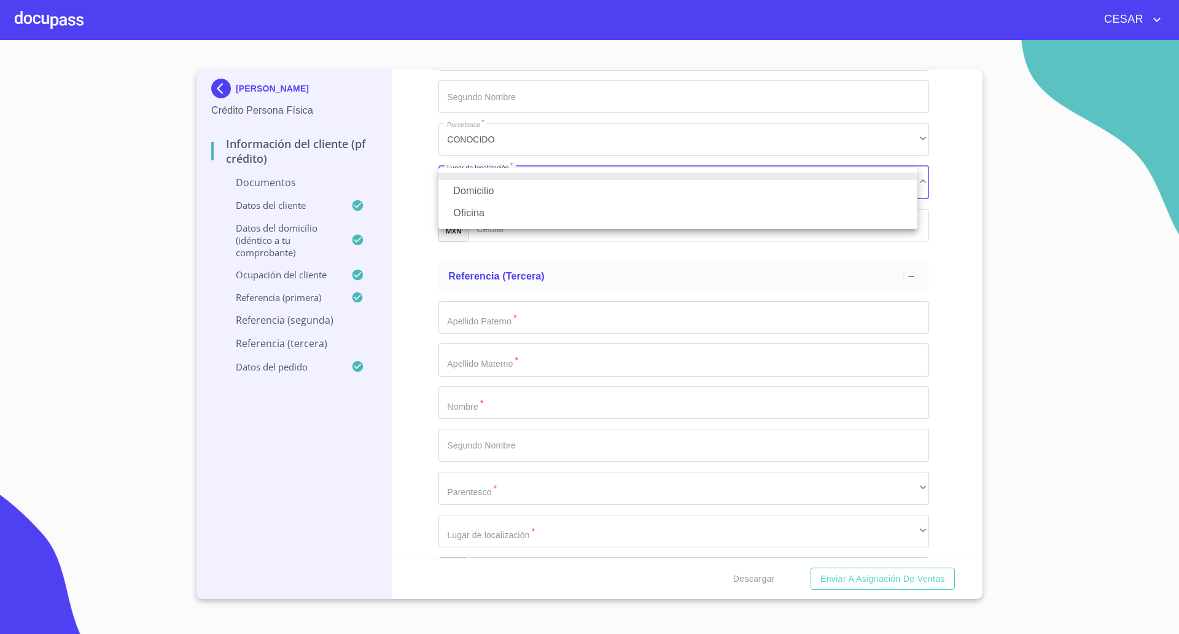
click at [506, 206] on li "Oficina" at bounding box center [678, 213] width 479 height 22
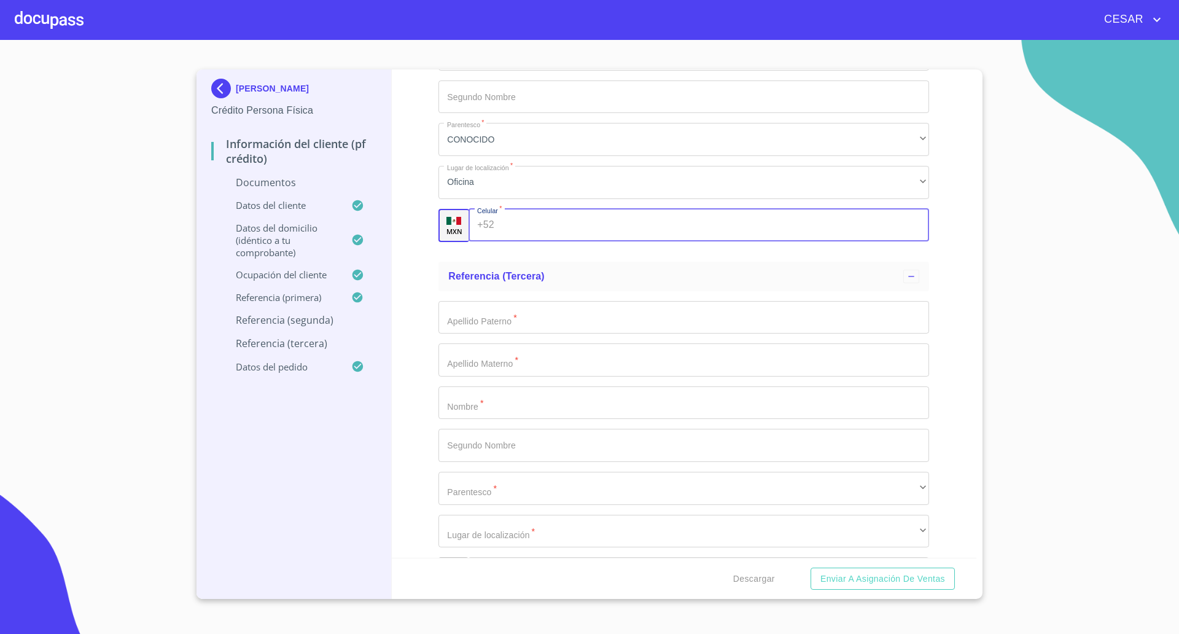
click at [537, 222] on input "Documento de identificación   *" at bounding box center [714, 225] width 430 height 33
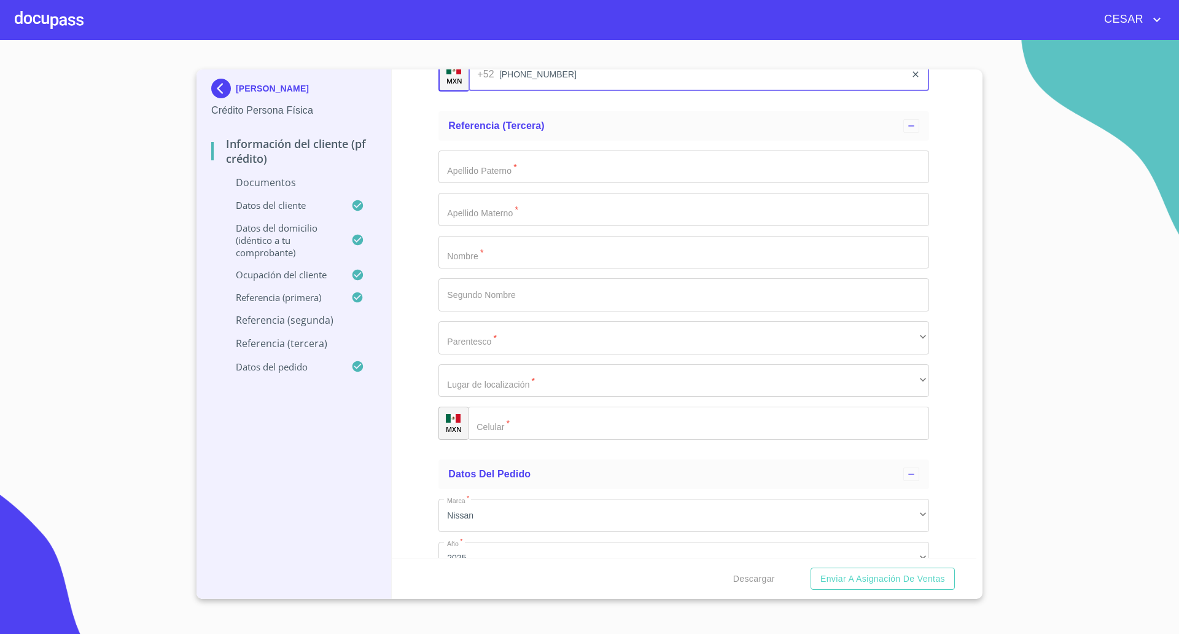
scroll to position [4365, 0]
type input "[PHONE_NUMBER]"
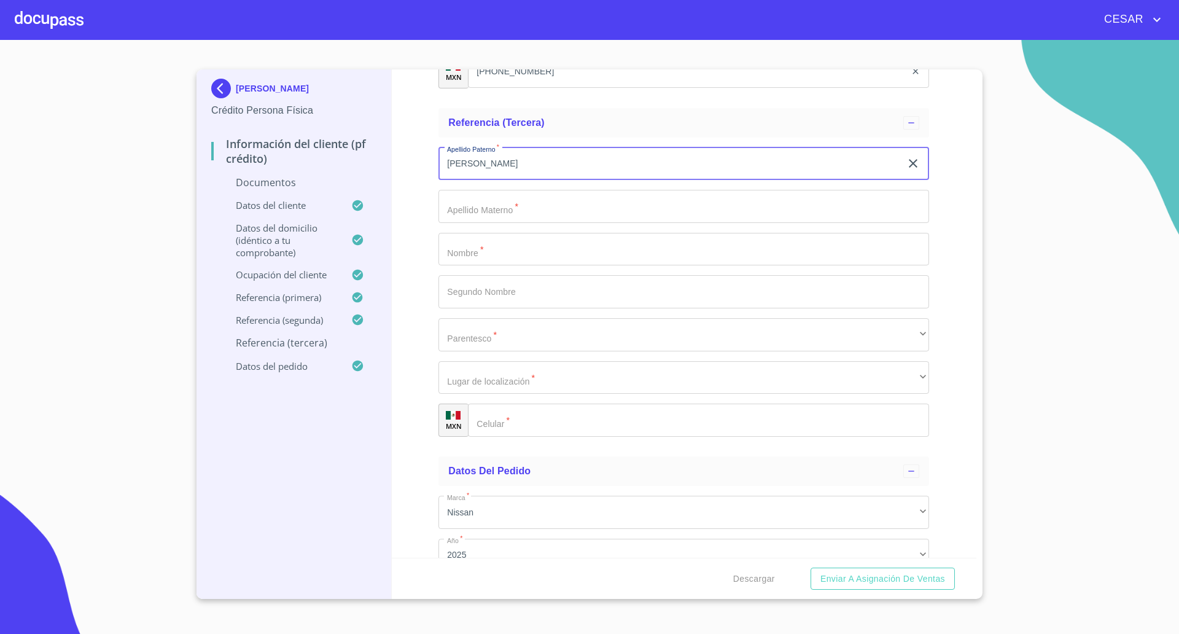
type input "[PERSON_NAME]"
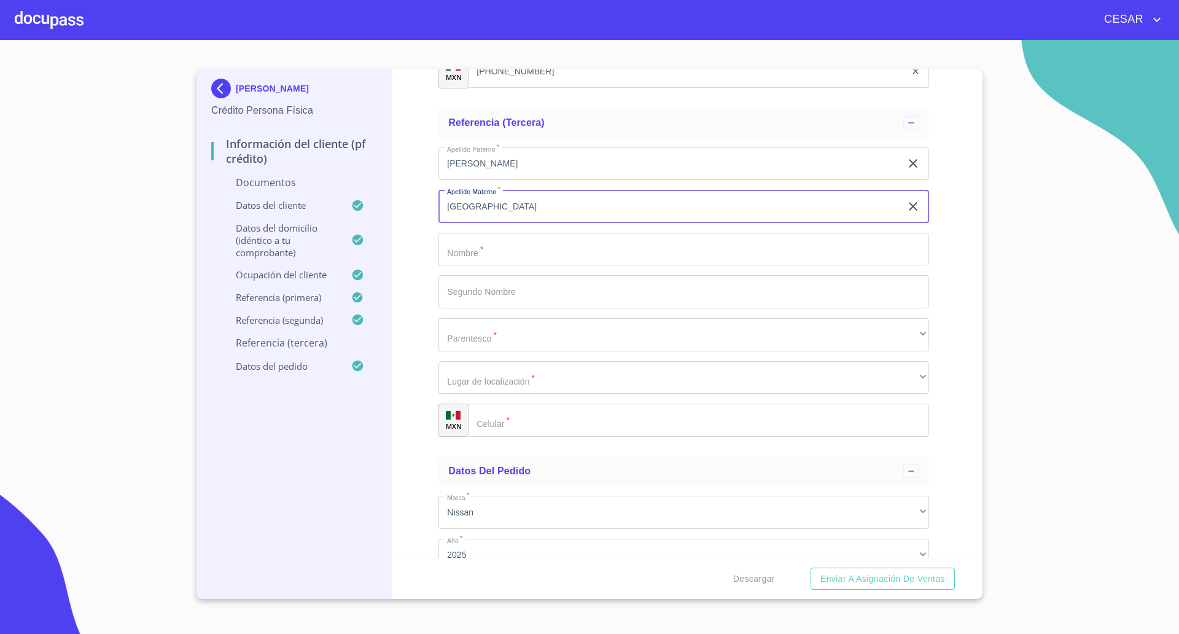
type input "[GEOGRAPHIC_DATA]"
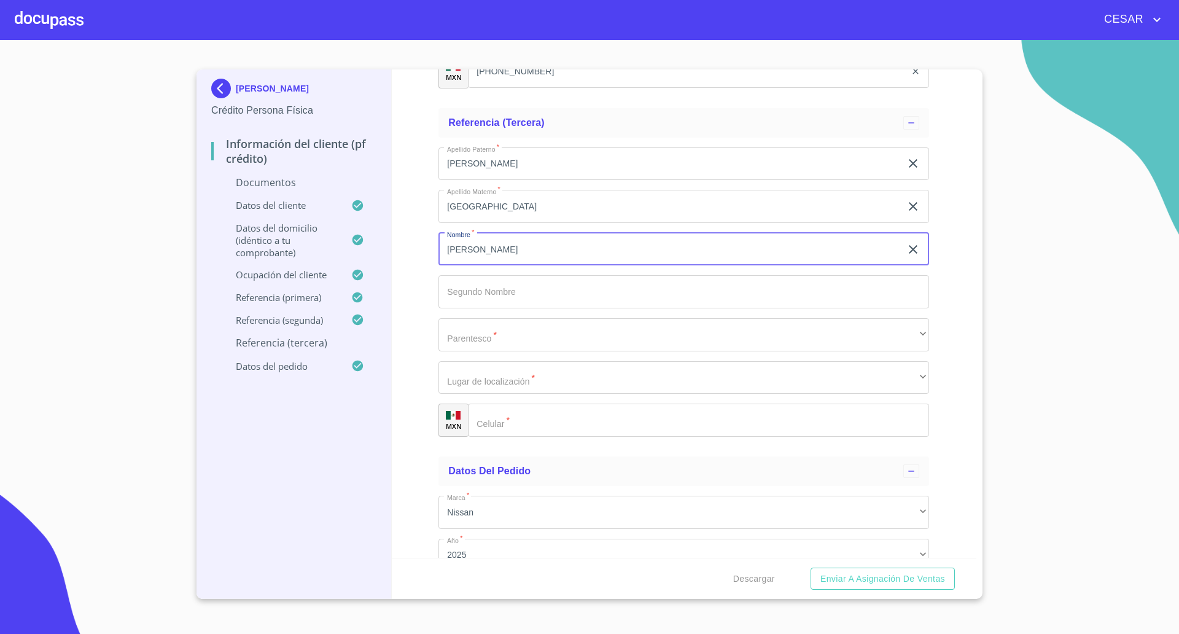
type input "[PERSON_NAME]"
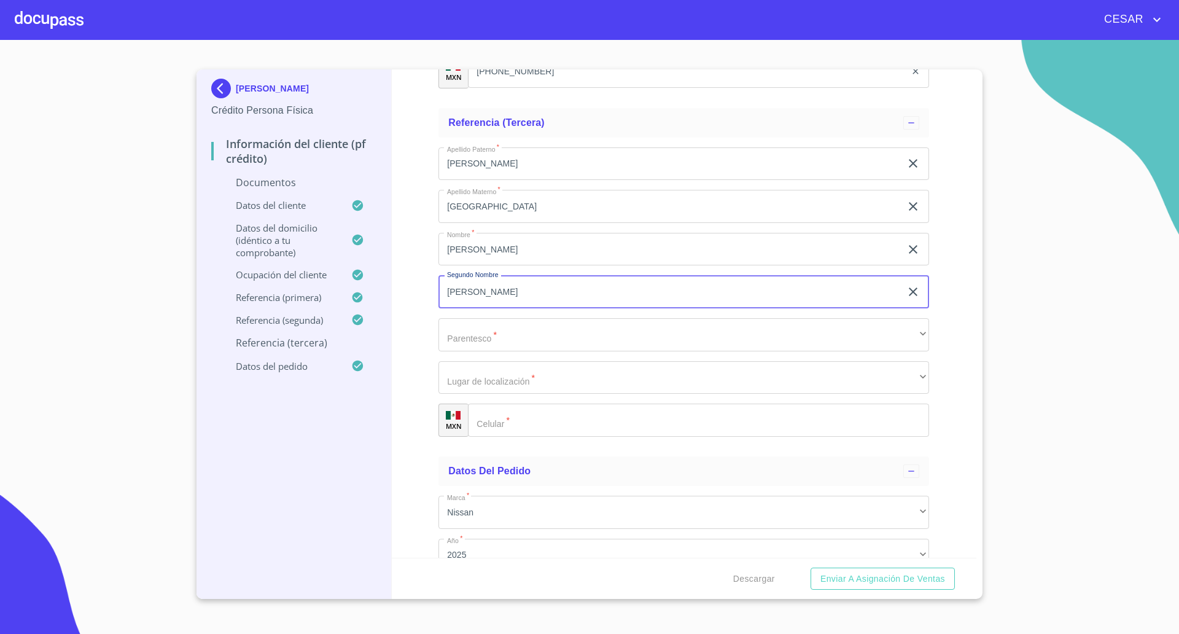
type input "[PERSON_NAME]"
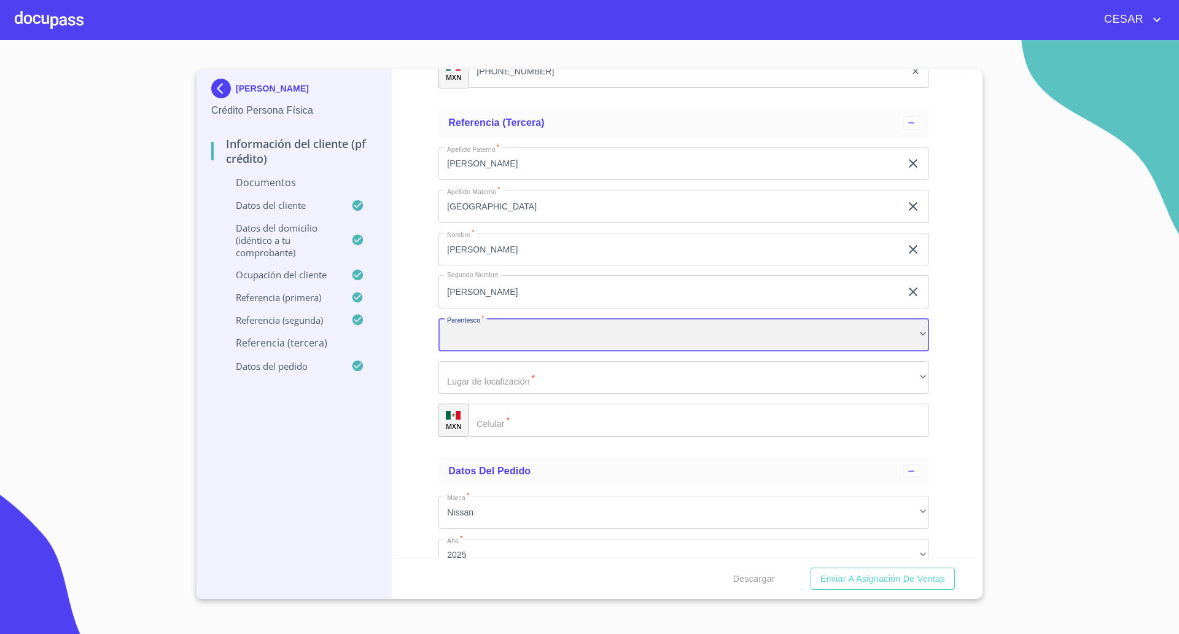
click at [488, 332] on div "​" at bounding box center [684, 334] width 491 height 33
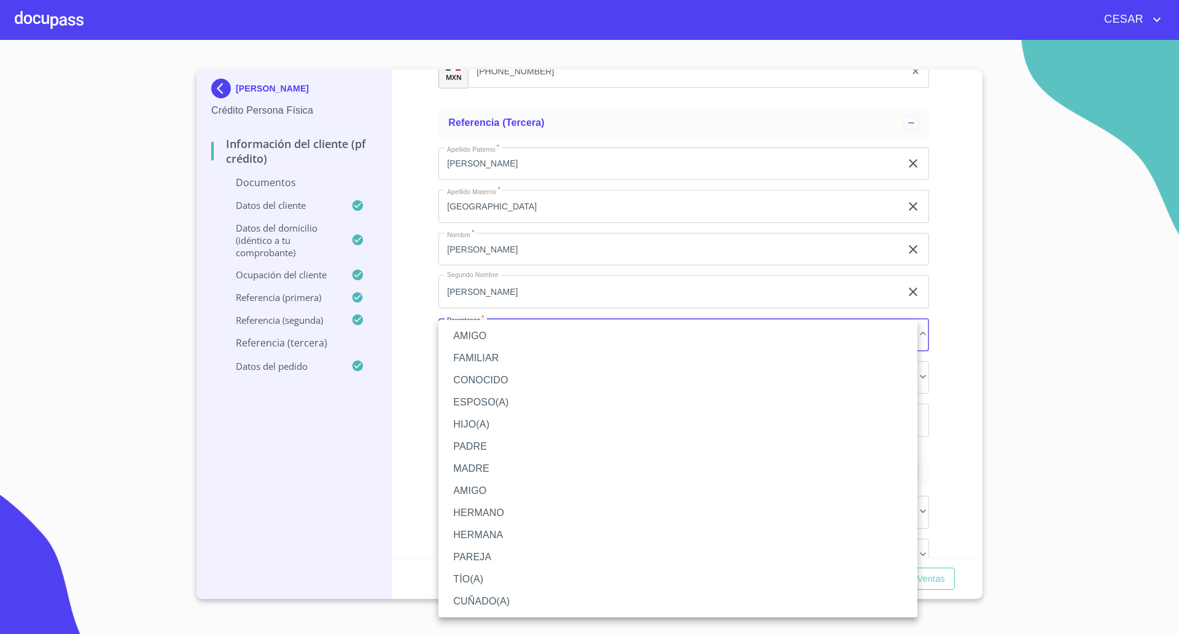
click at [482, 375] on li "CONOCIDO" at bounding box center [678, 380] width 479 height 22
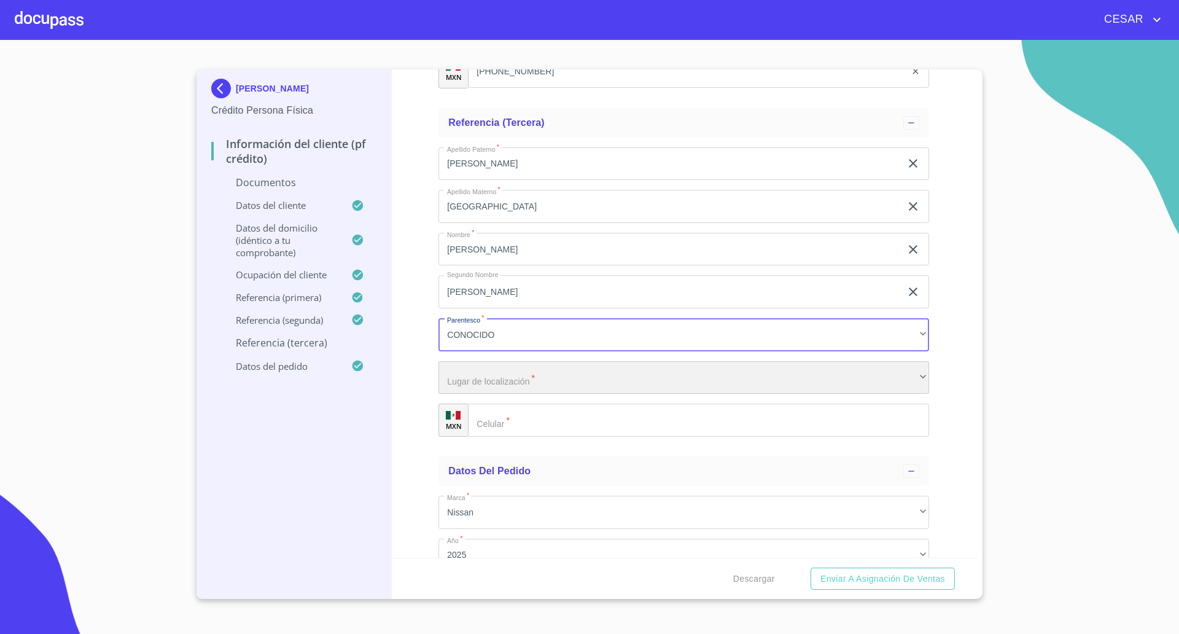
click at [502, 391] on div "​" at bounding box center [684, 377] width 491 height 33
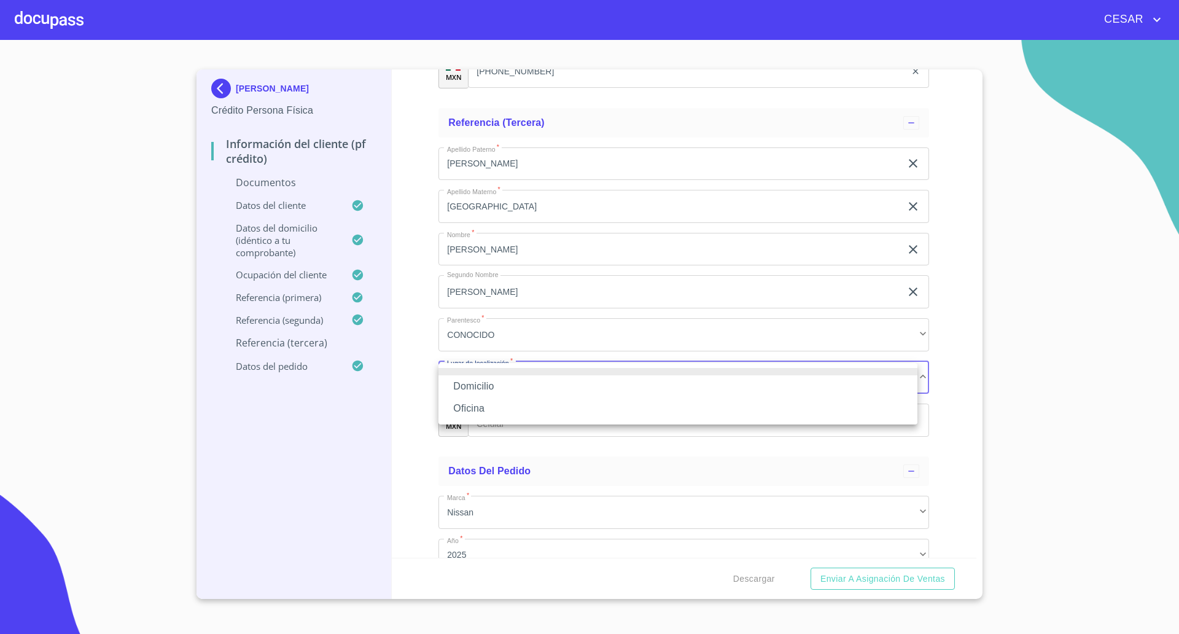
click at [503, 409] on li "Oficina" at bounding box center [678, 408] width 479 height 22
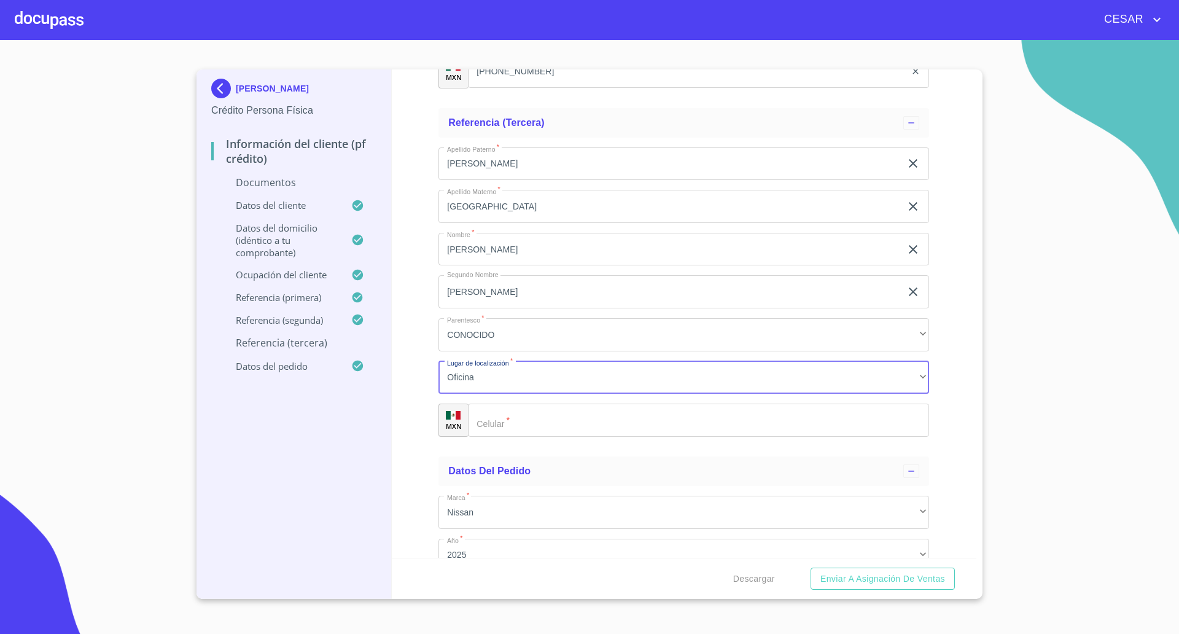
click at [533, 419] on input "Documento de identificación   *" at bounding box center [698, 420] width 461 height 33
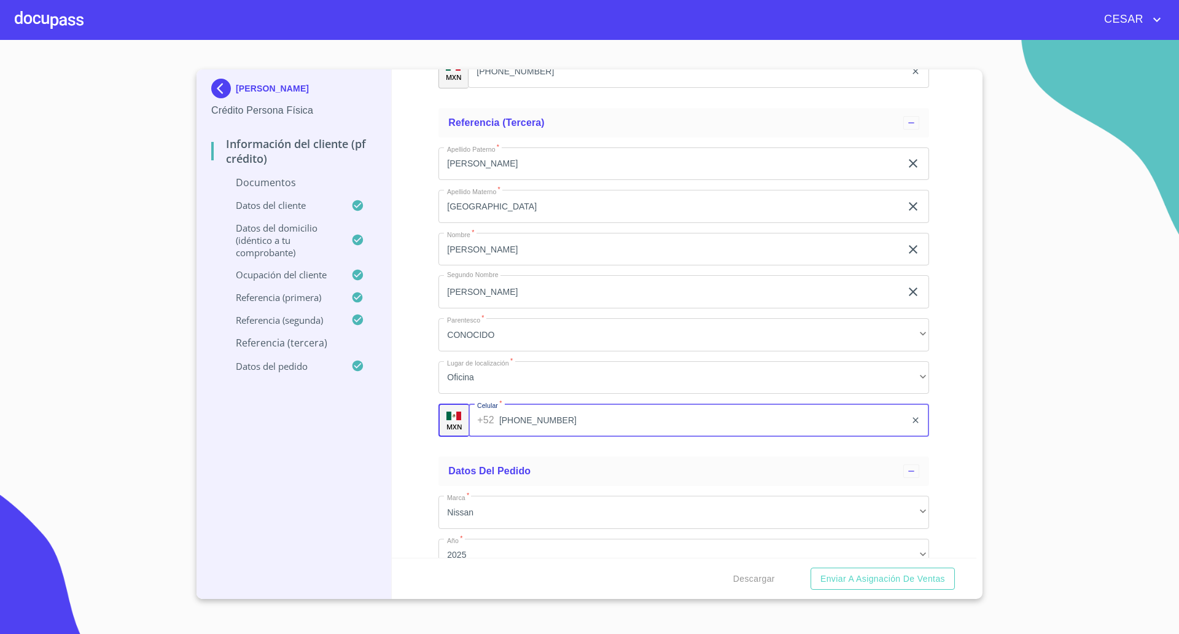
type input "[PHONE_NUMBER]"
click at [408, 429] on div "Información del cliente (PF crédito) Documentos Documento de identificación   *…" at bounding box center [684, 313] width 585 height 488
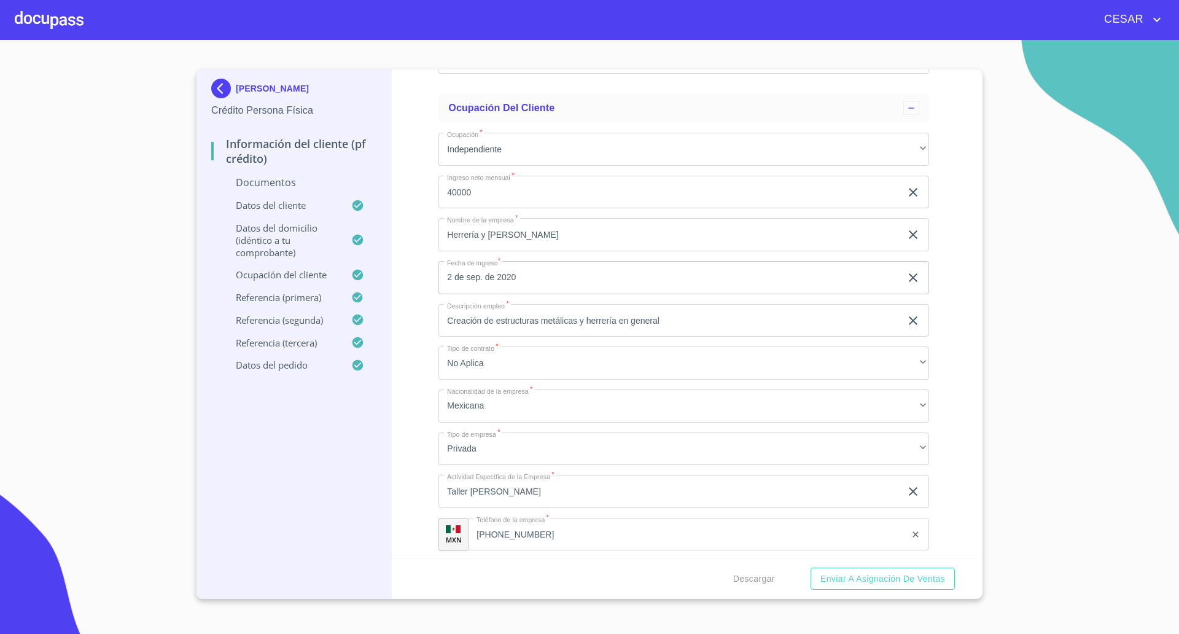
scroll to position [2602, 0]
